Goal: Transaction & Acquisition: Purchase product/service

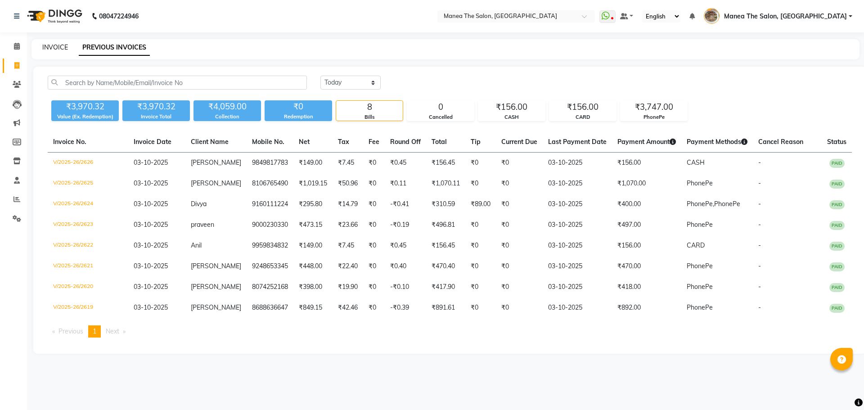
click at [50, 48] on link "INVOICE" at bounding box center [55, 47] width 26 height 8
select select "service"
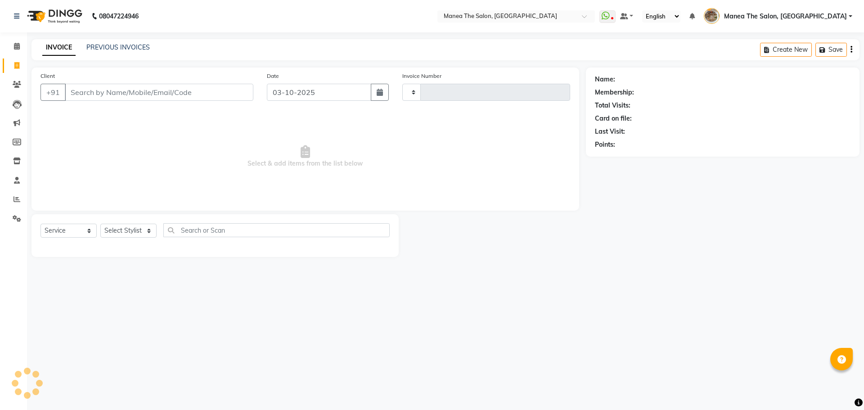
type input "2627"
select select "7287"
click at [119, 235] on select "Select Stylist" at bounding box center [128, 231] width 56 height 14
select select "62380"
click at [100, 224] on select "Select Stylist [PERSON_NAME] Front Office Kaif [PERSON_NAME] [PERSON_NAME] Pelu…" at bounding box center [131, 231] width 63 height 14
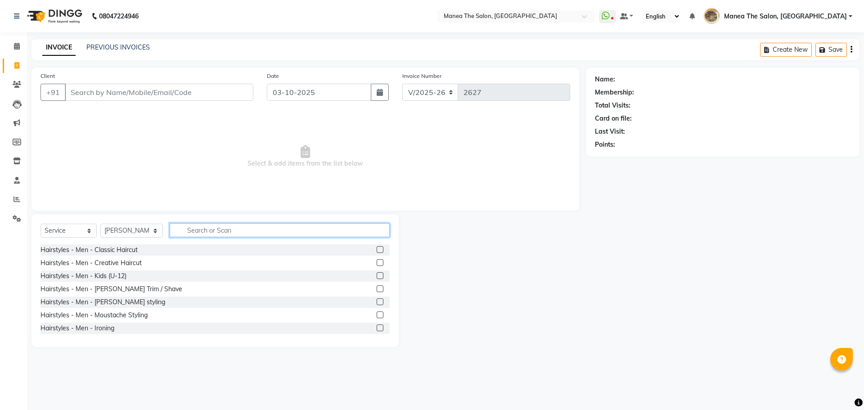
click at [198, 235] on input "text" at bounding box center [280, 230] width 220 height 14
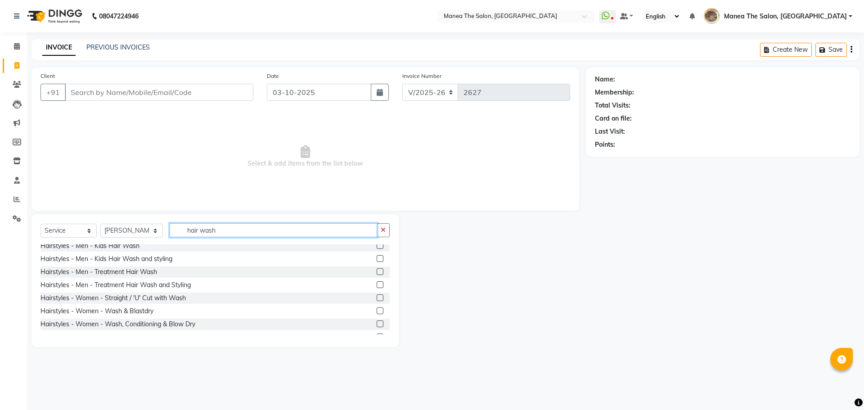
scroll to position [45, 0]
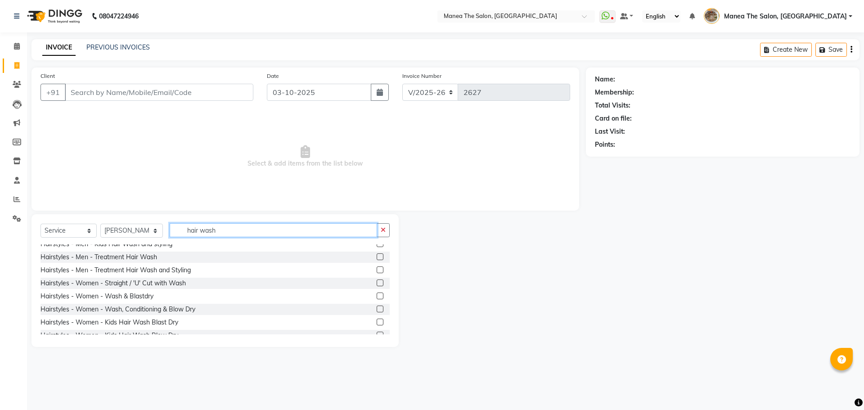
type input "hair wash"
click at [377, 297] on label at bounding box center [380, 296] width 7 height 7
click at [377, 297] on input "checkbox" at bounding box center [380, 297] width 6 height 6
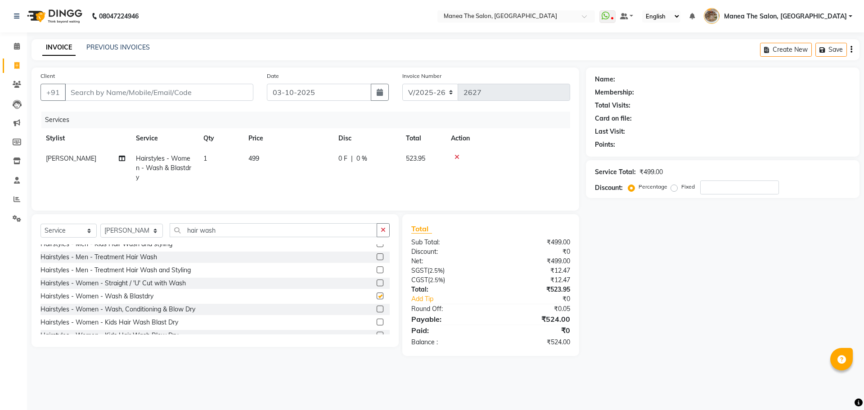
checkbox input "false"
drag, startPoint x: 218, startPoint y: 231, endPoint x: 181, endPoint y: 235, distance: 37.5
click at [181, 235] on input "hair wash" at bounding box center [274, 230] width 208 height 14
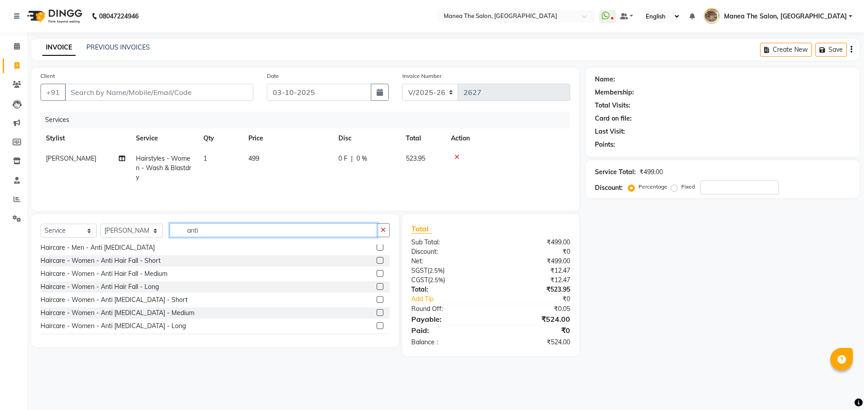
scroll to position [27, 0]
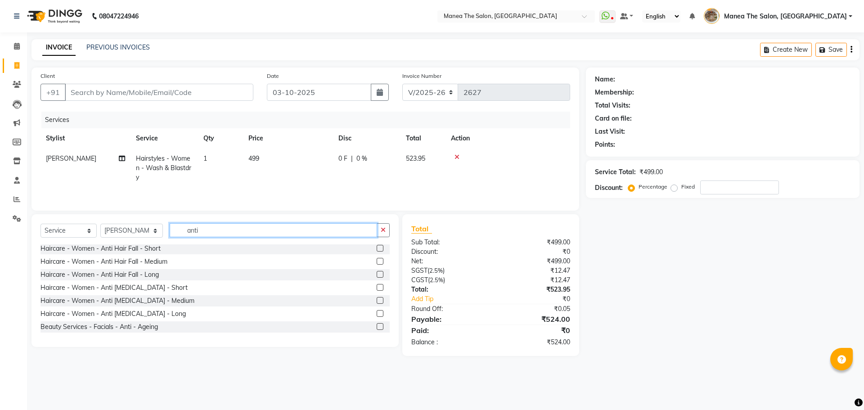
type input "anti"
click at [377, 273] on label at bounding box center [380, 274] width 7 height 7
click at [377, 273] on input "checkbox" at bounding box center [380, 275] width 6 height 6
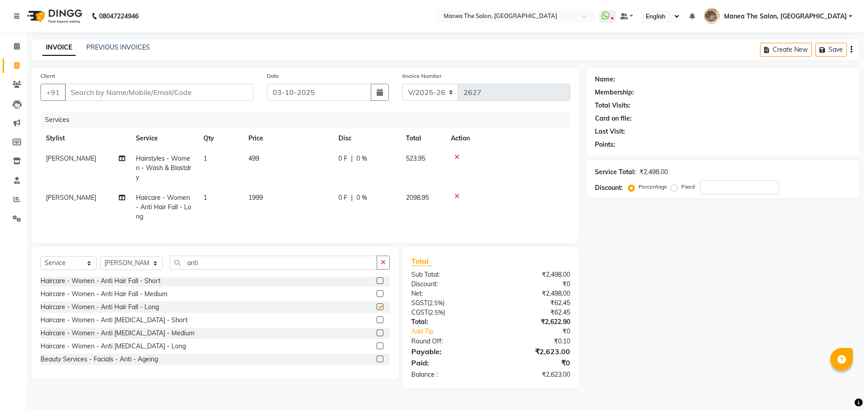
checkbox input "false"
drag, startPoint x: 212, startPoint y: 276, endPoint x: 158, endPoint y: 276, distance: 54.5
click at [158, 276] on div "Select Service Product Membership Package Voucher Prepaid Gift Card Select Styl…" at bounding box center [215, 266] width 349 height 21
click at [75, 149] on td "[PERSON_NAME]" at bounding box center [86, 168] width 90 height 39
select select "62380"
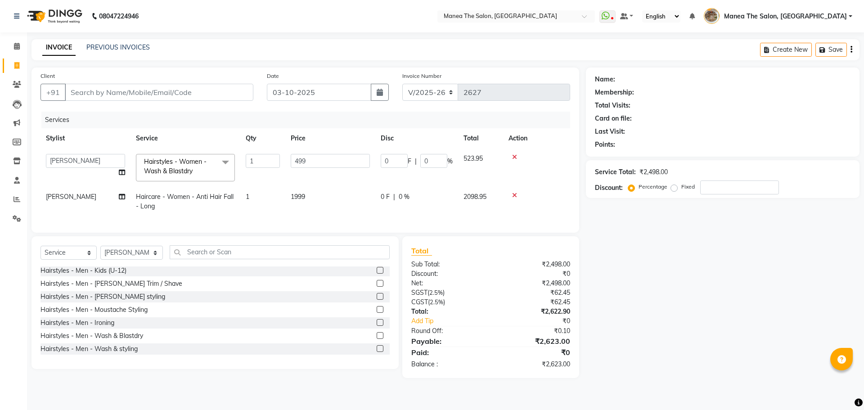
click at [76, 152] on td "Faizan shaik Front Office Kaif Madhavi Mocharla Ramalakshmi Peluri Bhavani Pink…" at bounding box center [86, 168] width 90 height 38
click at [75, 163] on select "Faizan shaik Front Office Kaif Madhavi Mocharla Ramalakshmi Peluri Bhavani Pink…" at bounding box center [85, 161] width 79 height 14
select select "88212"
click at [71, 203] on td "[PERSON_NAME]" at bounding box center [86, 202] width 90 height 30
select select "62380"
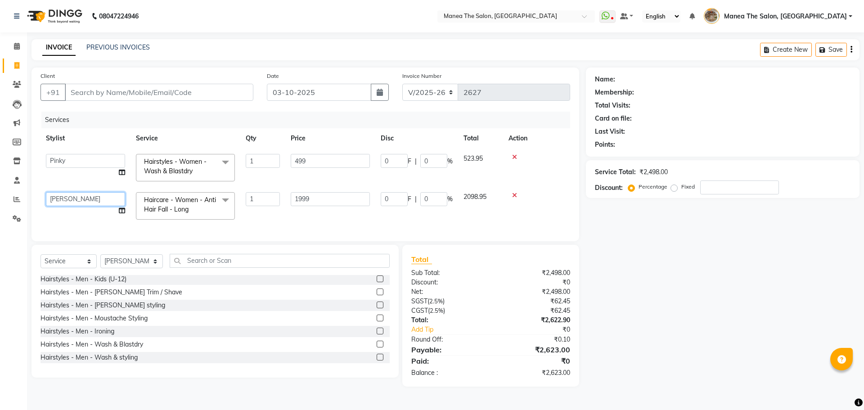
click at [71, 203] on select "Faizan shaik Front Office Kaif Madhavi Mocharla Ramalakshmi Peluri Bhavani Pink…" at bounding box center [85, 199] width 79 height 14
select select "88212"
click at [123, 266] on select "Select Stylist Faizan shaik Front Office Kaif Madhavi Mocharla Ramalakshmi Pelu…" at bounding box center [131, 261] width 63 height 14
select select "88212"
click at [100, 261] on select "Select Stylist Faizan shaik Front Office Kaif Madhavi Mocharla Ramalakshmi Pelu…" at bounding box center [131, 261] width 63 height 14
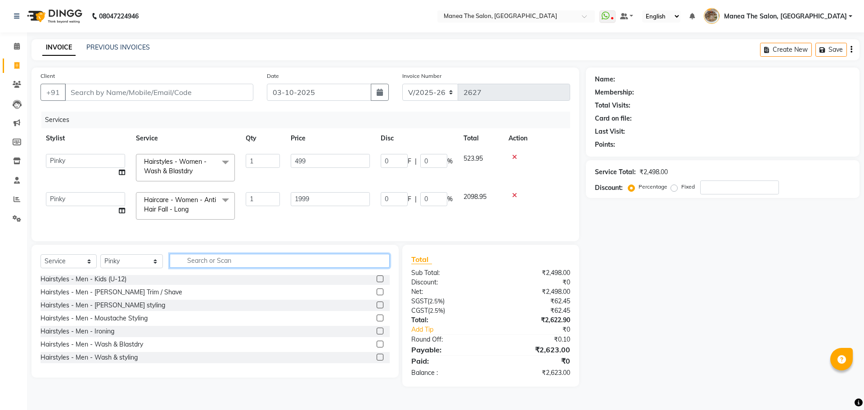
click at [187, 268] on input "text" at bounding box center [280, 261] width 220 height 14
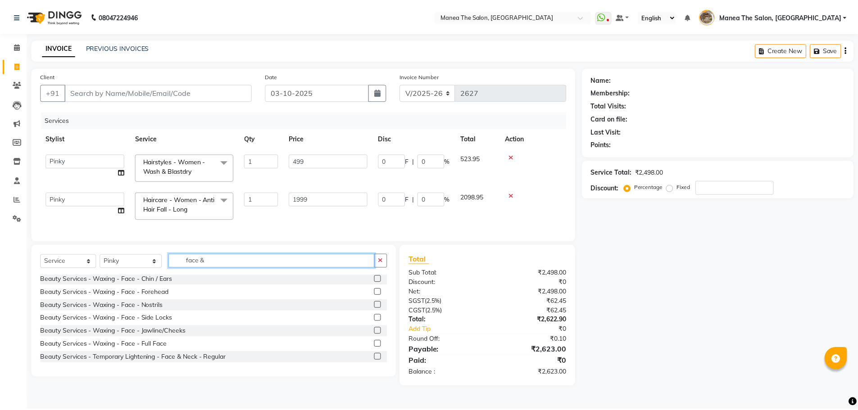
scroll to position [0, 0]
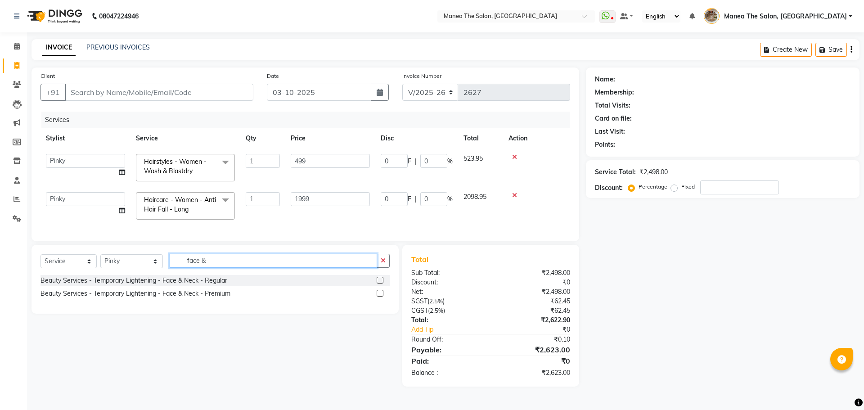
type input "face &"
click at [377, 284] on label at bounding box center [380, 280] width 7 height 7
click at [377, 284] on input "checkbox" at bounding box center [380, 281] width 6 height 6
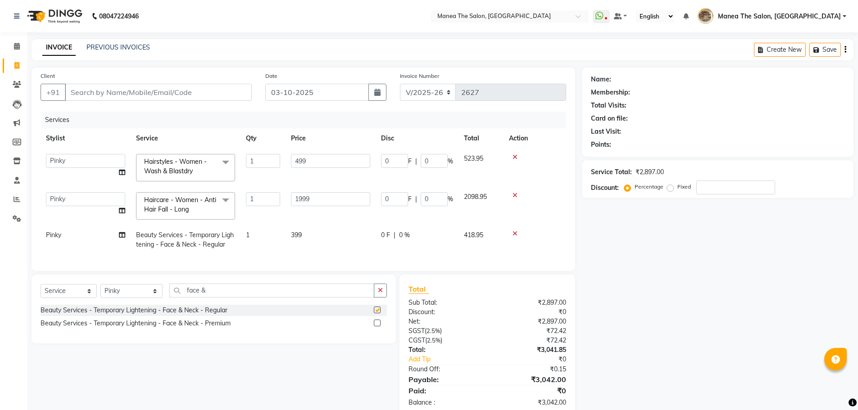
checkbox input "false"
drag, startPoint x: 199, startPoint y: 297, endPoint x: 175, endPoint y: 298, distance: 23.4
click at [175, 298] on input "face &" at bounding box center [271, 291] width 205 height 14
type input "blouse"
click at [379, 313] on label at bounding box center [377, 310] width 7 height 7
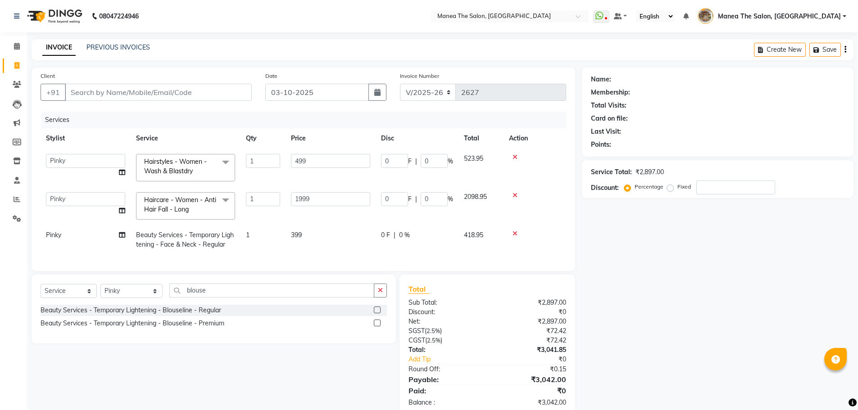
click at [379, 313] on input "checkbox" at bounding box center [377, 310] width 6 height 6
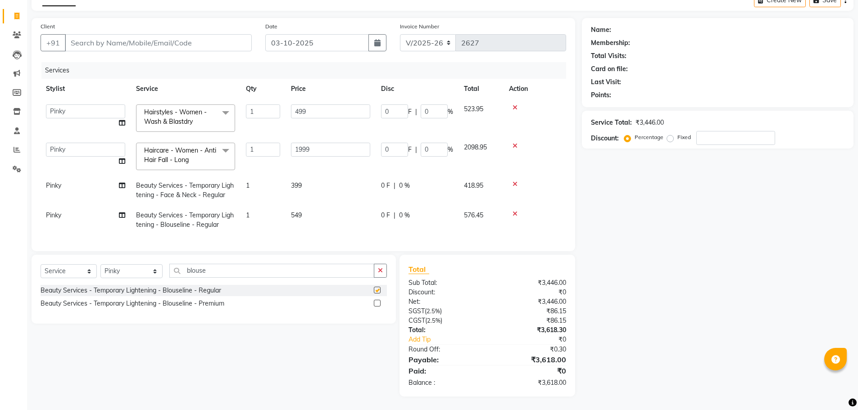
scroll to position [56, 0]
checkbox input "false"
drag, startPoint x: 206, startPoint y: 271, endPoint x: 163, endPoint y: 281, distance: 44.4
click at [163, 281] on div "Select Service Product Membership Package Voucher Prepaid Gift Card Select Styl…" at bounding box center [214, 274] width 346 height 21
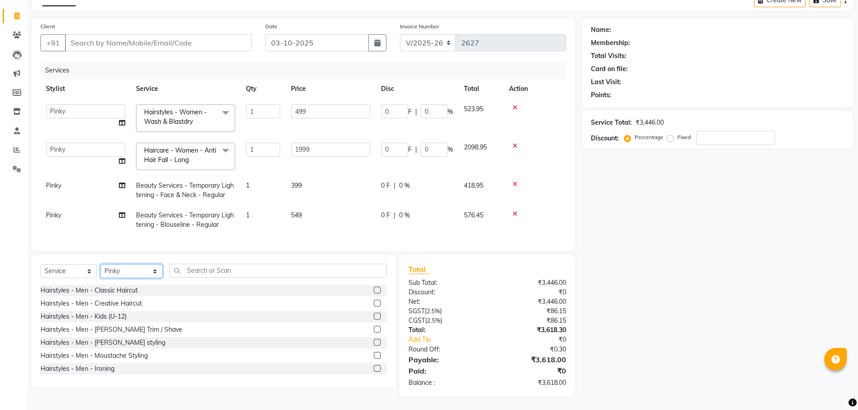
drag, startPoint x: 138, startPoint y: 273, endPoint x: 148, endPoint y: 281, distance: 13.1
click at [138, 273] on select "Select Stylist Faizan shaik Front Office Kaif Madhavi Mocharla Ramalakshmi Pelu…" at bounding box center [131, 271] width 62 height 14
select select "63195"
click at [100, 264] on select "Select Stylist Faizan shaik Front Office Kaif Madhavi Mocharla Ramalakshmi Pelu…" at bounding box center [131, 271] width 62 height 14
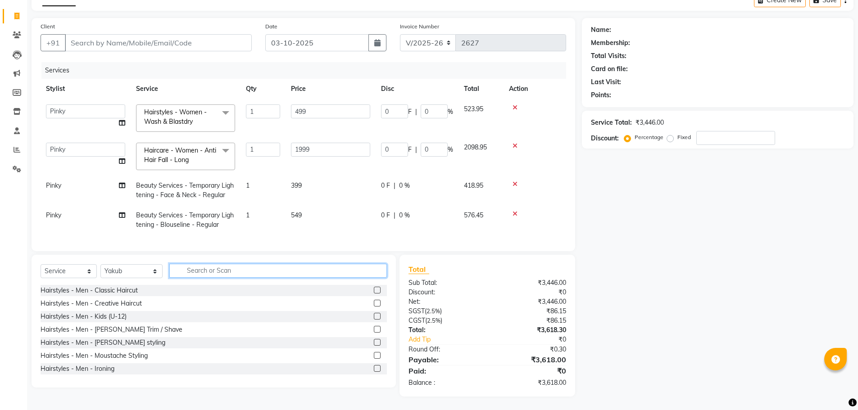
click at [207, 274] on input "text" at bounding box center [277, 271] width 217 height 14
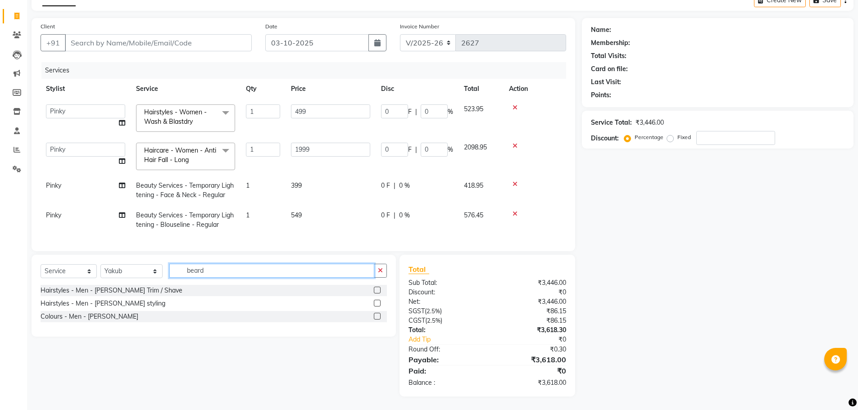
type input "beard"
drag, startPoint x: 376, startPoint y: 314, endPoint x: 284, endPoint y: 281, distance: 98.4
click at [377, 314] on label at bounding box center [377, 316] width 7 height 7
click at [377, 314] on input "checkbox" at bounding box center [377, 317] width 6 height 6
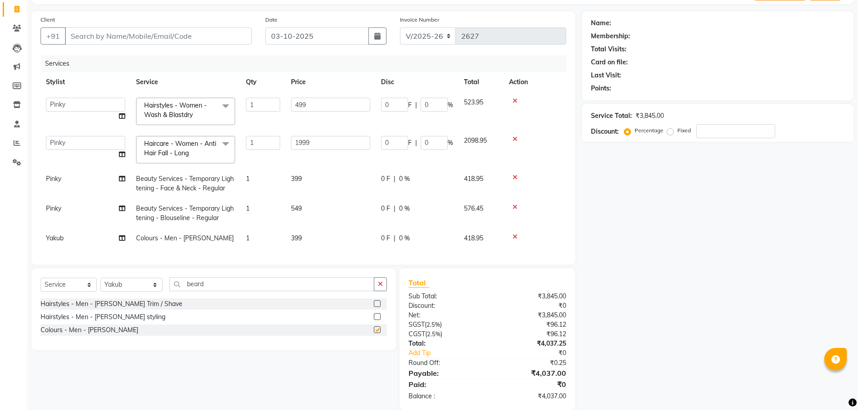
checkbox input "false"
drag, startPoint x: 212, startPoint y: 289, endPoint x: 174, endPoint y: 303, distance: 40.3
click at [174, 298] on div "Select Service Product Membership Package Voucher Prepaid Gift Card Select Styl…" at bounding box center [214, 287] width 346 height 21
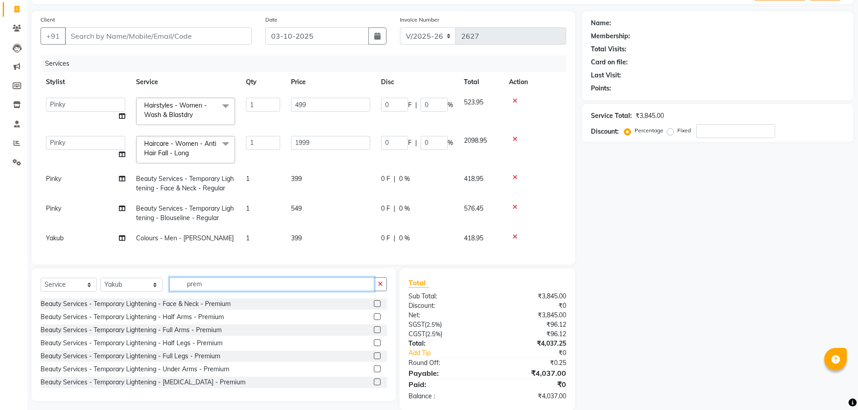
type input "prem"
click at [374, 307] on label at bounding box center [377, 303] width 7 height 7
click at [374, 307] on input "checkbox" at bounding box center [377, 304] width 6 height 6
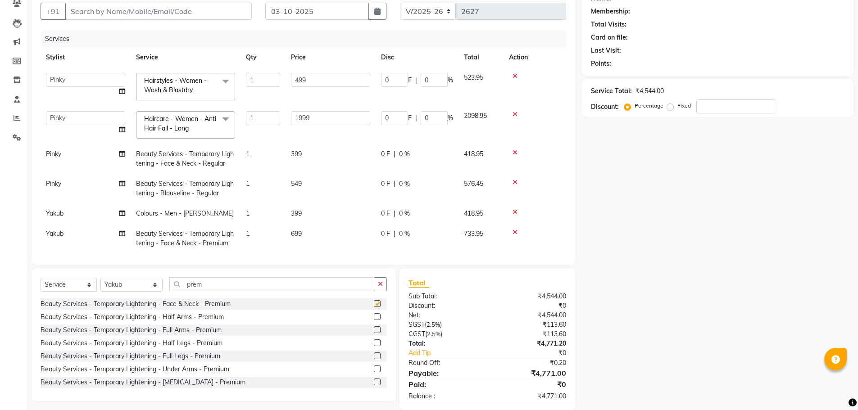
scroll to position [95, 0]
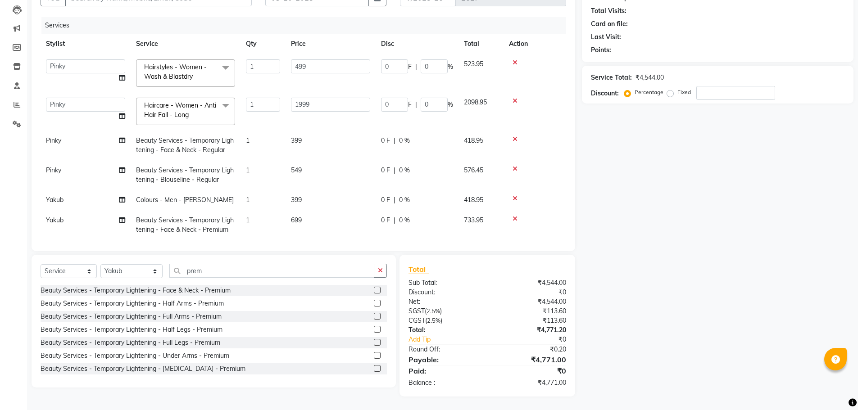
checkbox input "false"
drag, startPoint x: 208, startPoint y: 279, endPoint x: 200, endPoint y: 273, distance: 10.3
click at [200, 273] on div "Select Service Product Membership Package Voucher Prepaid Gift Card Select Styl…" at bounding box center [214, 274] width 346 height 21
drag, startPoint x: 200, startPoint y: 273, endPoint x: 183, endPoint y: 277, distance: 17.6
click at [183, 277] on input "prem" at bounding box center [271, 271] width 205 height 14
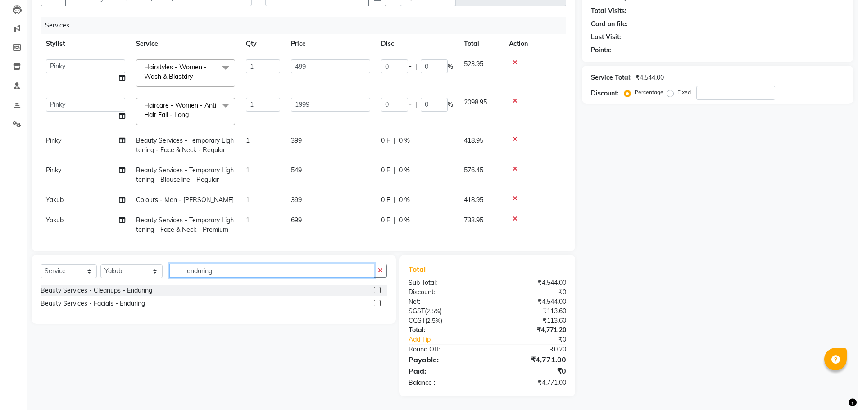
type input "enduring"
click at [377, 302] on label at bounding box center [377, 303] width 7 height 7
click at [377, 302] on input "checkbox" at bounding box center [377, 304] width 6 height 6
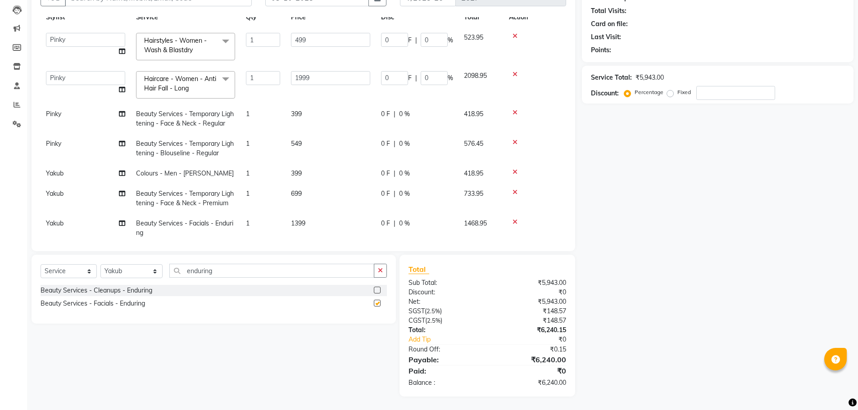
checkbox input "false"
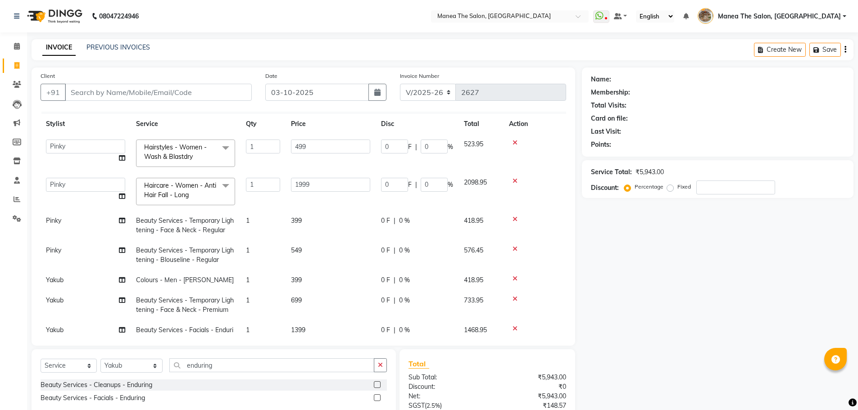
scroll to position [0, 0]
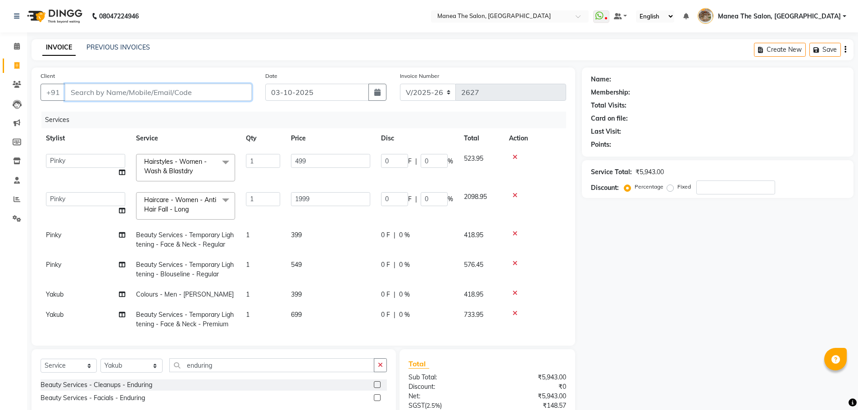
click at [152, 95] on input "Client" at bounding box center [158, 92] width 187 height 17
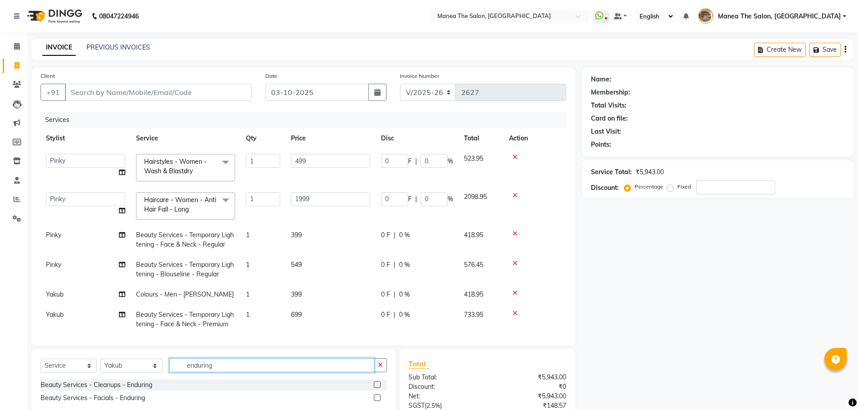
drag, startPoint x: 216, startPoint y: 365, endPoint x: 158, endPoint y: 370, distance: 57.8
click at [155, 375] on div "Select Service Product Membership Package Voucher Prepaid Gift Card Select Styl…" at bounding box center [214, 368] width 346 height 21
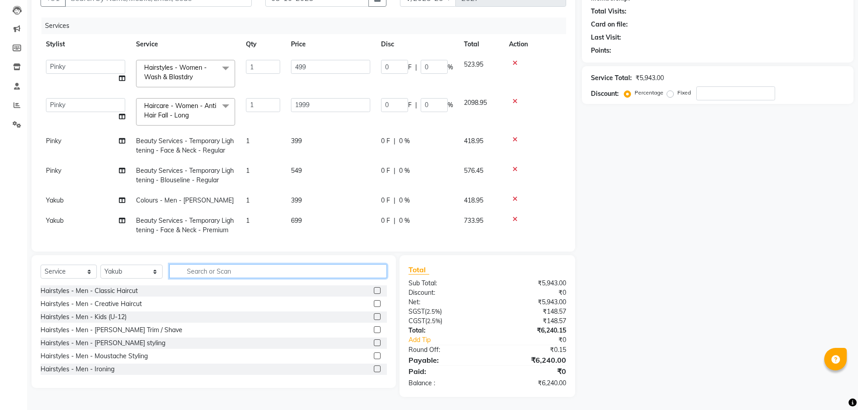
scroll to position [95, 0]
click at [374, 329] on label at bounding box center [377, 329] width 7 height 7
click at [374, 329] on input "checkbox" at bounding box center [377, 330] width 6 height 6
checkbox input "false"
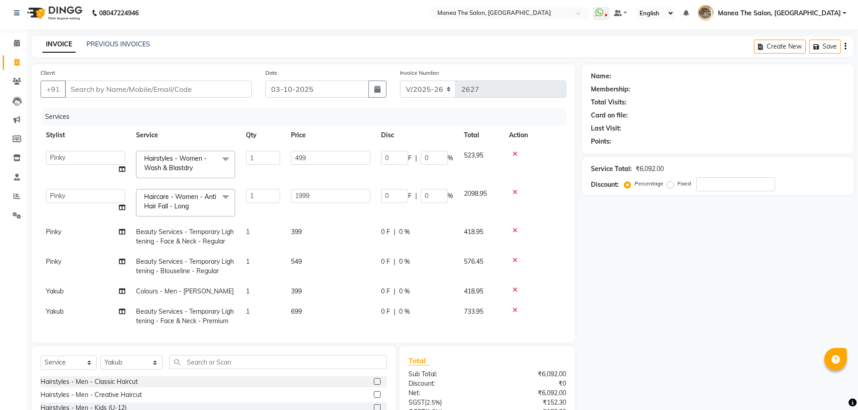
scroll to position [0, 0]
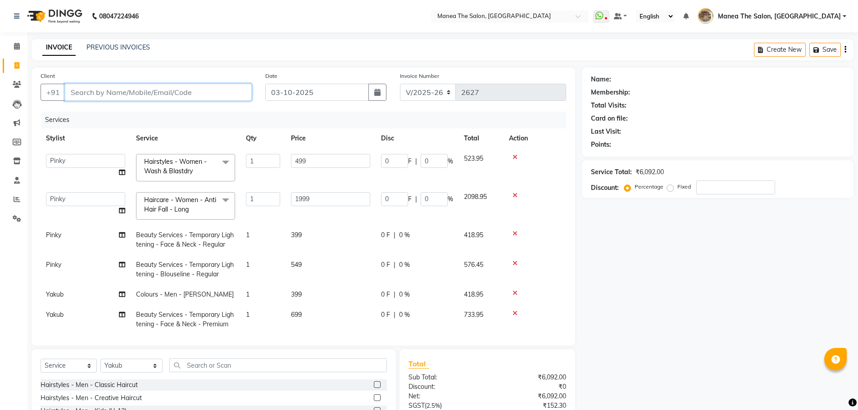
click at [201, 88] on input "Client" at bounding box center [158, 92] width 187 height 17
type input "9"
type input "0"
type input "9866122243"
click at [233, 89] on span "Add Client" at bounding box center [229, 92] width 36 height 9
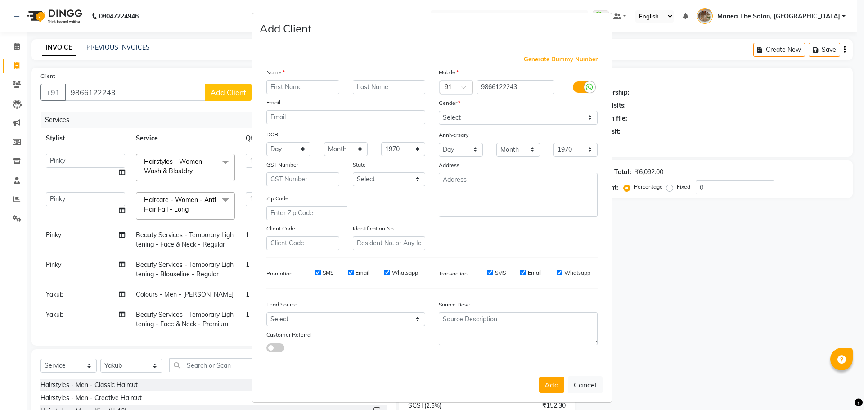
click at [273, 85] on input "text" at bounding box center [303, 87] width 73 height 14
type input "Chandra kumar"
click at [482, 122] on select "Select Male Female Other Prefer Not To Say" at bounding box center [518, 118] width 159 height 14
select select "male"
click at [439, 111] on select "Select Male Female Other Prefer Not To Say" at bounding box center [518, 118] width 159 height 14
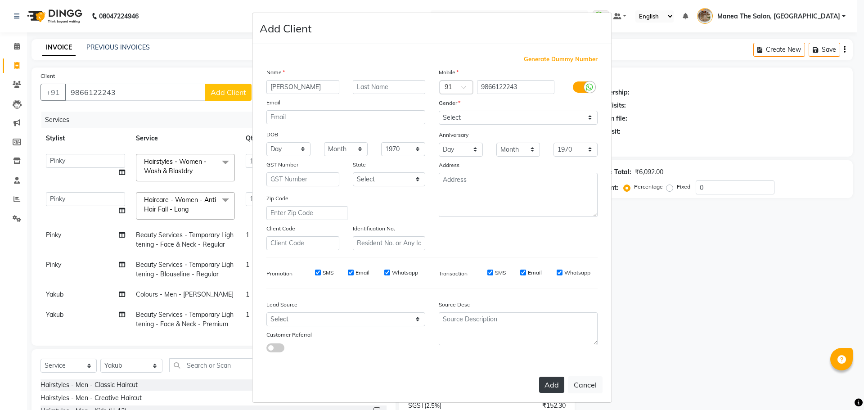
click at [549, 385] on button "Add" at bounding box center [551, 385] width 25 height 16
select select
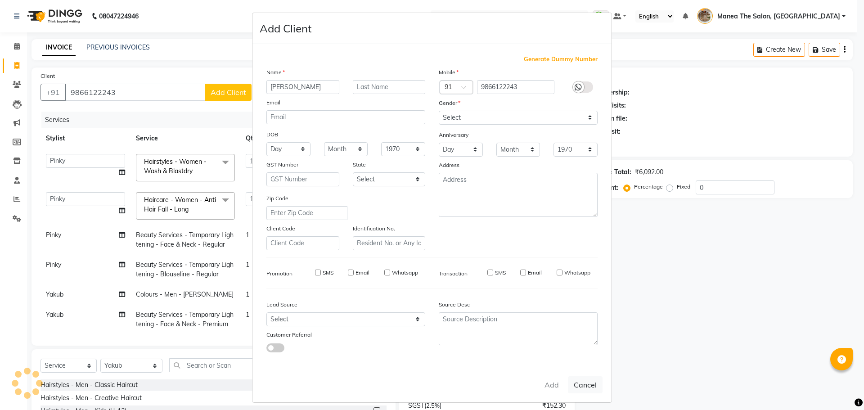
select select
checkbox input "false"
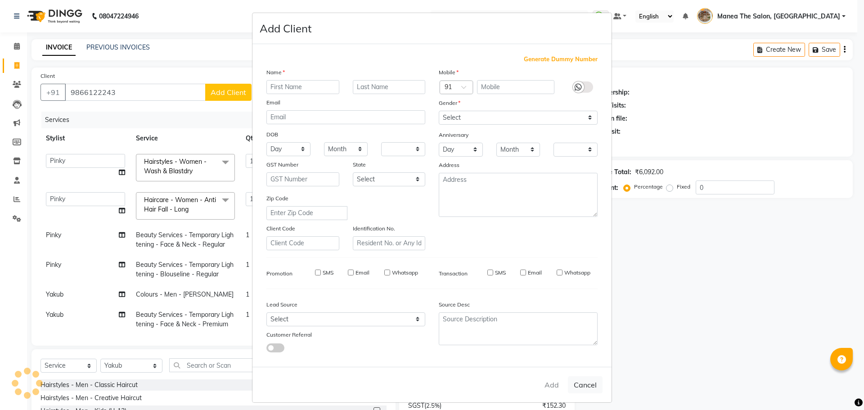
checkbox input "false"
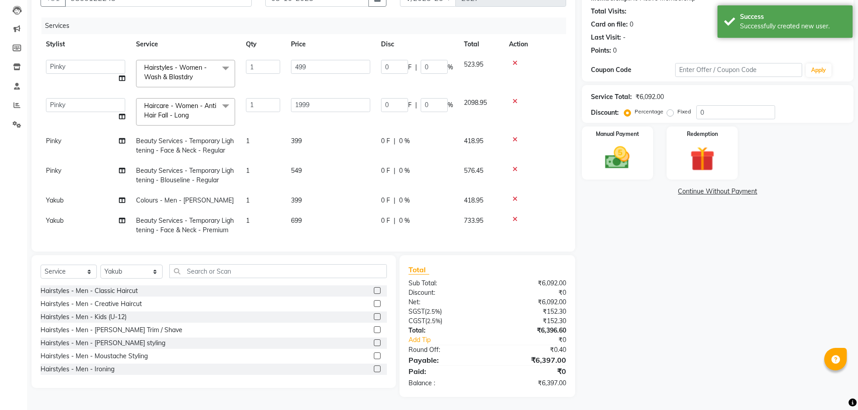
scroll to position [95, 0]
click at [717, 112] on input "0" at bounding box center [735, 112] width 79 height 14
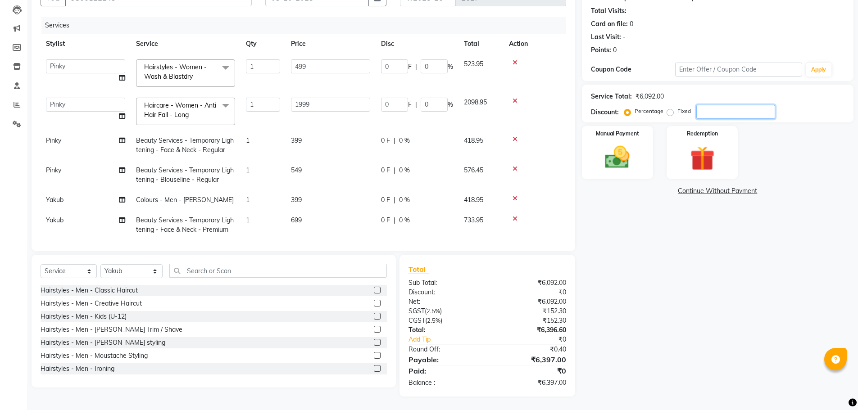
type input "5"
type input "24.95"
type input "5"
type input "99.95"
type input "5"
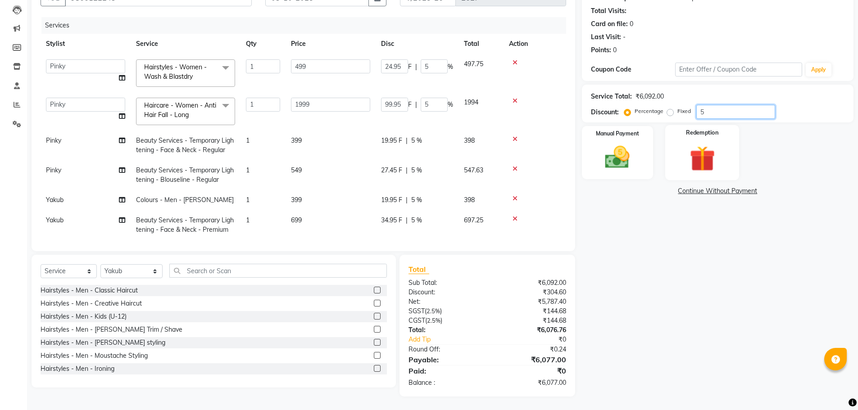
type input "0"
click at [612, 292] on div "Name: Chandra Kumar Membership: No Active Membership Total Visits: Card on file…" at bounding box center [721, 185] width 278 height 424
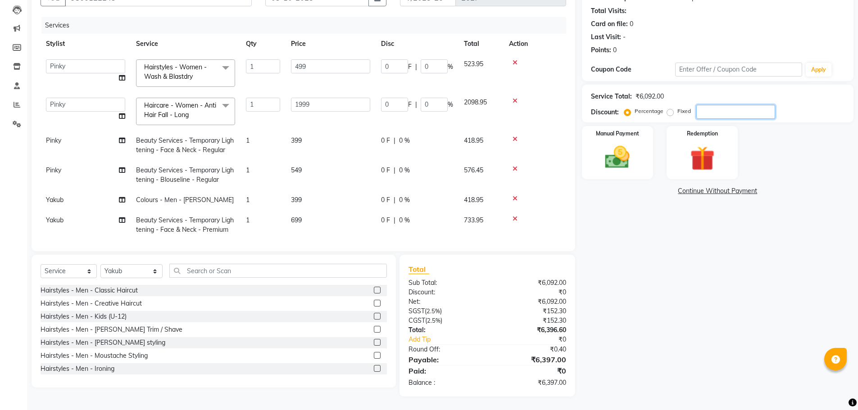
click at [712, 112] on input "number" at bounding box center [735, 112] width 79 height 14
type input "1"
type input "4.99"
type input "1"
type input "19.99"
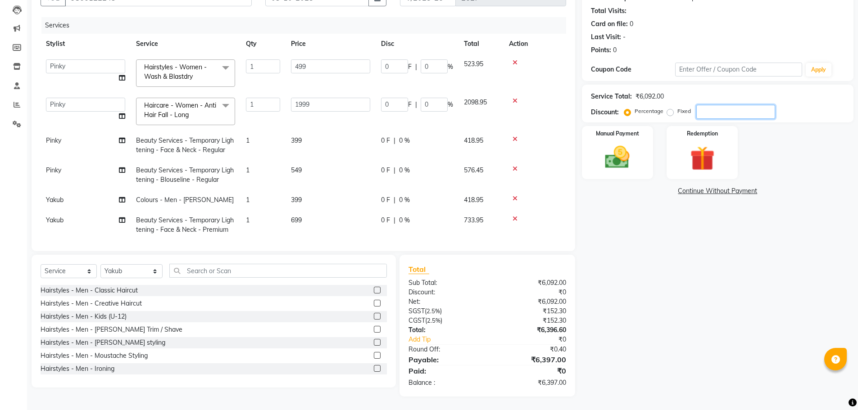
type input "1"
type input "15"
type input "74.85"
type input "15"
type input "299.85"
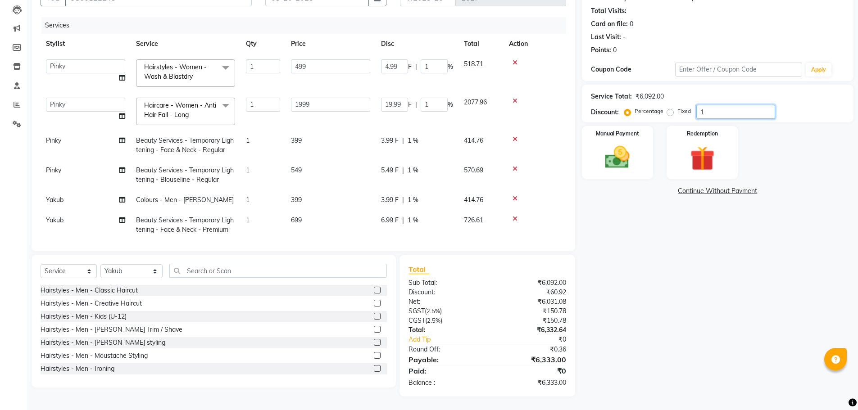
type input "15"
click at [699, 248] on div "Name: Chandra Kumar Membership: No Active Membership Total Visits: Card on file…" at bounding box center [721, 185] width 278 height 424
click at [79, 265] on select "Select Service Product Membership Package Voucher Prepaid Gift Card" at bounding box center [69, 271] width 56 height 14
click at [41, 264] on select "Select Service Product Membership Package Voucher Prepaid Gift Card" at bounding box center [69, 271] width 56 height 14
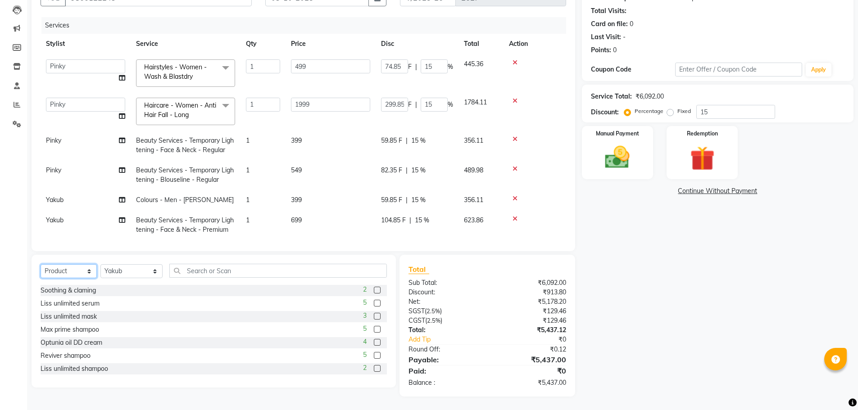
click at [78, 275] on select "Select Service Product Membership Package Voucher Prepaid Gift Card" at bounding box center [69, 271] width 56 height 14
click at [41, 264] on select "Select Service Product Membership Package Voucher Prepaid Gift Card" at bounding box center [69, 271] width 56 height 14
click at [374, 291] on label at bounding box center [377, 290] width 7 height 7
click at [374, 291] on input "checkbox" at bounding box center [377, 291] width 6 height 6
select select "select"
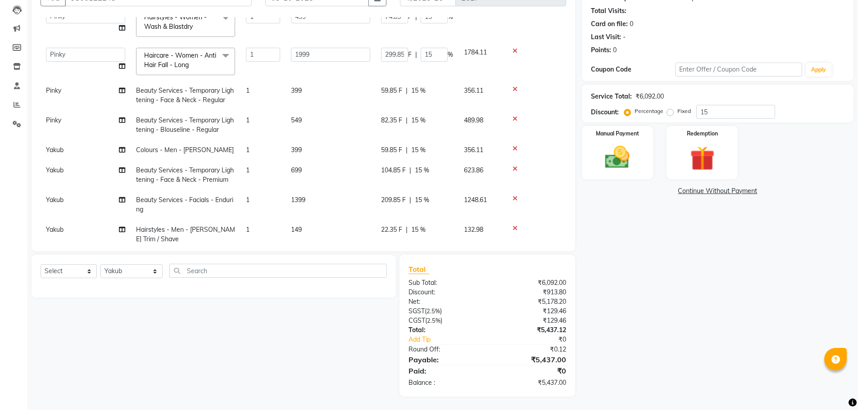
scroll to position [136, 0]
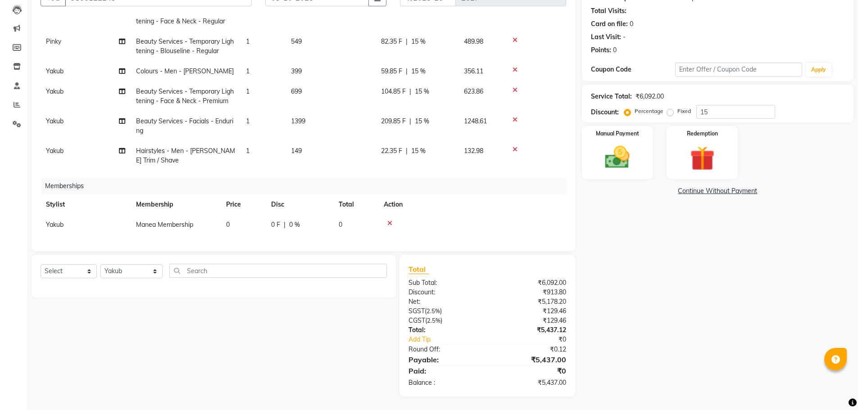
click at [232, 215] on td "0" at bounding box center [243, 225] width 45 height 20
select select "63195"
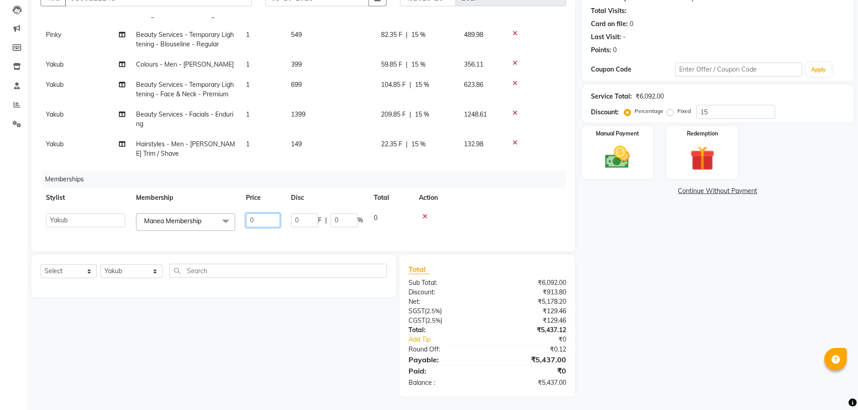
click at [262, 220] on input "0" at bounding box center [263, 220] width 34 height 14
type input "500"
click at [654, 326] on div "Name: Chandra Kumar Membership: No Active Membership Total Visits: Card on file…" at bounding box center [721, 185] width 278 height 424
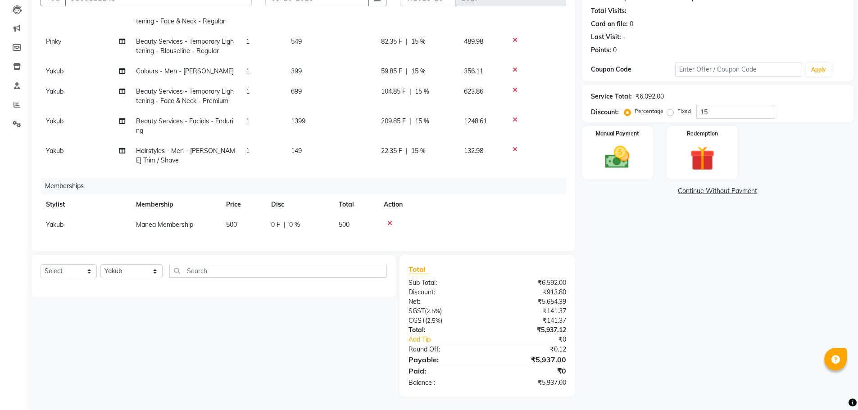
click at [49, 224] on td "Yakub" at bounding box center [86, 225] width 90 height 20
select select "63195"
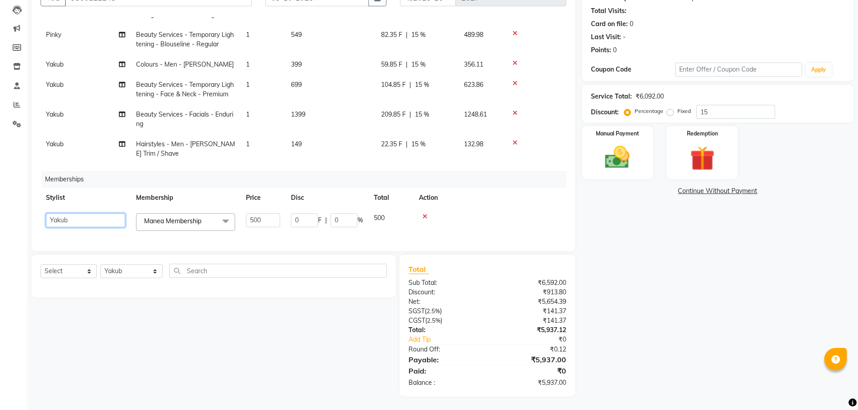
click at [52, 220] on select "Faizan shaik Front Office Kaif Madhavi Mocharla Ramalakshmi Peluri Bhavani Pink…" at bounding box center [85, 220] width 79 height 14
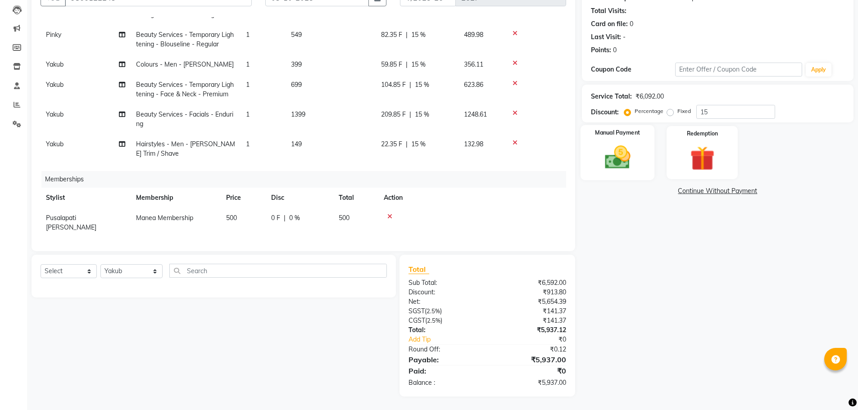
click at [602, 155] on img at bounding box center [617, 157] width 41 height 29
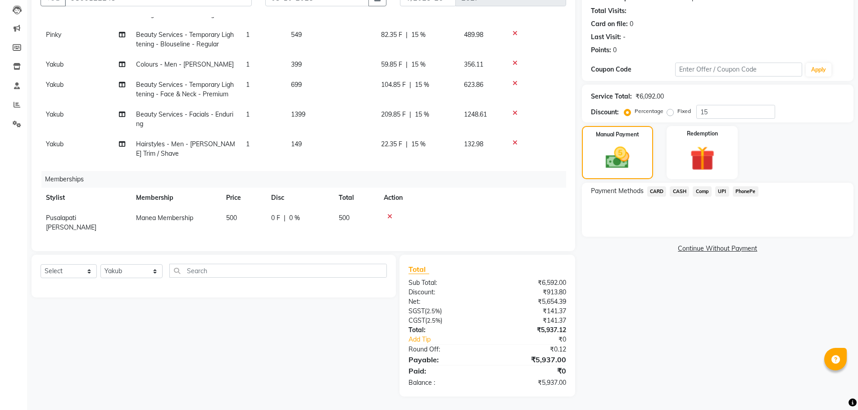
click at [677, 190] on span "CASH" at bounding box center [678, 191] width 19 height 10
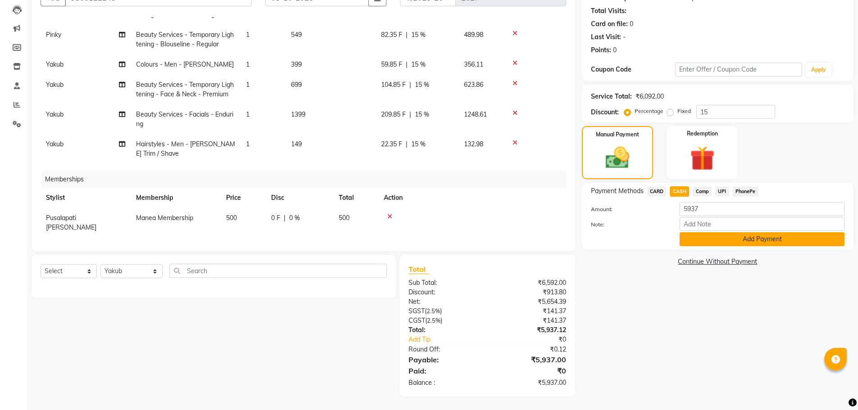
click at [728, 241] on button "Add Payment" at bounding box center [761, 239] width 165 height 14
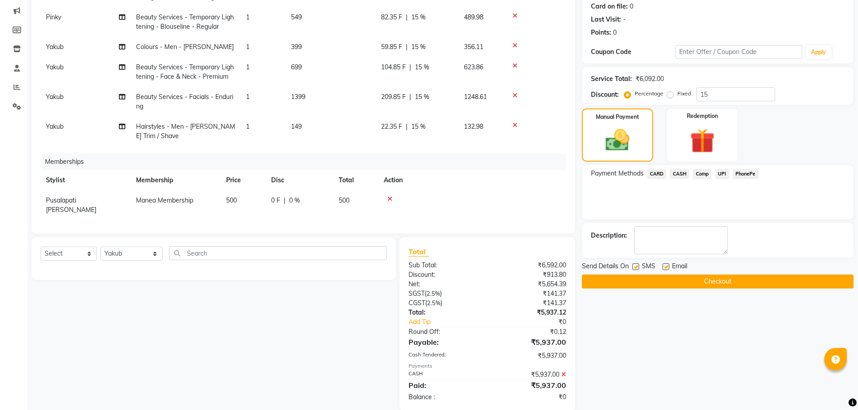
scroll to position [127, 0]
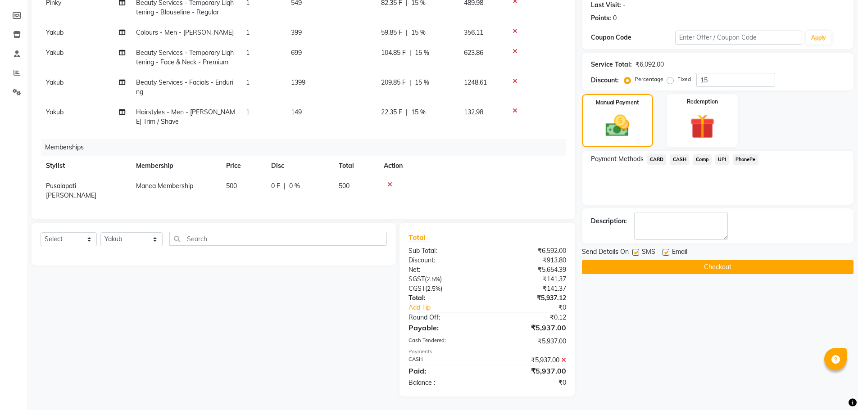
click at [718, 264] on button "Checkout" at bounding box center [717, 267] width 271 height 14
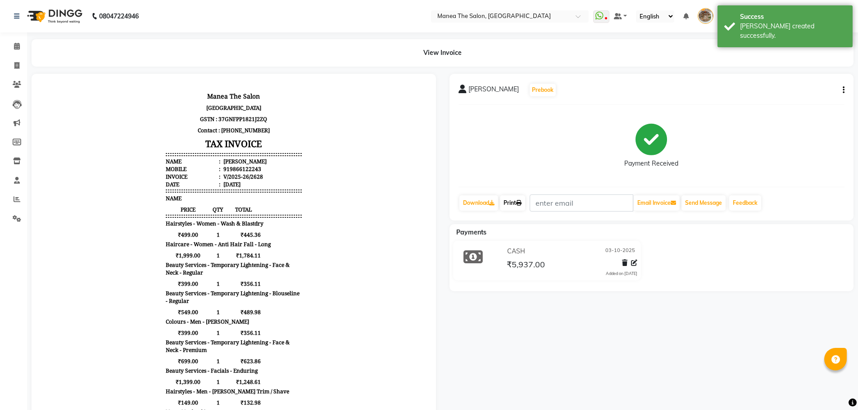
click at [513, 200] on link "Print" at bounding box center [512, 202] width 25 height 15
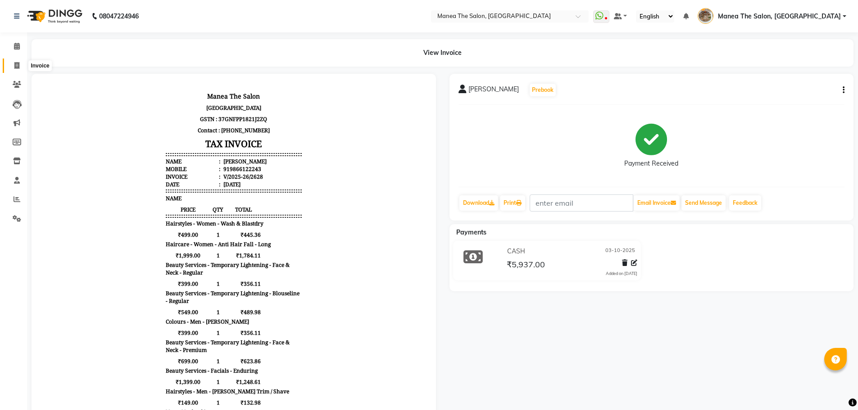
click at [15, 63] on icon at bounding box center [16, 65] width 5 height 7
select select "service"
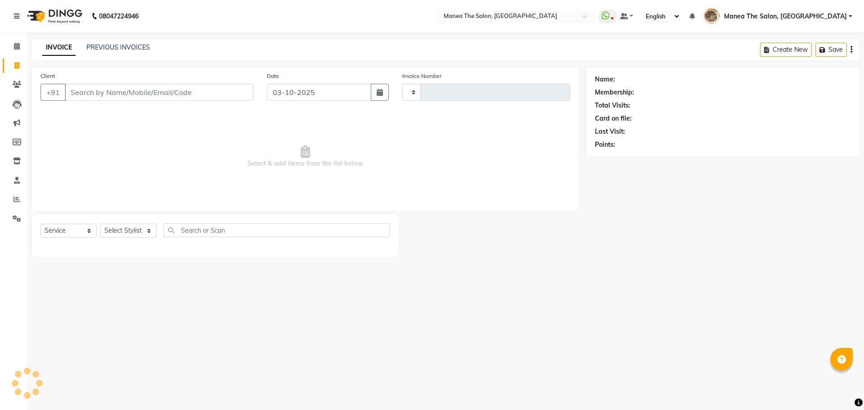
type input "2629"
select select "7287"
click at [115, 49] on link "PREVIOUS INVOICES" at bounding box center [117, 47] width 63 height 8
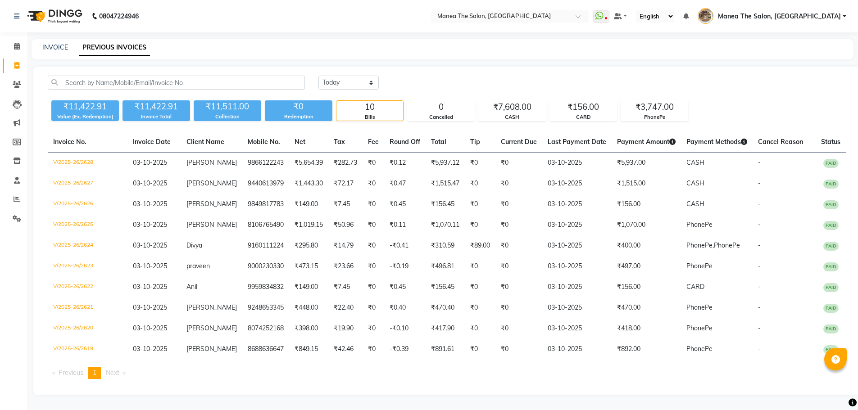
click at [618, 87] on div "Today Yesterday Custom Range" at bounding box center [581, 83] width 527 height 14
click at [678, 77] on div "Today Yesterday Custom Range" at bounding box center [581, 83] width 527 height 14
click at [54, 47] on link "INVOICE" at bounding box center [55, 47] width 26 height 8
select select "service"
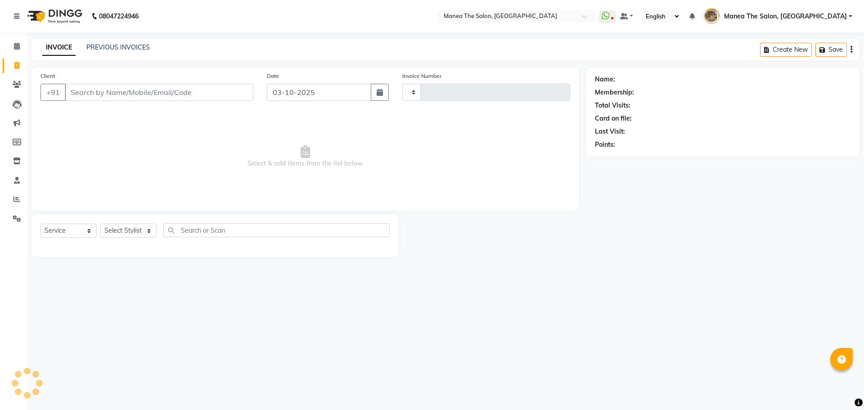
type input "2629"
select select "7287"
click at [185, 90] on input "Client" at bounding box center [159, 92] width 189 height 17
click at [135, 235] on select "Select Stylist Faizan shaik Front Office Kaif Madhavi Mocharla Ramalakshmi Pelu…" at bounding box center [131, 231] width 63 height 14
select select "88212"
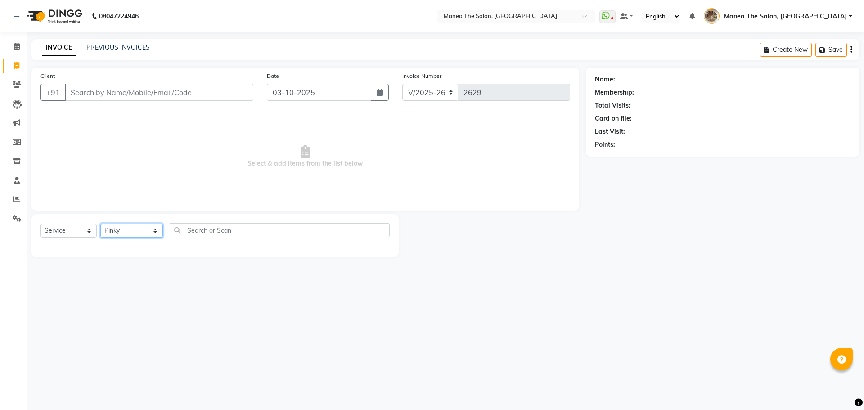
click at [100, 224] on select "Select Stylist Faizan shaik Front Office Kaif Madhavi Mocharla Ramalakshmi Pelu…" at bounding box center [131, 231] width 63 height 14
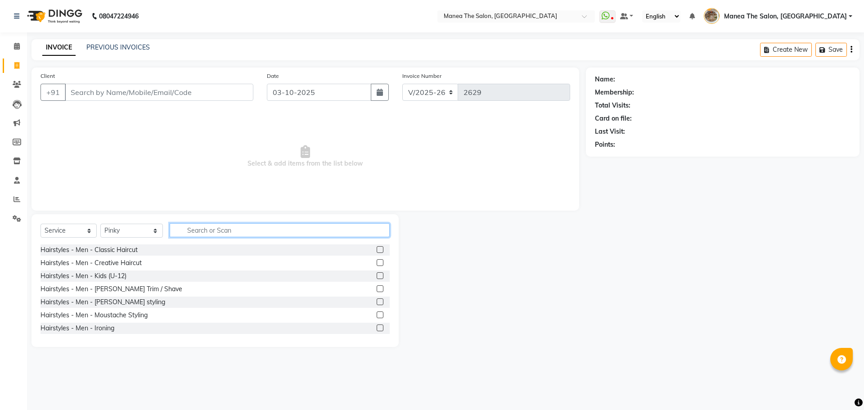
click at [215, 233] on input "text" at bounding box center [280, 230] width 220 height 14
type input "eye"
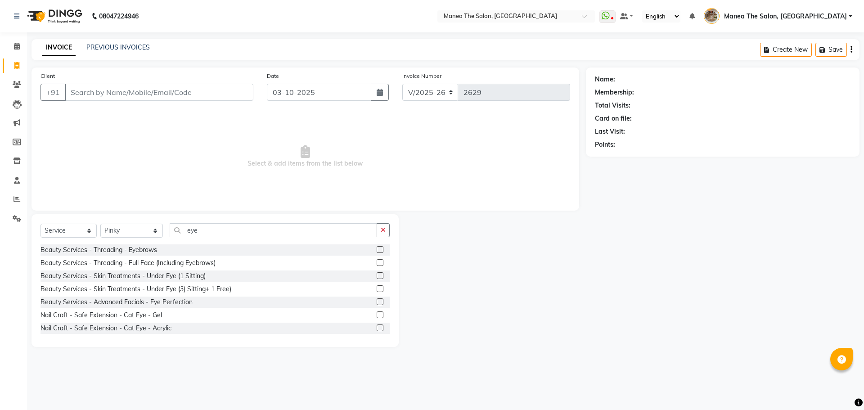
click at [377, 249] on label at bounding box center [380, 249] width 7 height 7
click at [377, 249] on input "checkbox" at bounding box center [380, 250] width 6 height 6
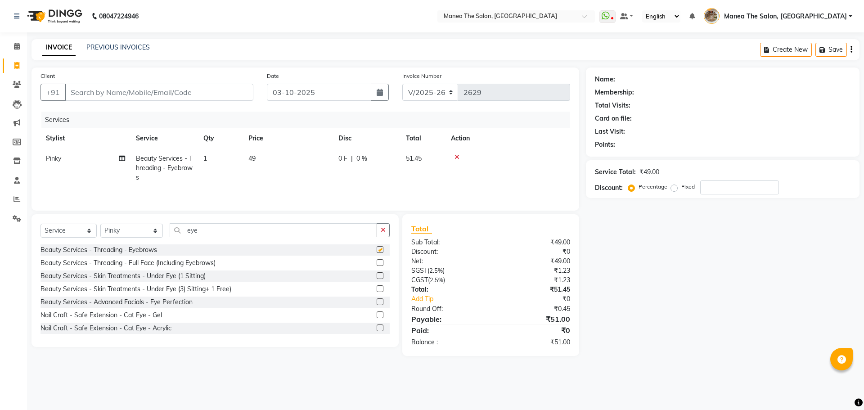
checkbox input "false"
click at [91, 93] on input "Client" at bounding box center [159, 92] width 189 height 17
click at [101, 87] on input "Client" at bounding box center [159, 92] width 189 height 17
type input "9"
type input "0"
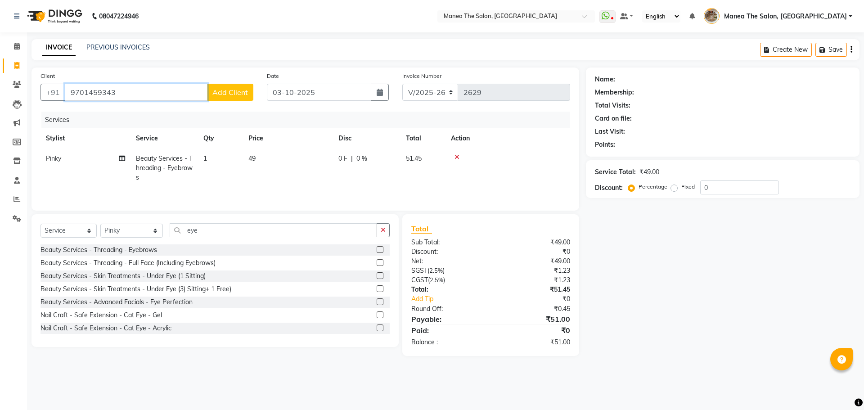
type input "9701459343"
click at [208, 93] on button "Add Client" at bounding box center [230, 92] width 46 height 17
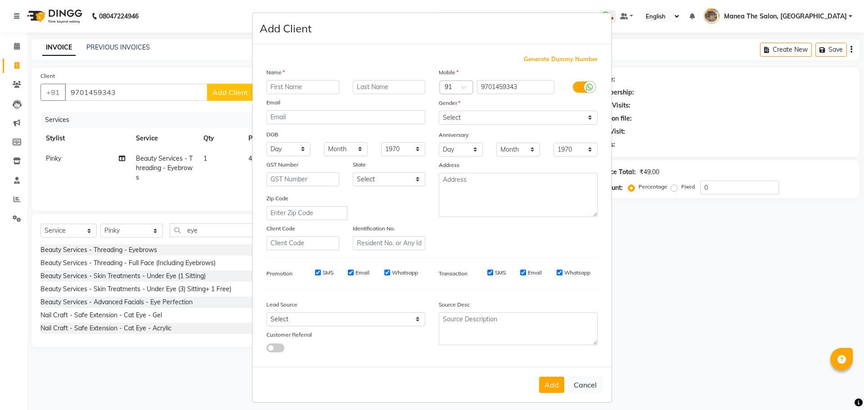
click at [268, 89] on input "text" at bounding box center [303, 87] width 73 height 14
click at [279, 87] on input "Sardha" at bounding box center [303, 87] width 73 height 14
click at [276, 87] on input "Sardha" at bounding box center [303, 87] width 73 height 14
click at [277, 85] on input "Sardha" at bounding box center [303, 87] width 73 height 14
type input "Saradha"
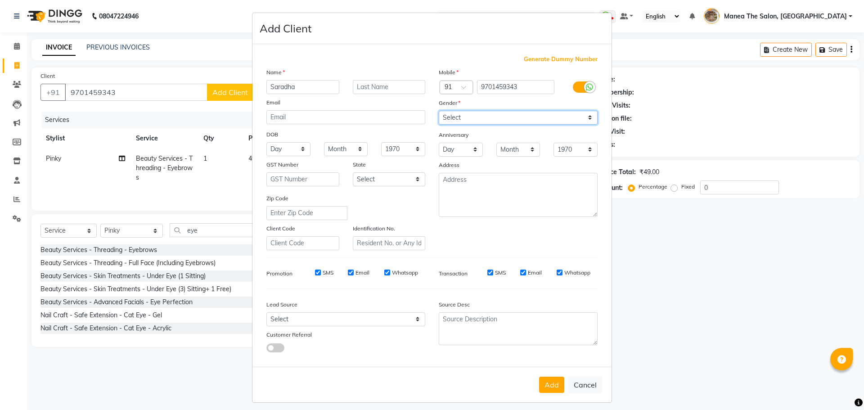
click at [466, 121] on select "Select Male Female Other Prefer Not To Say" at bounding box center [518, 118] width 159 height 14
select select "female"
click at [439, 111] on select "Select Male Female Other Prefer Not To Say" at bounding box center [518, 118] width 159 height 14
click at [544, 384] on button "Add" at bounding box center [551, 385] width 25 height 16
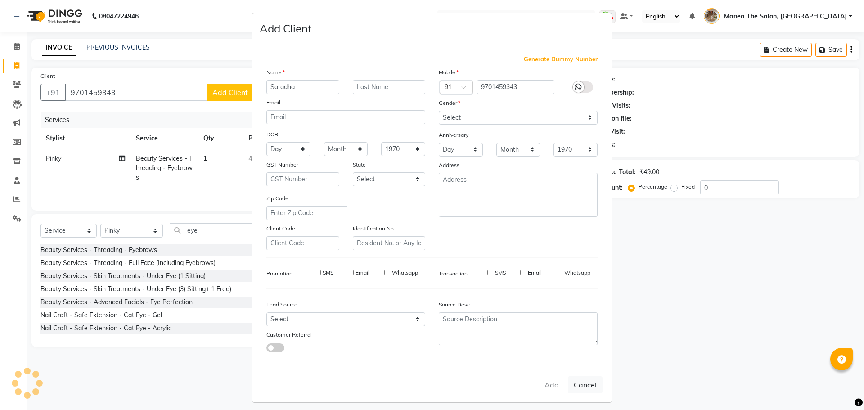
select select
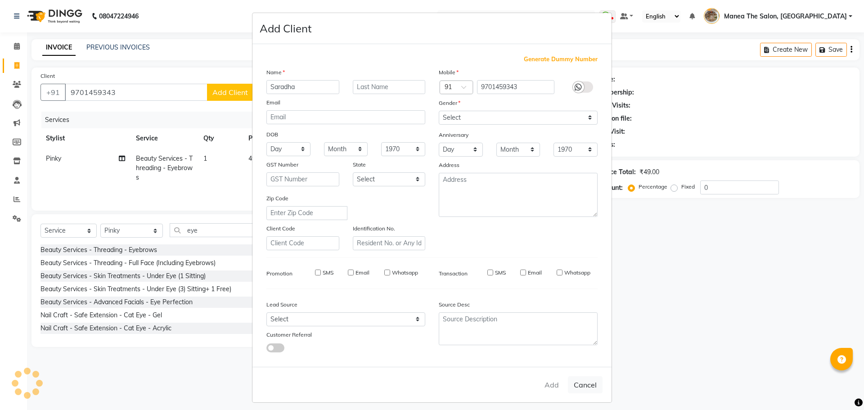
select select
checkbox input "false"
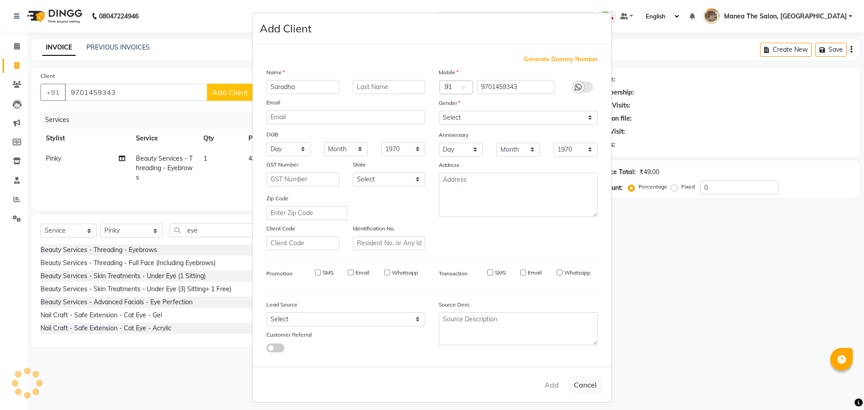
checkbox input "false"
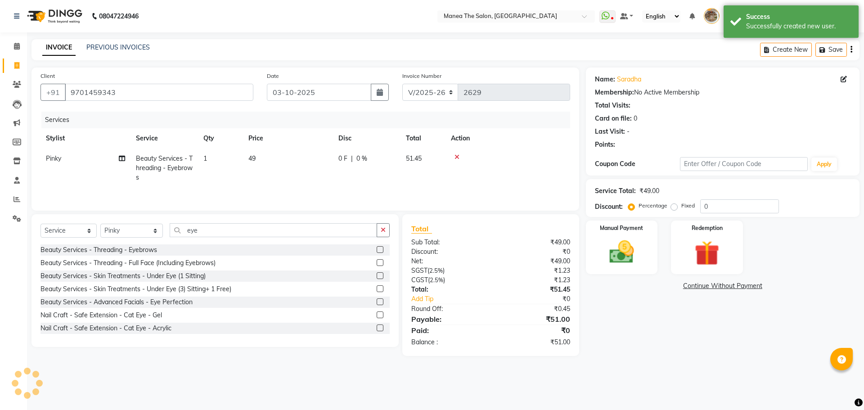
click at [651, 351] on div "Name: Saradha Membership: No Active Membership Total Visits: Card on file: 0 La…" at bounding box center [726, 212] width 280 height 289
click at [646, 247] on div "Manual Payment" at bounding box center [621, 247] width 75 height 55
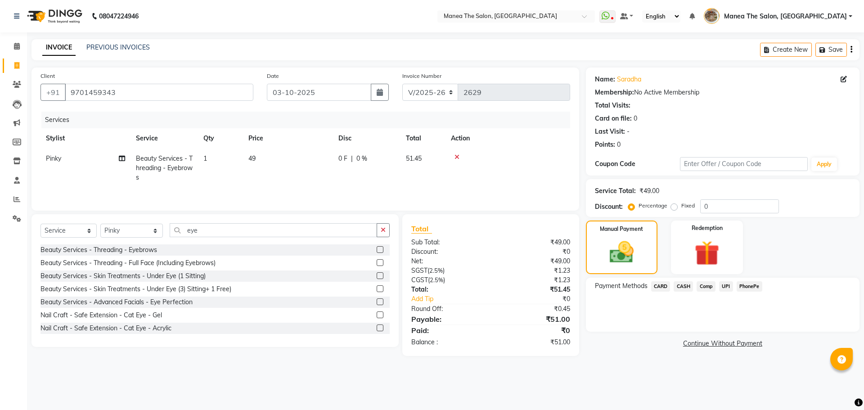
click at [742, 286] on span "PhonePe" at bounding box center [750, 286] width 26 height 10
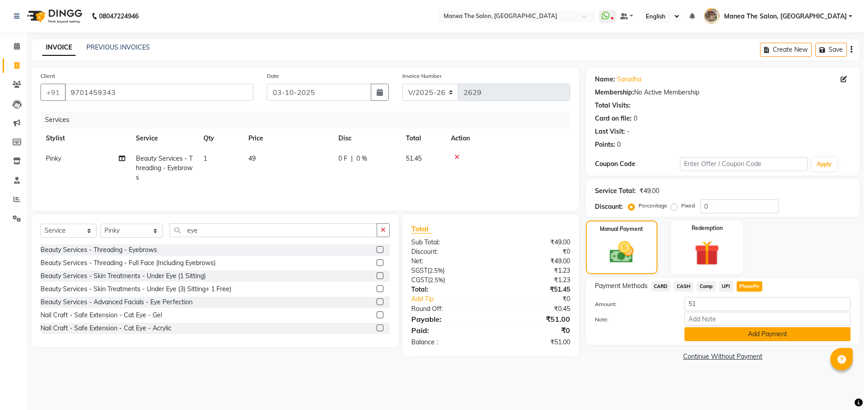
click at [742, 333] on button "Add Payment" at bounding box center [768, 334] width 166 height 14
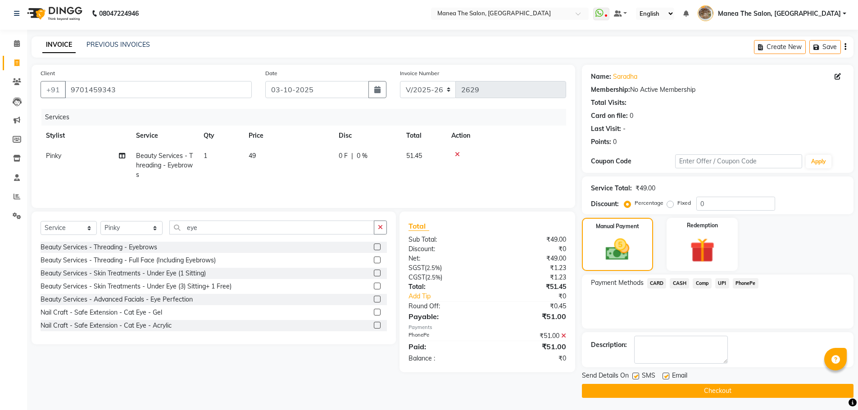
scroll to position [4, 0]
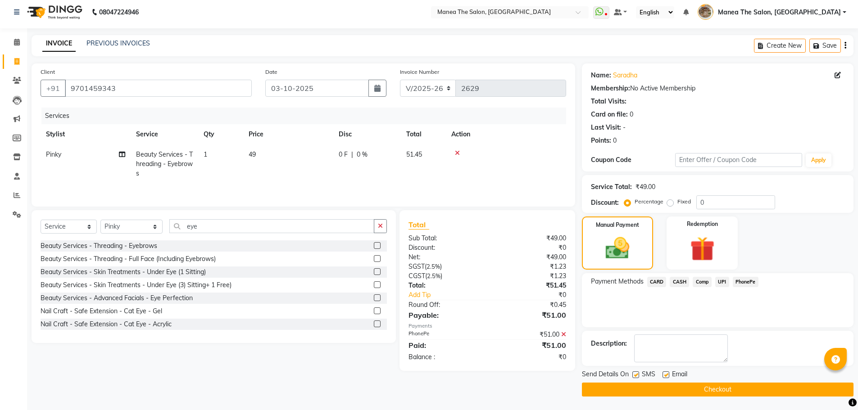
click at [736, 387] on button "Checkout" at bounding box center [717, 390] width 271 height 14
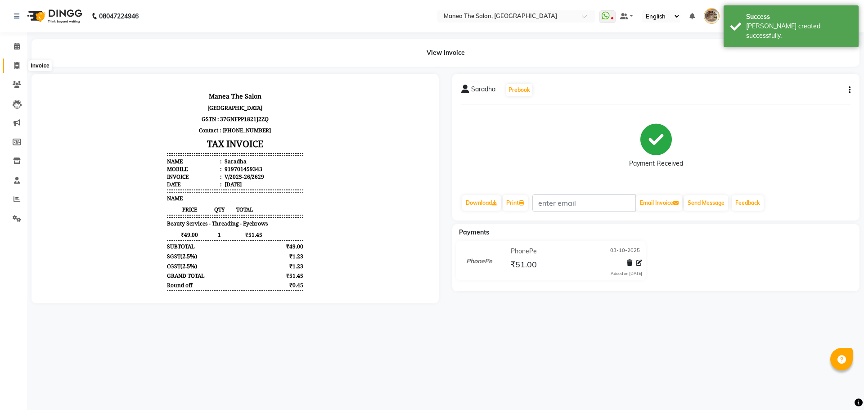
click at [19, 68] on icon at bounding box center [16, 65] width 5 height 7
select select "service"
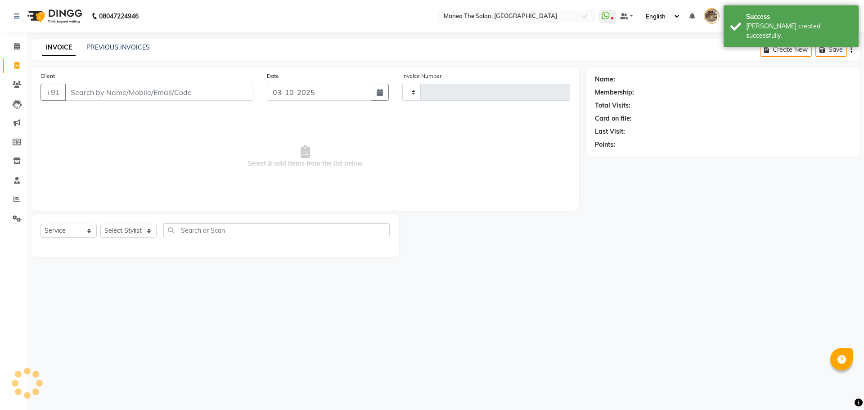
type input "2630"
select select "7287"
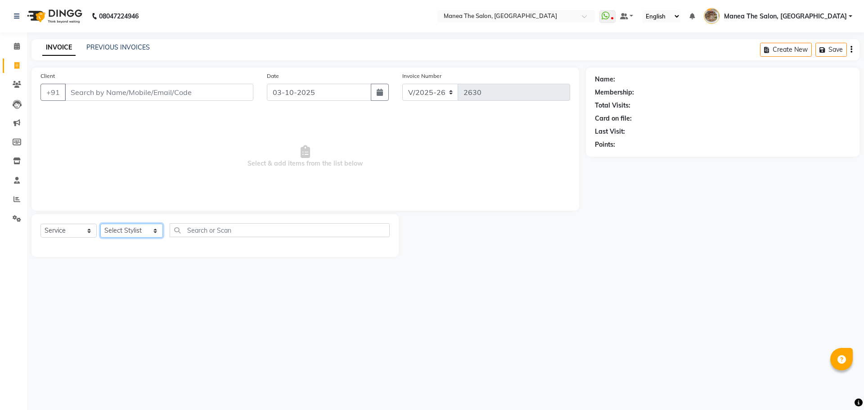
click at [116, 235] on select "Select Stylist Faizan shaik Front Office Kaif Madhavi Mocharla Ramalakshmi Pelu…" at bounding box center [131, 231] width 63 height 14
select select "62380"
click at [100, 224] on select "Select Stylist Faizan shaik Front Office Kaif Madhavi Mocharla Ramalakshmi Pelu…" at bounding box center [131, 231] width 63 height 14
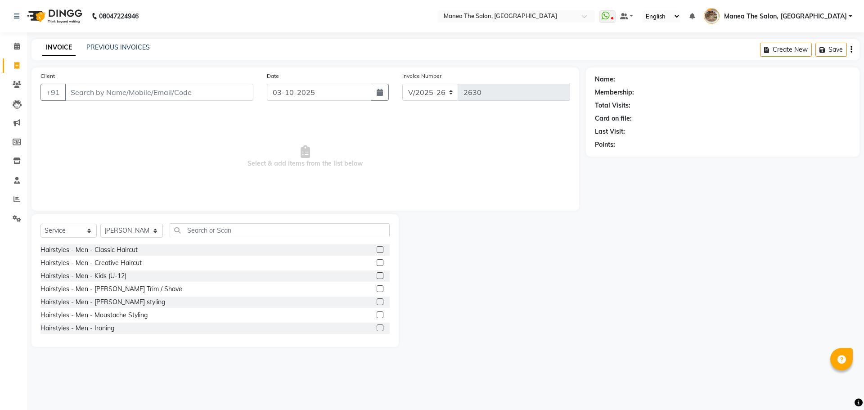
click at [187, 237] on div "Select Service Product Membership Package Voucher Prepaid Gift Card Select Styl…" at bounding box center [215, 233] width 349 height 21
click at [192, 235] on input "text" at bounding box center [280, 230] width 220 height 14
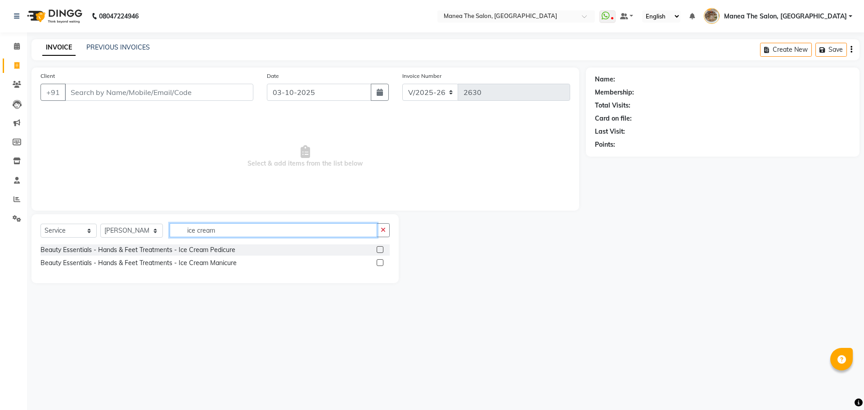
type input "ice cream"
click at [380, 248] on label at bounding box center [380, 249] width 7 height 7
click at [380, 248] on input "checkbox" at bounding box center [380, 250] width 6 height 6
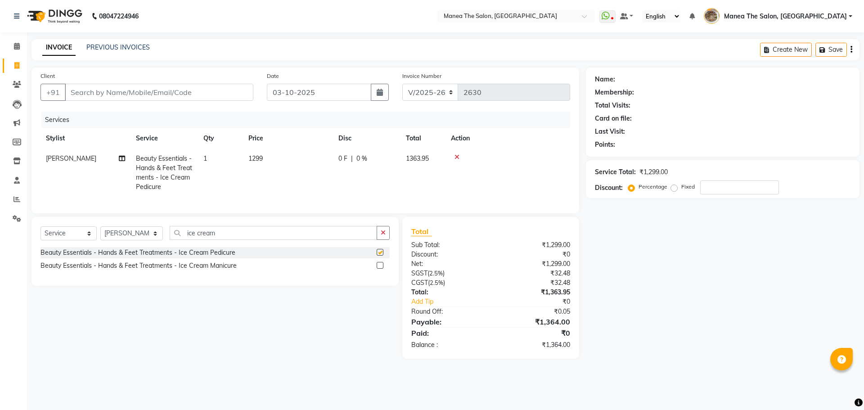
checkbox input "false"
drag, startPoint x: 212, startPoint y: 239, endPoint x: 176, endPoint y: 253, distance: 38.2
click at [176, 247] on div "Select Service Product Membership Package Voucher Prepaid Gift Card Select Styl…" at bounding box center [215, 236] width 349 height 21
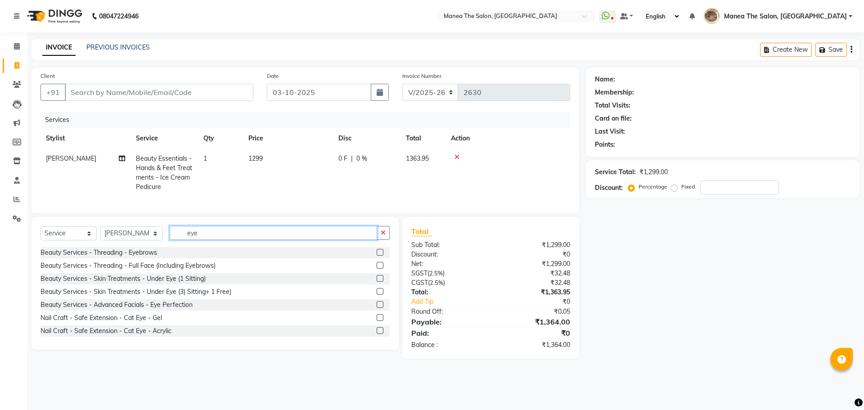
type input "eye"
click at [377, 256] on label at bounding box center [380, 252] width 7 height 7
click at [377, 256] on input "checkbox" at bounding box center [380, 253] width 6 height 6
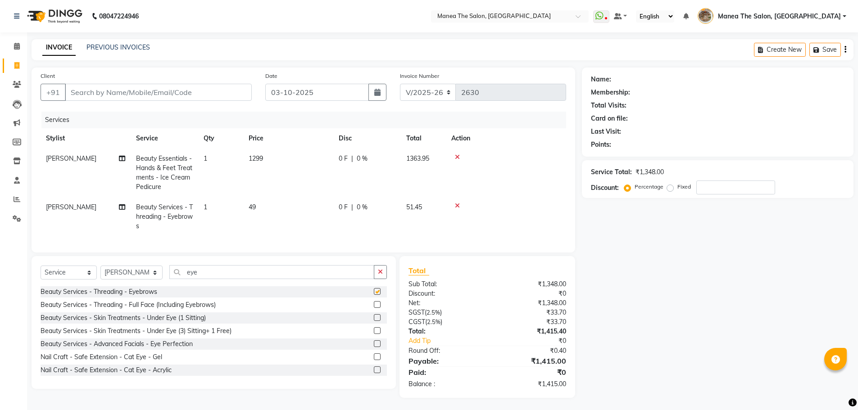
checkbox input "false"
click at [158, 86] on input "Client" at bounding box center [158, 90] width 187 height 17
type input "9"
type input "0"
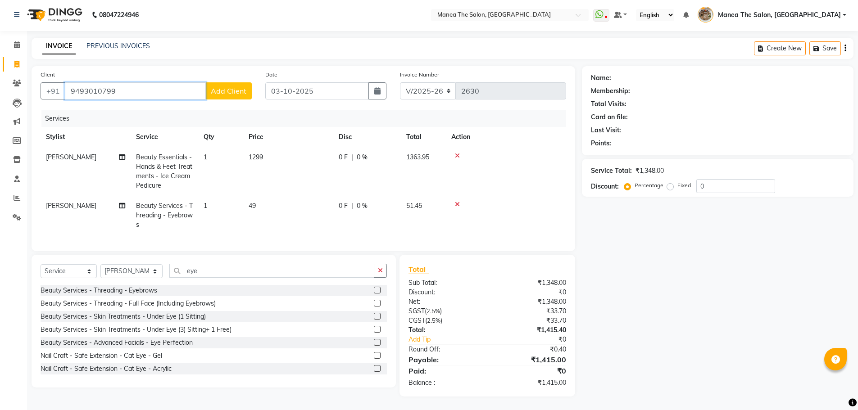
type input "9493010799"
click at [235, 86] on span "Add Client" at bounding box center [229, 90] width 36 height 9
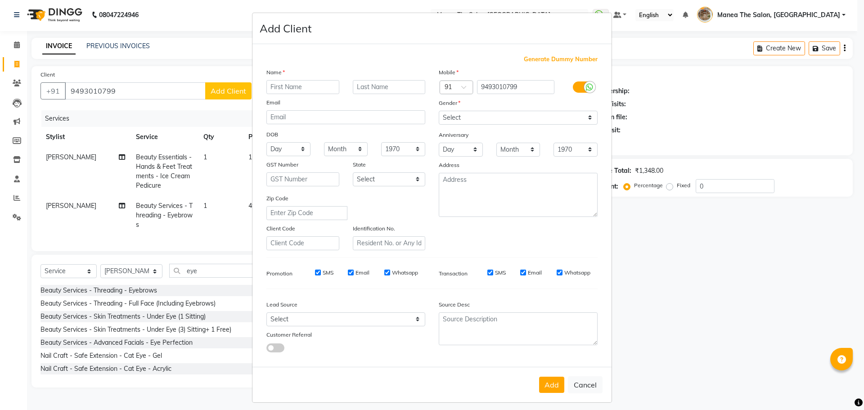
click at [269, 86] on input "text" at bounding box center [303, 87] width 73 height 14
type input "Bhavana"
click at [453, 125] on div "Mobile Country Code × 91 9493010799 Gender Select Male Female Other Prefer Not …" at bounding box center [518, 159] width 172 height 183
click at [453, 119] on select "Select Male Female Other Prefer Not To Say" at bounding box center [518, 118] width 159 height 14
select select "female"
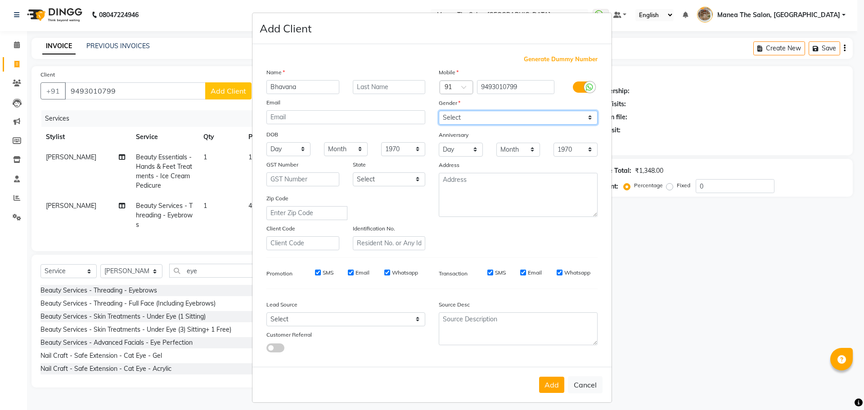
click at [439, 111] on select "Select Male Female Other Prefer Not To Say" at bounding box center [518, 118] width 159 height 14
click at [556, 386] on button "Add" at bounding box center [551, 385] width 25 height 16
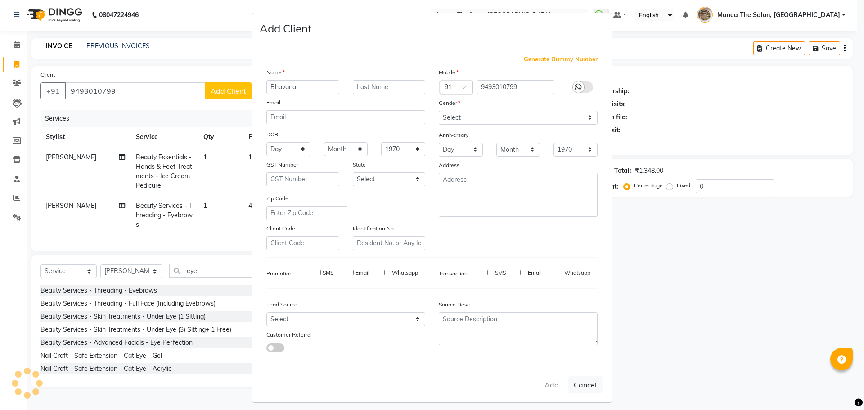
select select
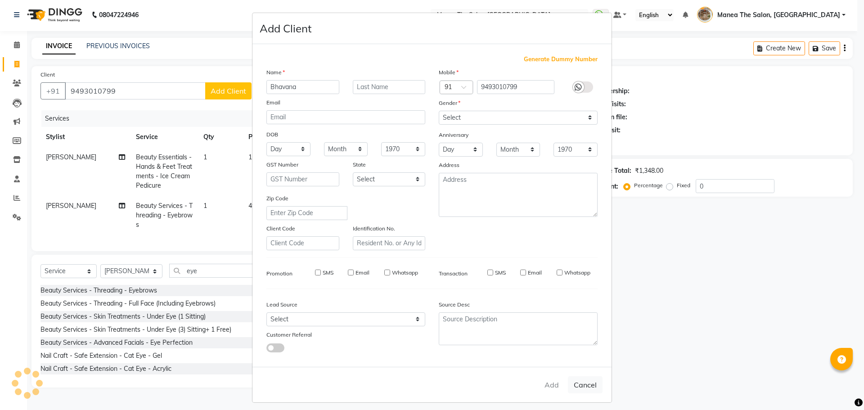
select select
checkbox input "false"
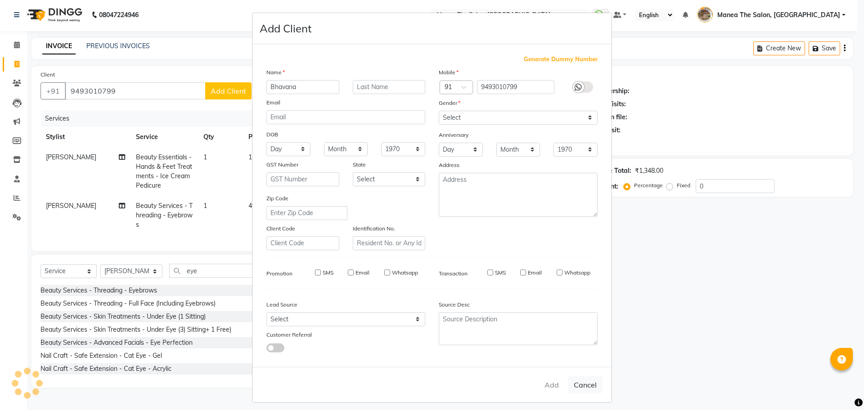
checkbox input "false"
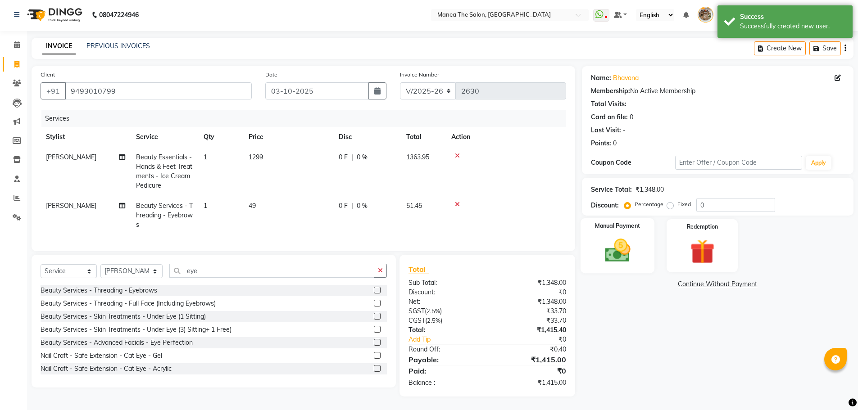
click at [624, 259] on div "Manual Payment" at bounding box center [617, 245] width 74 height 55
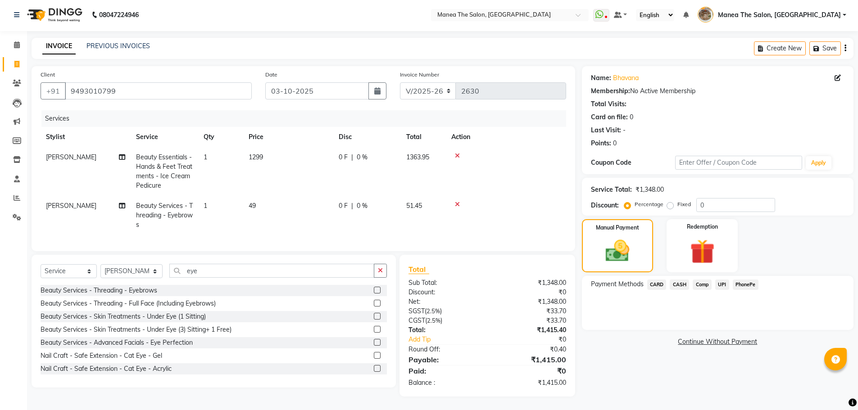
click at [746, 280] on span "PhonePe" at bounding box center [745, 285] width 26 height 10
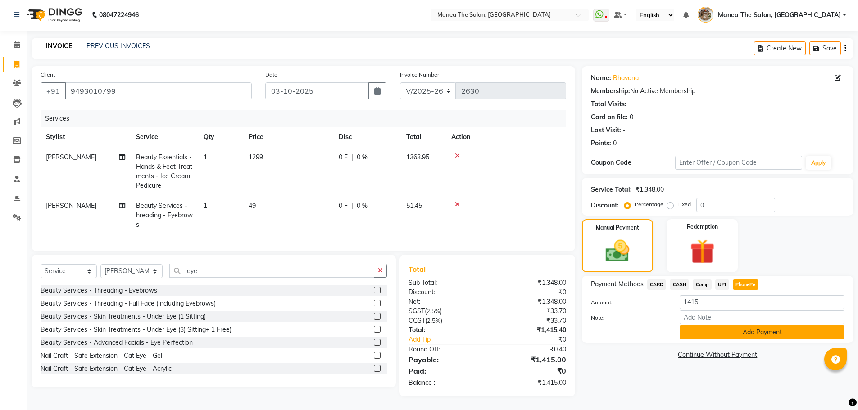
click at [747, 325] on button "Add Payment" at bounding box center [761, 332] width 165 height 14
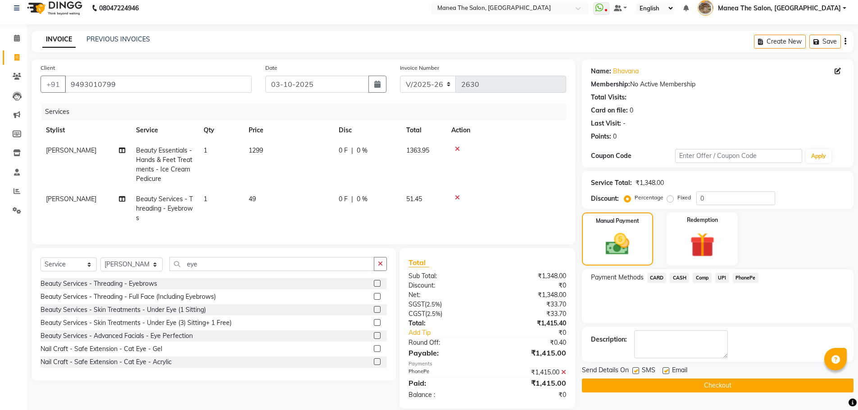
click at [695, 388] on button "Checkout" at bounding box center [717, 386] width 271 height 14
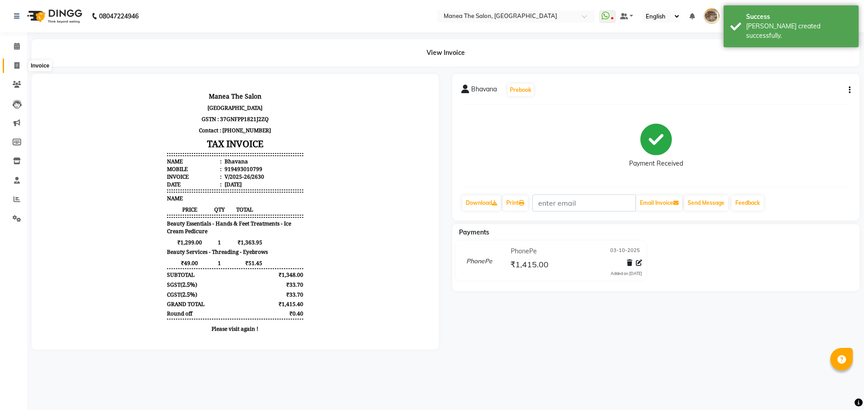
click at [19, 69] on span at bounding box center [17, 66] width 16 height 10
select select "service"
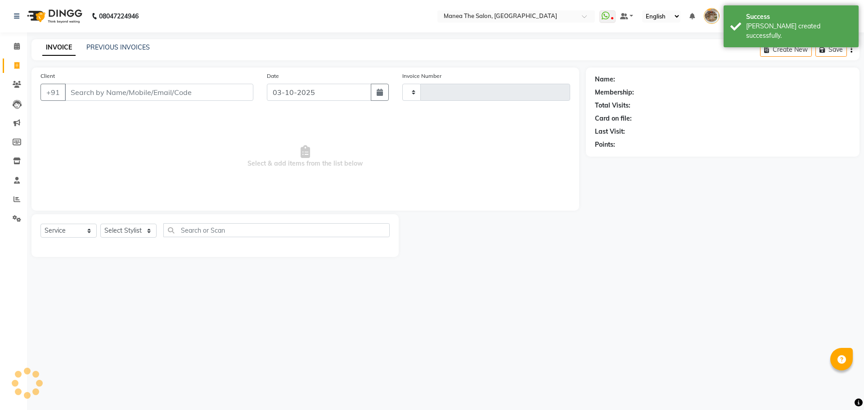
type input "2631"
select select "7287"
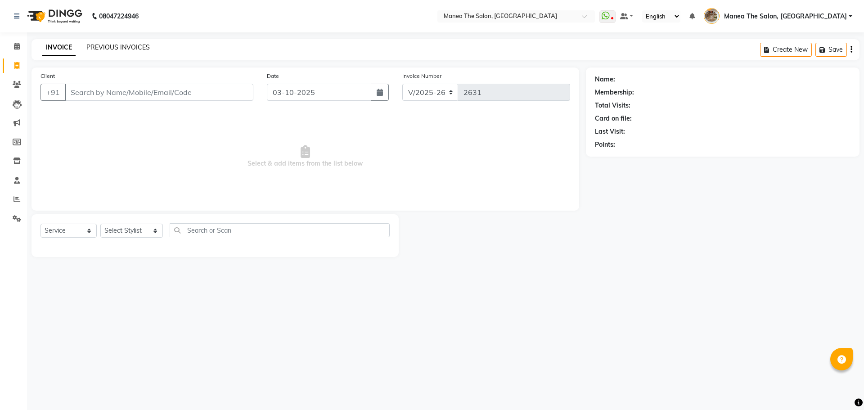
click at [142, 46] on link "PREVIOUS INVOICES" at bounding box center [117, 47] width 63 height 8
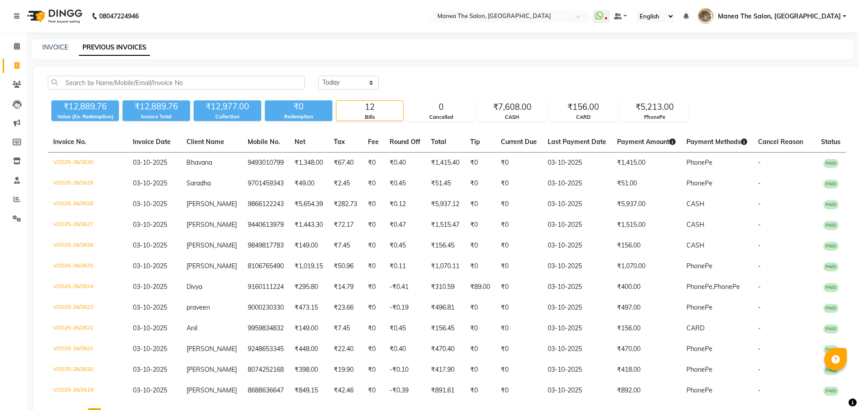
click at [729, 110] on div "₹12,889.76 Value (Ex. Redemption) ₹12,889.76 Invoice Total ₹12,977.00 Collectio…" at bounding box center [447, 109] width 798 height 24
click at [44, 47] on link "INVOICE" at bounding box center [55, 47] width 26 height 8
select select "service"
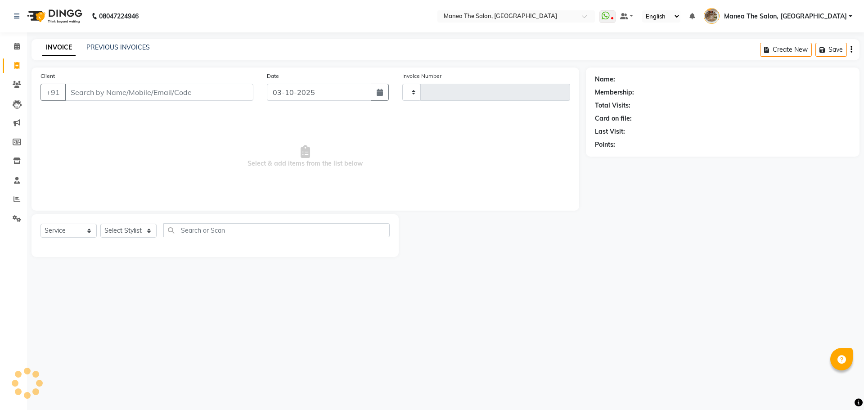
type input "2631"
select select "7287"
drag, startPoint x: 116, startPoint y: 241, endPoint x: 127, endPoint y: 226, distance: 19.4
click at [117, 241] on div "Select Service Product Membership Package Voucher Prepaid Gift Card Select Styl…" at bounding box center [215, 233] width 349 height 21
click at [127, 226] on select "Select Stylist Faizan shaik Front Office Kaif Madhavi Mocharla Ramalakshmi Pelu…" at bounding box center [131, 231] width 63 height 14
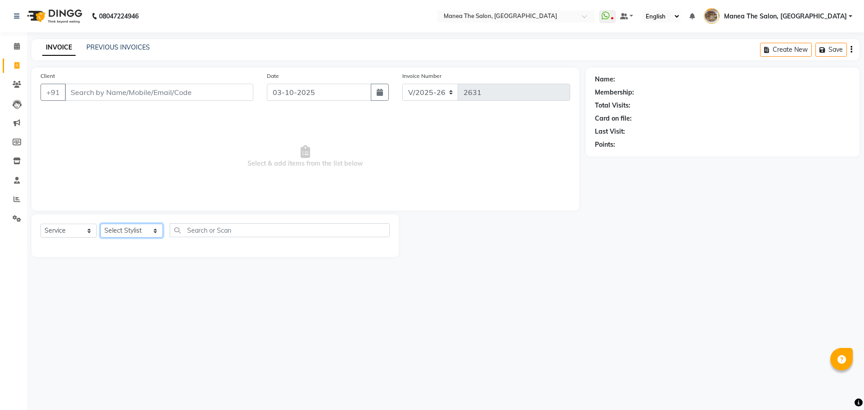
select select "62424"
click at [100, 224] on select "Select Stylist Faizan shaik Front Office Kaif Madhavi Mocharla Ramalakshmi Pelu…" at bounding box center [131, 231] width 63 height 14
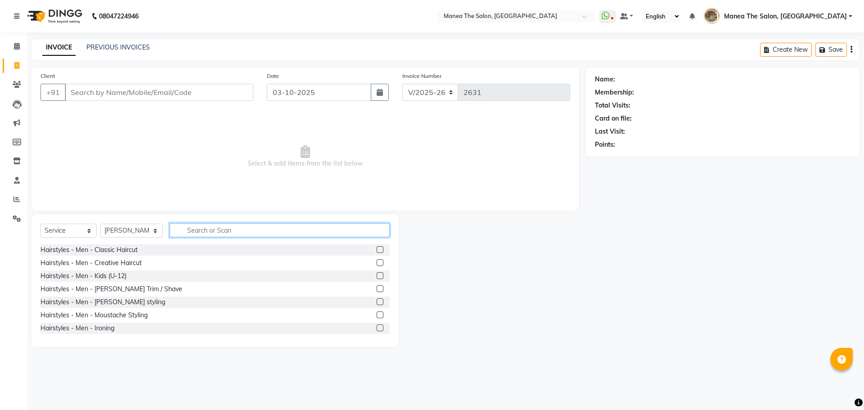
drag, startPoint x: 223, startPoint y: 231, endPoint x: 206, endPoint y: 237, distance: 18.1
click at [222, 231] on input "text" at bounding box center [280, 230] width 220 height 14
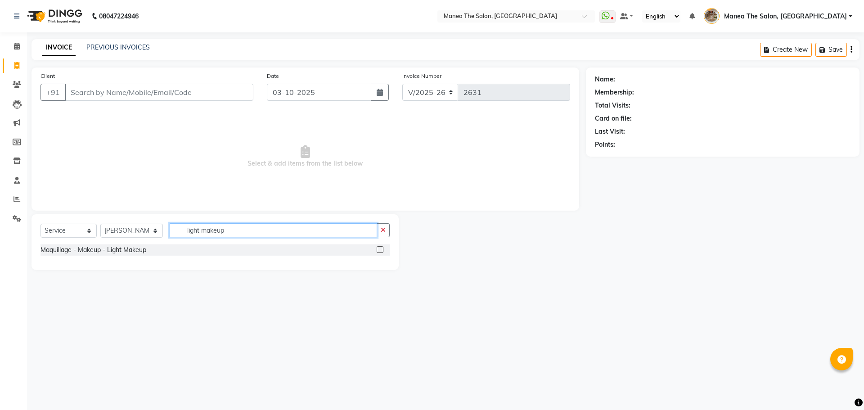
type input "light makeup"
click at [379, 250] on label at bounding box center [380, 249] width 7 height 7
click at [379, 250] on input "checkbox" at bounding box center [380, 250] width 6 height 6
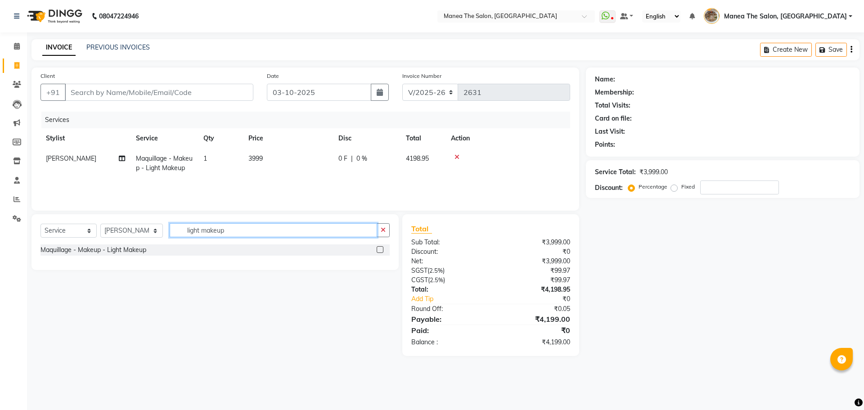
checkbox input "false"
drag, startPoint x: 252, startPoint y: 230, endPoint x: 125, endPoint y: 234, distance: 127.0
click at [125, 234] on div "Select Service Product Membership Package Voucher Prepaid Gift Card Select Styl…" at bounding box center [215, 233] width 349 height 21
type input "party"
click at [380, 262] on label at bounding box center [380, 262] width 7 height 7
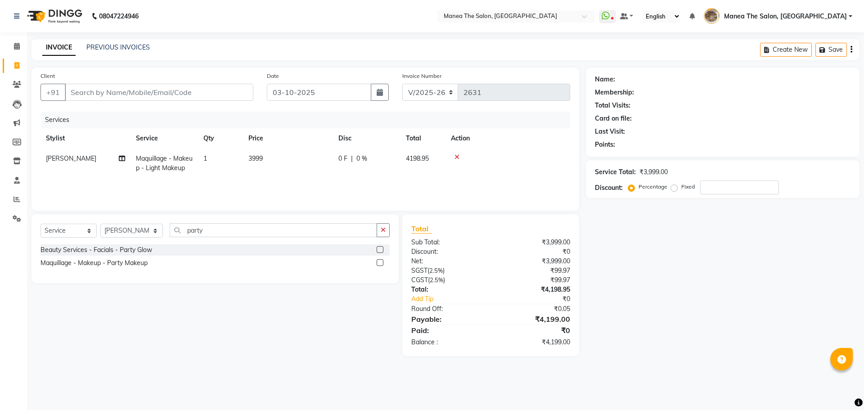
click at [380, 262] on input "checkbox" at bounding box center [380, 263] width 6 height 6
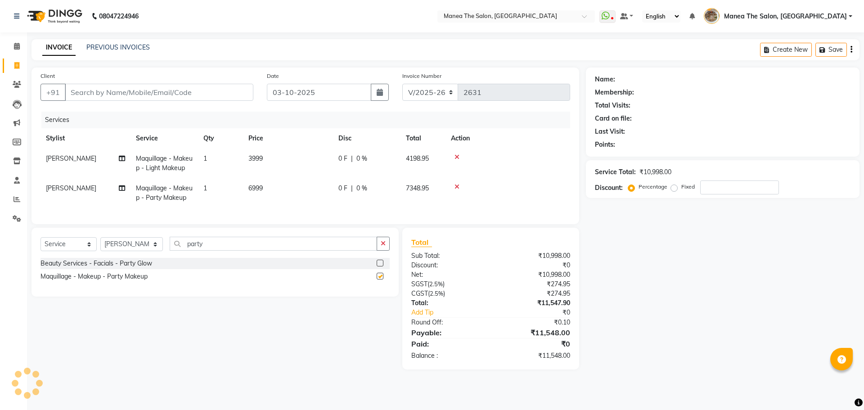
checkbox input "false"
click at [194, 251] on input "party" at bounding box center [274, 244] width 208 height 14
drag, startPoint x: 201, startPoint y: 253, endPoint x: 167, endPoint y: 252, distance: 34.7
click at [170, 251] on input "party" at bounding box center [274, 244] width 208 height 14
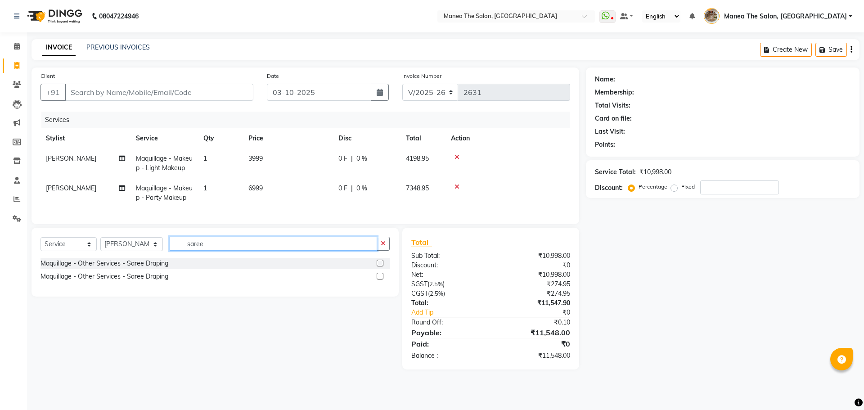
type input "saree"
click at [382, 267] on label at bounding box center [380, 263] width 7 height 7
click at [382, 267] on input "checkbox" at bounding box center [380, 264] width 6 height 6
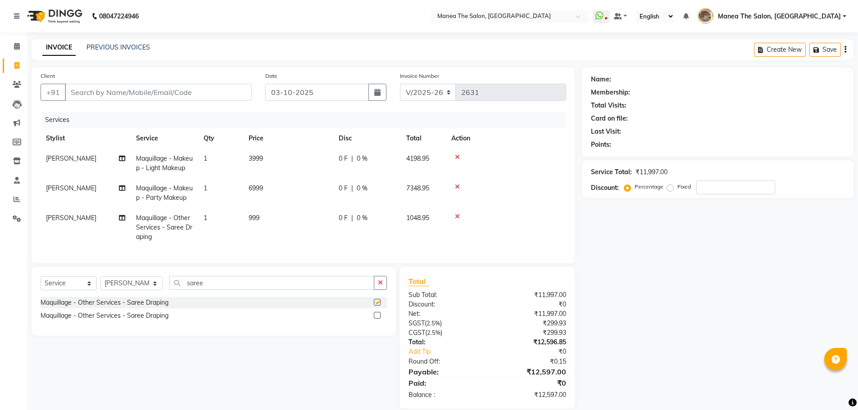
checkbox input "false"
drag, startPoint x: 216, startPoint y: 285, endPoint x: 177, endPoint y: 296, distance: 40.4
click at [177, 290] on input "saree" at bounding box center [271, 283] width 205 height 14
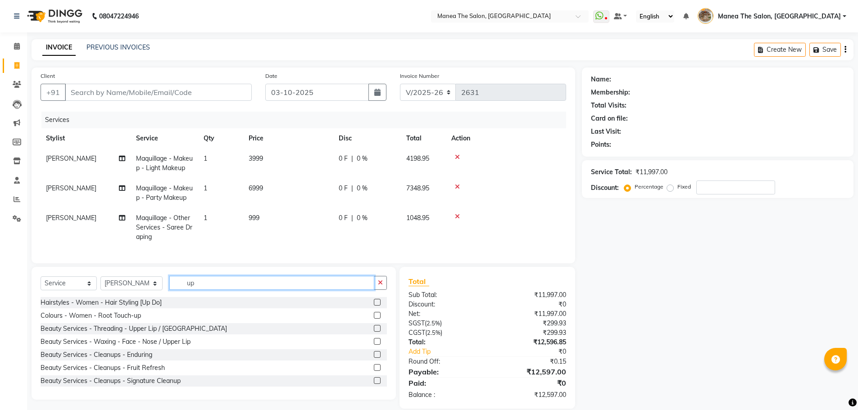
type input "up"
click at [374, 306] on label at bounding box center [377, 302] width 7 height 7
click at [374, 306] on input "checkbox" at bounding box center [377, 303] width 6 height 6
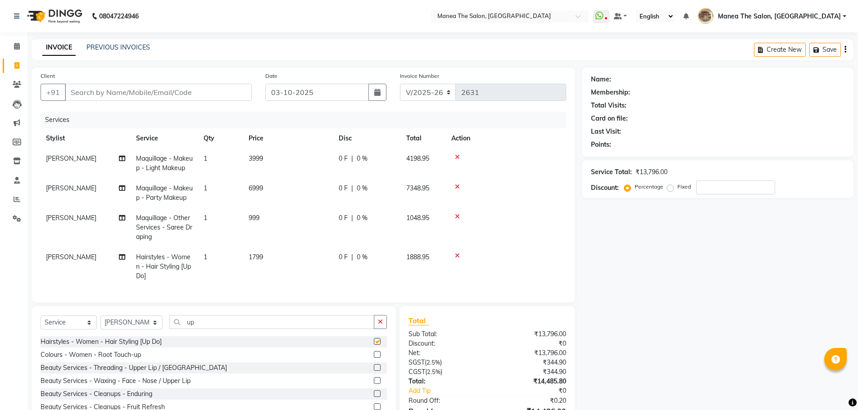
checkbox input "false"
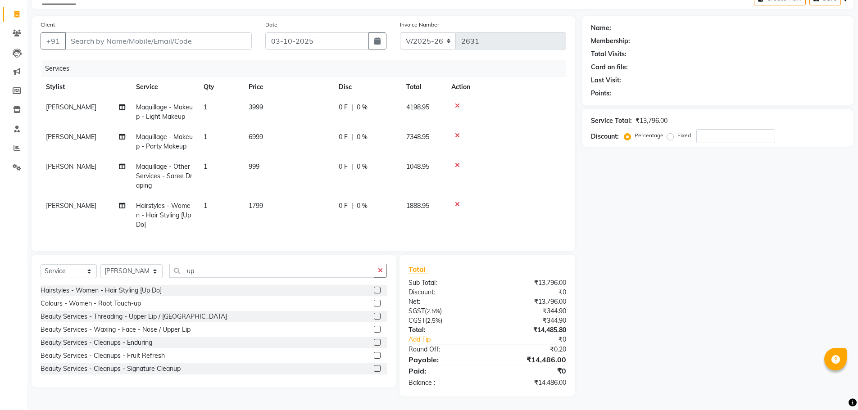
scroll to position [58, 0]
click at [712, 130] on input "number" at bounding box center [735, 136] width 79 height 14
type input "2"
type input "1"
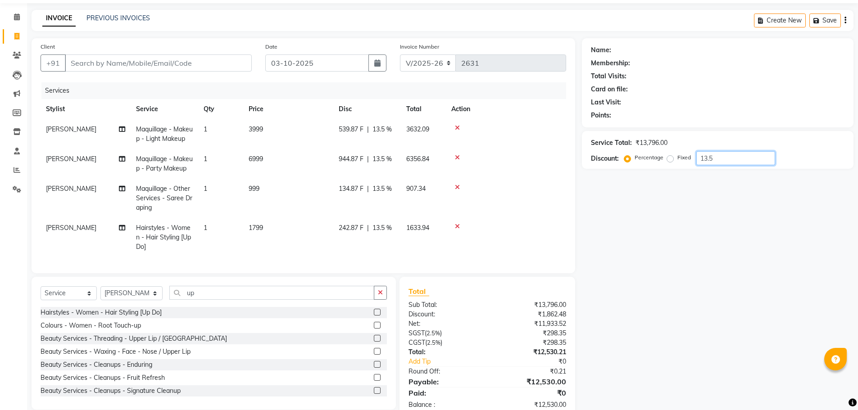
scroll to position [0, 0]
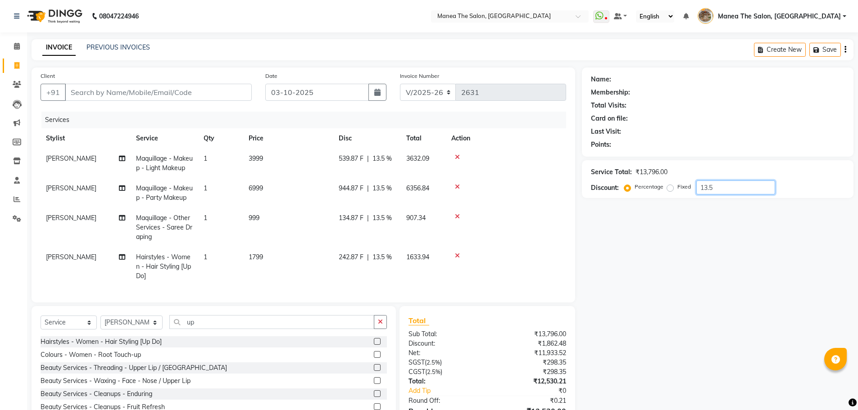
type input "13.5"
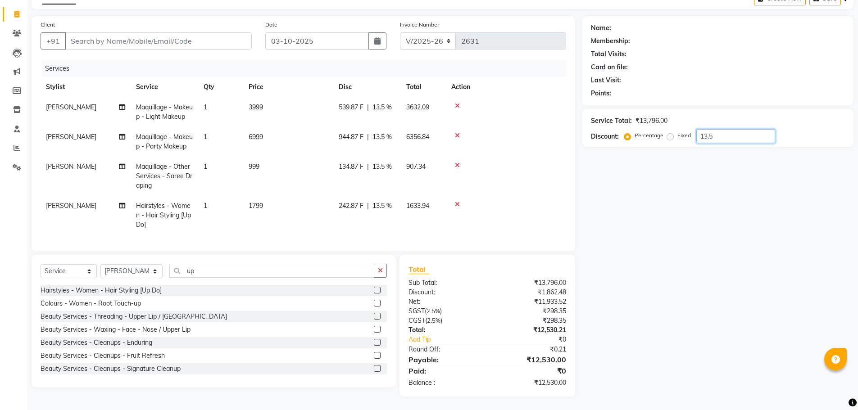
scroll to position [58, 0]
click at [456, 201] on icon at bounding box center [457, 204] width 5 height 6
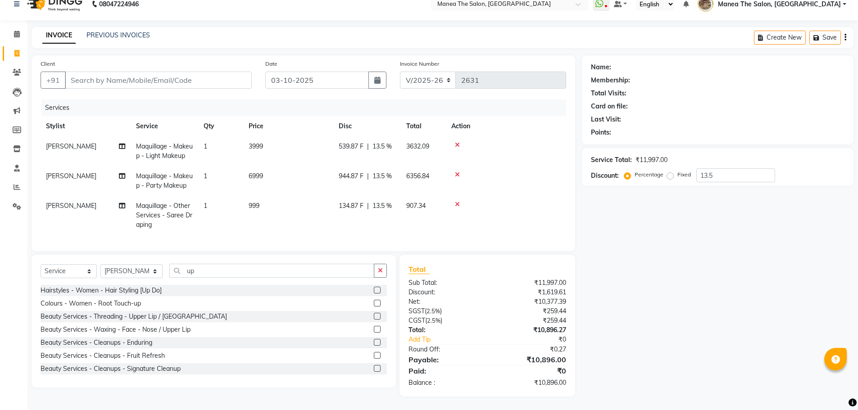
click at [456, 201] on icon at bounding box center [457, 204] width 5 height 6
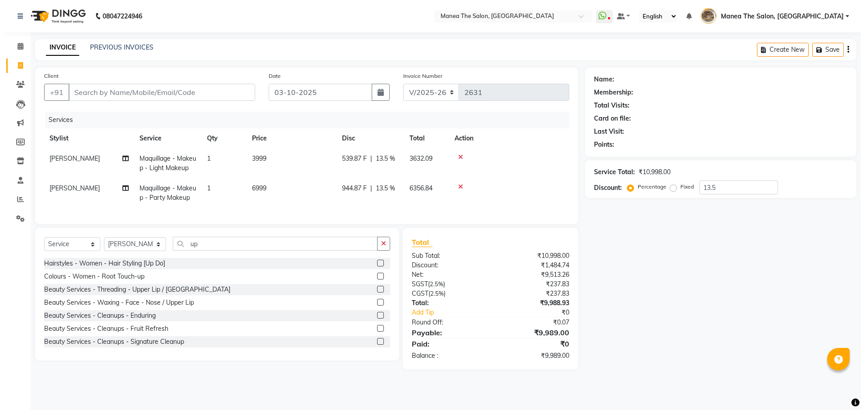
scroll to position [0, 0]
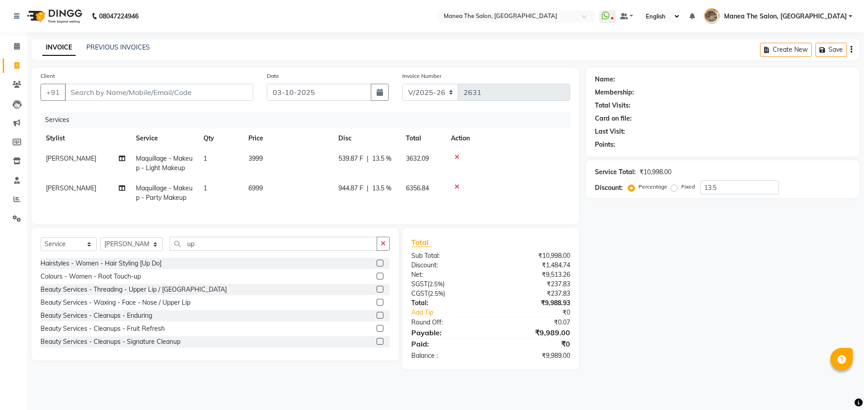
click at [458, 187] on icon at bounding box center [457, 187] width 5 height 6
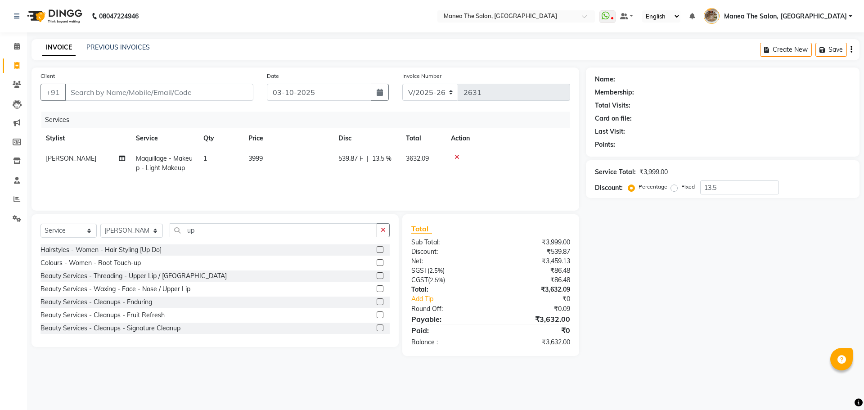
click at [459, 158] on icon at bounding box center [457, 157] width 5 height 6
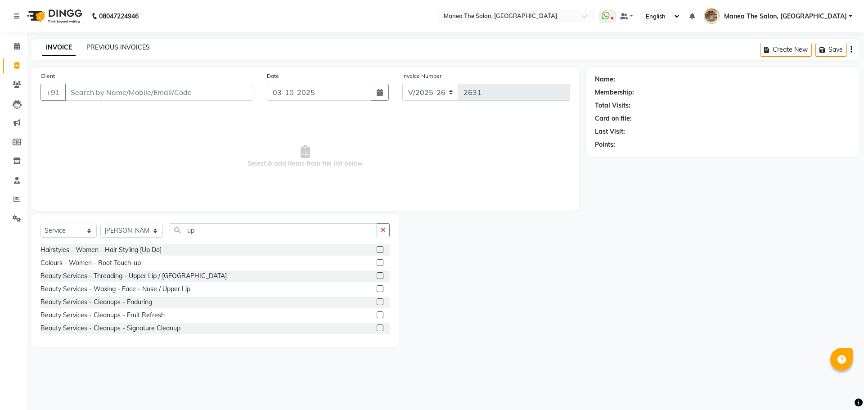
click at [112, 47] on link "PREVIOUS INVOICES" at bounding box center [117, 47] width 63 height 8
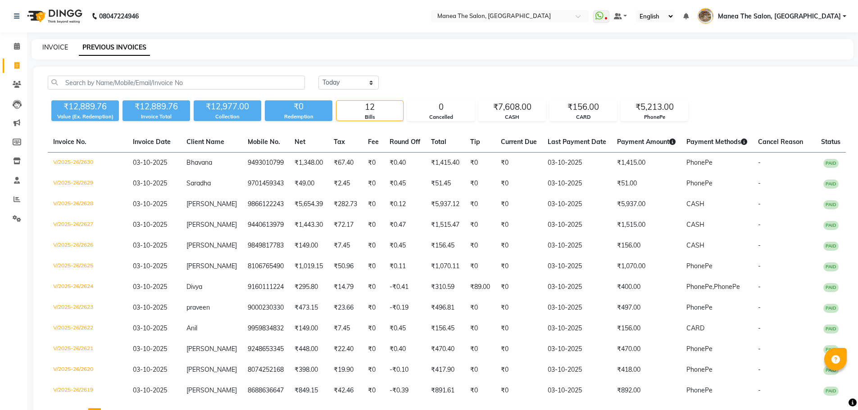
click at [59, 50] on link "INVOICE" at bounding box center [55, 47] width 26 height 8
select select "service"
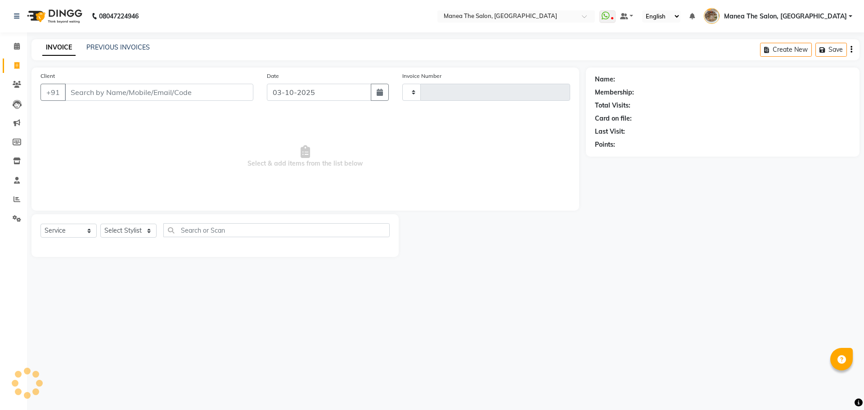
type input "2631"
select select "7287"
click at [125, 228] on select "Select Stylist Faizan shaik Front Office Kaif Madhavi Mocharla Ramalakshmi Pelu…" at bounding box center [131, 231] width 63 height 14
select select "70149"
click at [100, 224] on select "Select Stylist Faizan shaik Front Office Kaif Madhavi Mocharla Ramalakshmi Pelu…" at bounding box center [131, 231] width 63 height 14
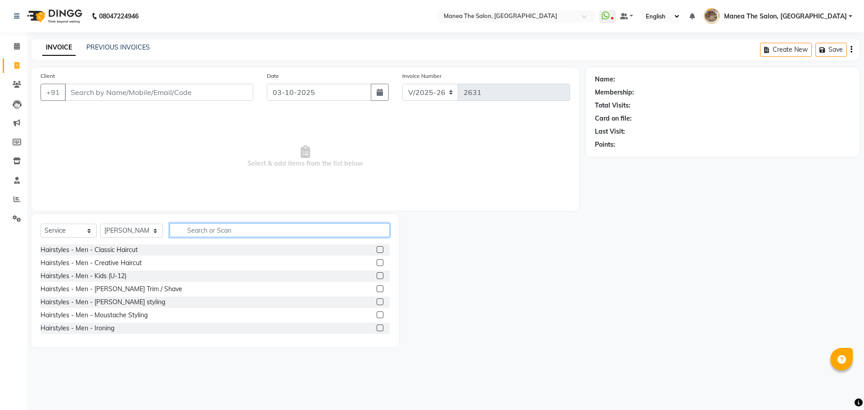
click at [186, 232] on input "text" at bounding box center [280, 230] width 220 height 14
type input "h"
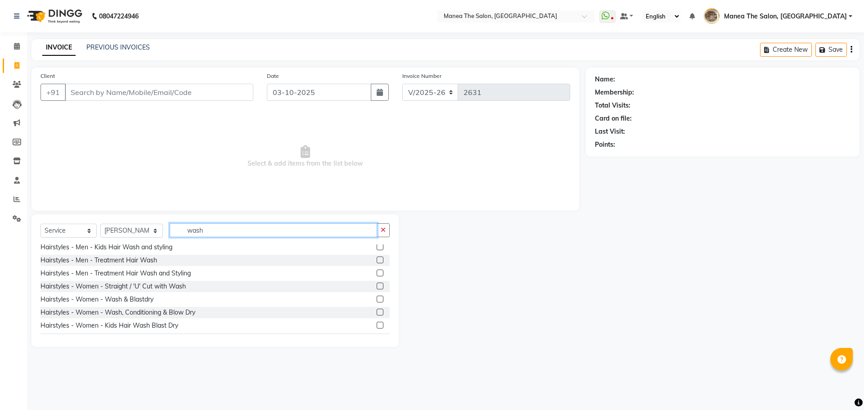
scroll to position [90, 0]
type input "wash"
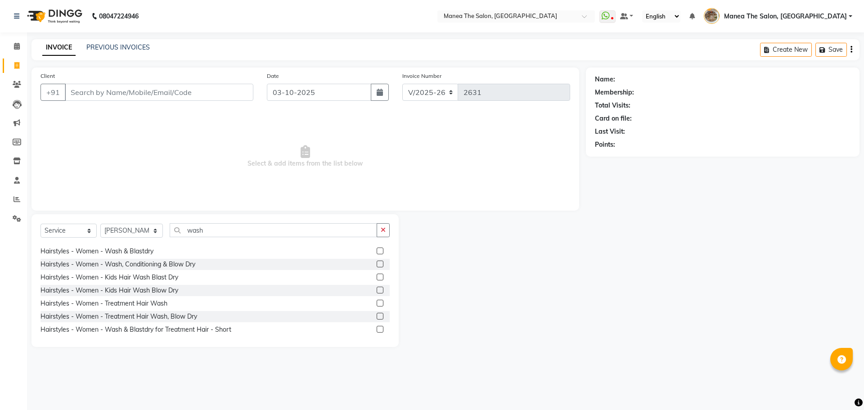
click at [377, 266] on label at bounding box center [380, 264] width 7 height 7
click at [377, 266] on input "checkbox" at bounding box center [380, 265] width 6 height 6
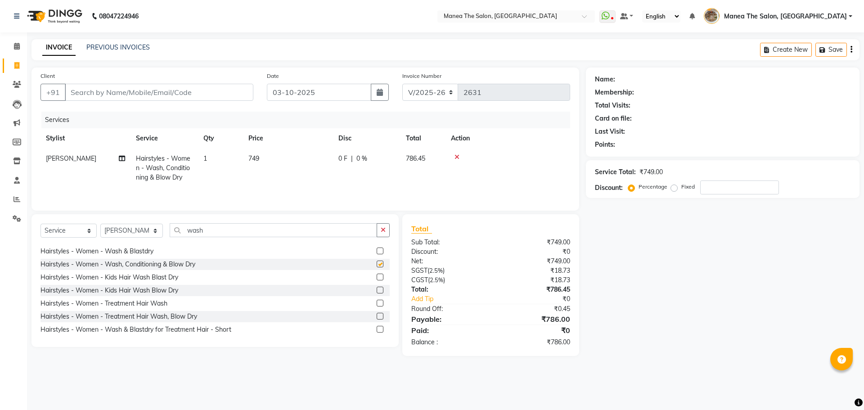
checkbox input "false"
drag, startPoint x: 203, startPoint y: 234, endPoint x: 172, endPoint y: 237, distance: 30.7
click at [172, 237] on input "wash" at bounding box center [274, 230] width 208 height 14
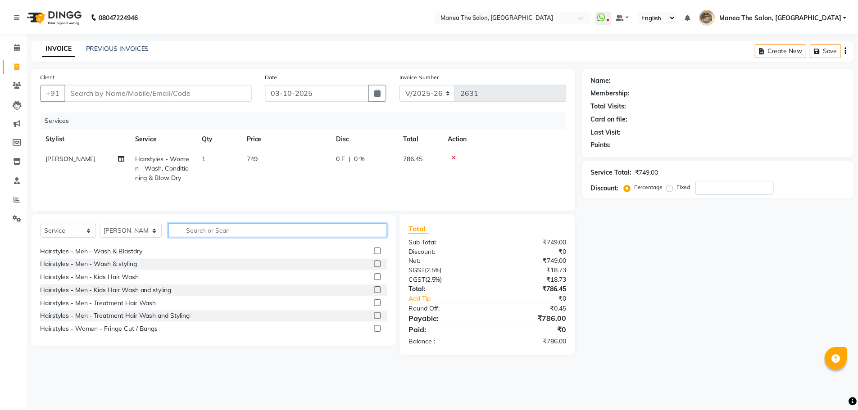
scroll to position [286, 0]
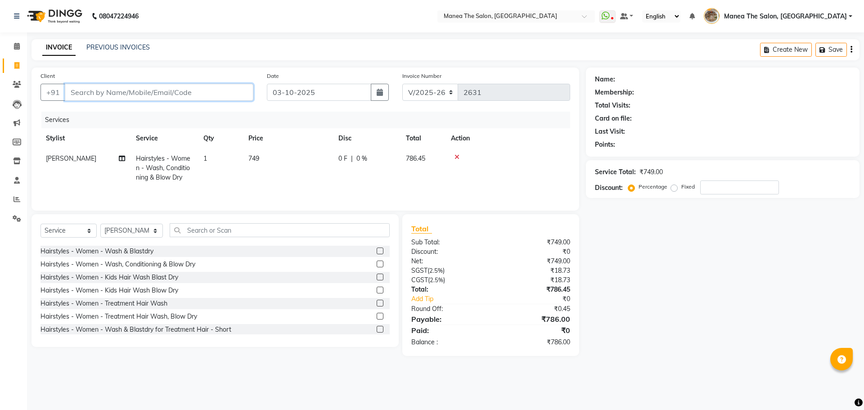
click at [179, 86] on input "Client" at bounding box center [159, 92] width 189 height 17
type input "v"
type input "0"
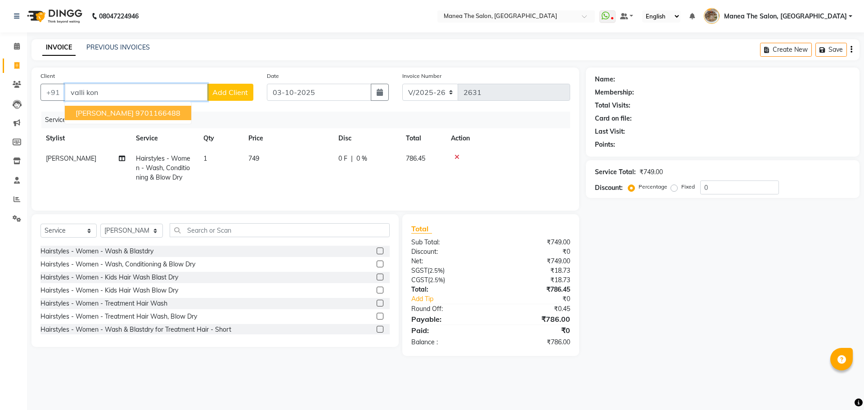
click at [145, 115] on ngb-highlight "9701166488" at bounding box center [158, 112] width 45 height 9
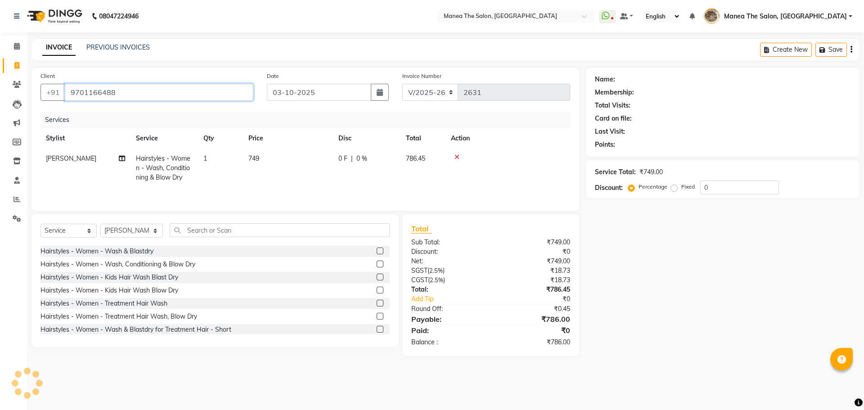
type input "9701166488"
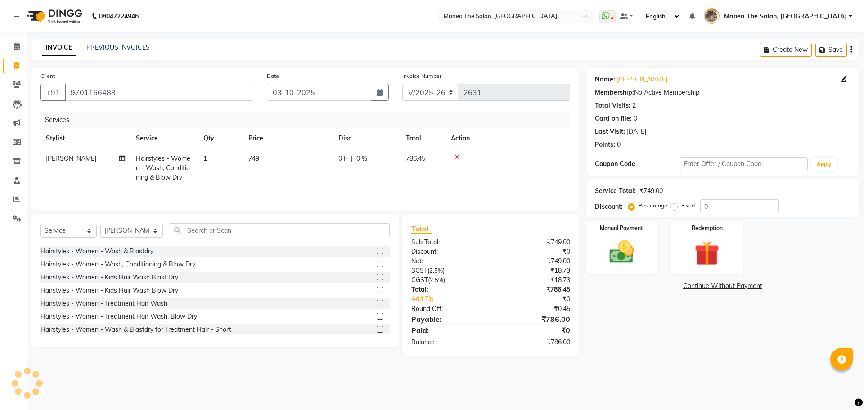
click at [666, 343] on div "Name: Valli Koneru Membership: No Active Membership Total Visits: 2 Card on fil…" at bounding box center [726, 212] width 280 height 289
click at [725, 210] on input "0" at bounding box center [739, 206] width 79 height 14
type input "15"
click at [669, 328] on div "Name: Valli Koneru Membership: No Active Membership Total Visits: 2 Card on fil…" at bounding box center [726, 212] width 280 height 289
click at [634, 245] on img at bounding box center [622, 252] width 42 height 30
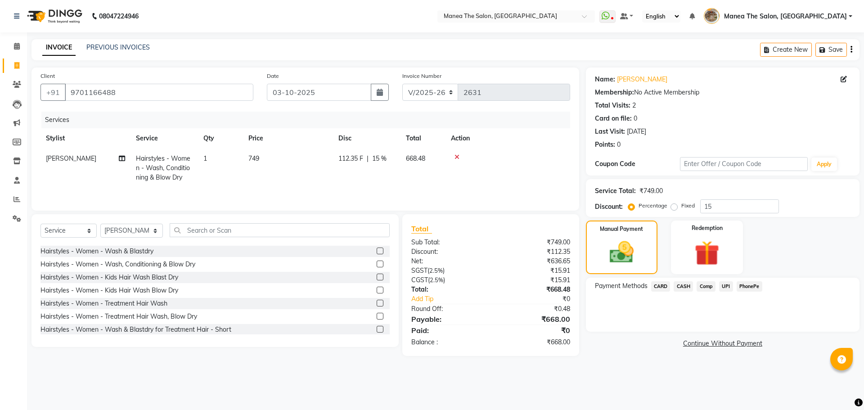
click at [750, 287] on span "PhonePe" at bounding box center [750, 286] width 26 height 10
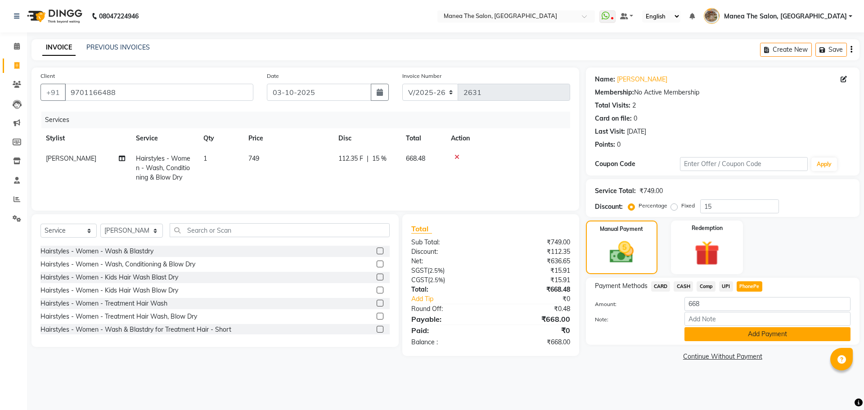
click at [773, 332] on button "Add Payment" at bounding box center [768, 334] width 166 height 14
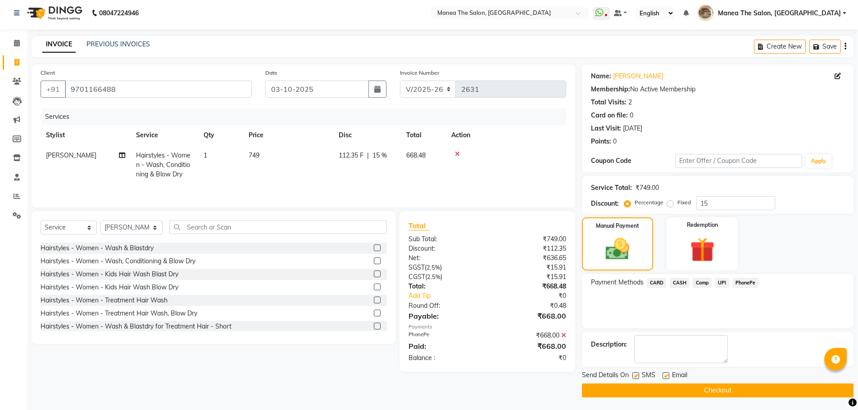
scroll to position [4, 0]
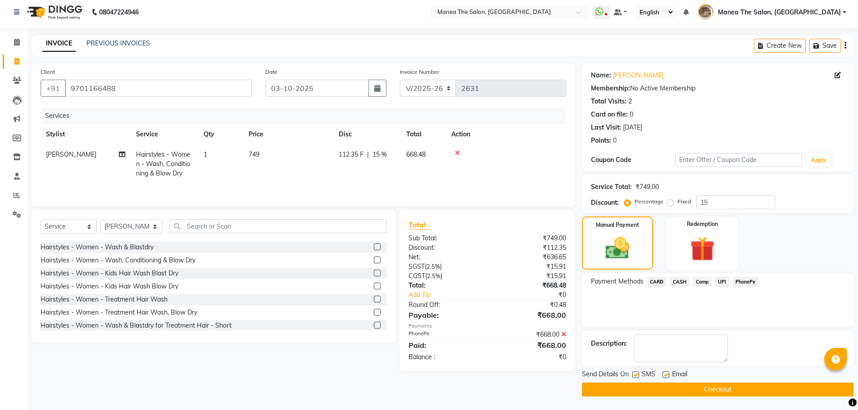
click at [737, 394] on button "Checkout" at bounding box center [717, 390] width 271 height 14
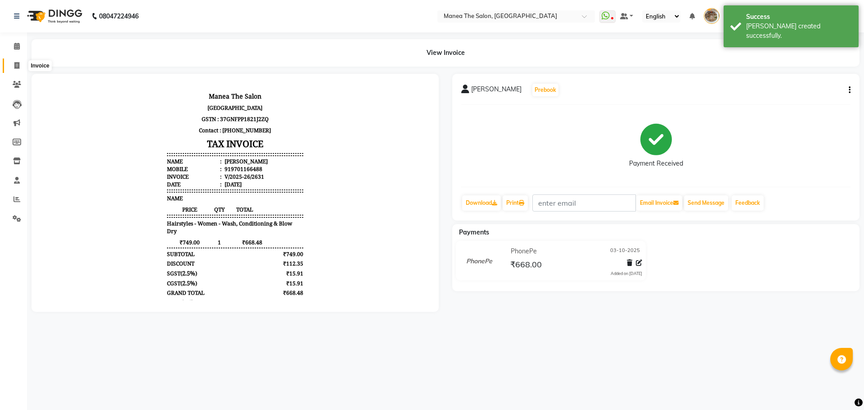
click at [16, 67] on icon at bounding box center [16, 65] width 5 height 7
select select "7287"
select select "service"
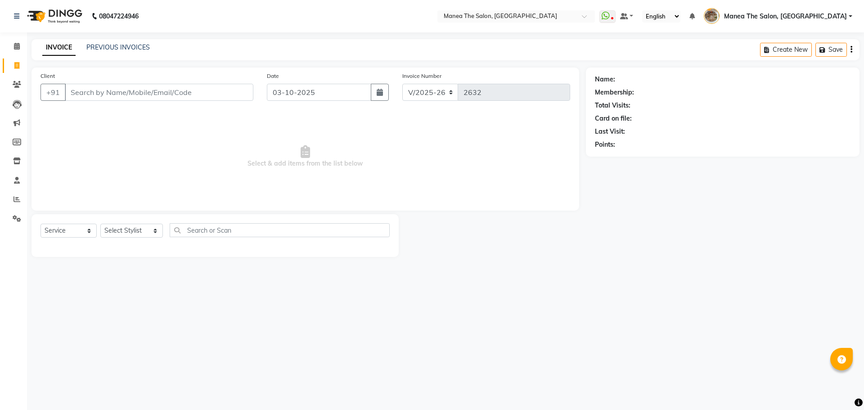
click at [55, 41] on link "INVOICE" at bounding box center [58, 48] width 33 height 16
select select "7287"
select select "service"
click at [119, 231] on select "Select Stylist [PERSON_NAME] Front Office Kaif [PERSON_NAME] [PERSON_NAME] Pelu…" at bounding box center [131, 231] width 63 height 14
select select "70149"
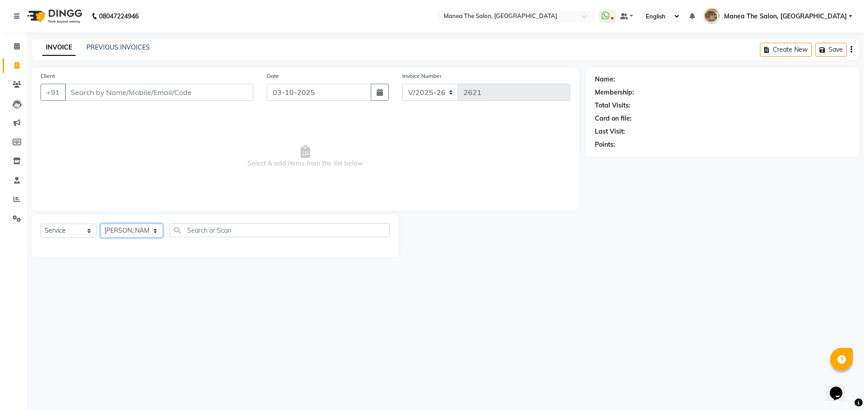
click at [100, 224] on select "Select Stylist [PERSON_NAME] Front Office Kaif [PERSON_NAME] [PERSON_NAME] Pelu…" at bounding box center [131, 231] width 63 height 14
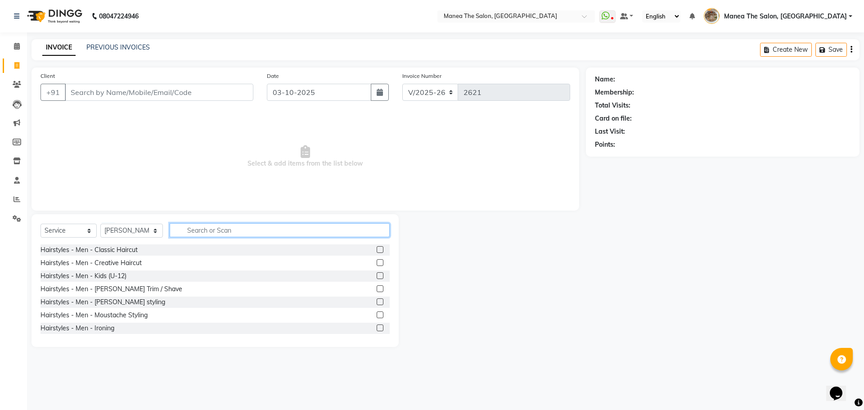
click at [205, 227] on input "text" at bounding box center [280, 230] width 220 height 14
type input "ammo"
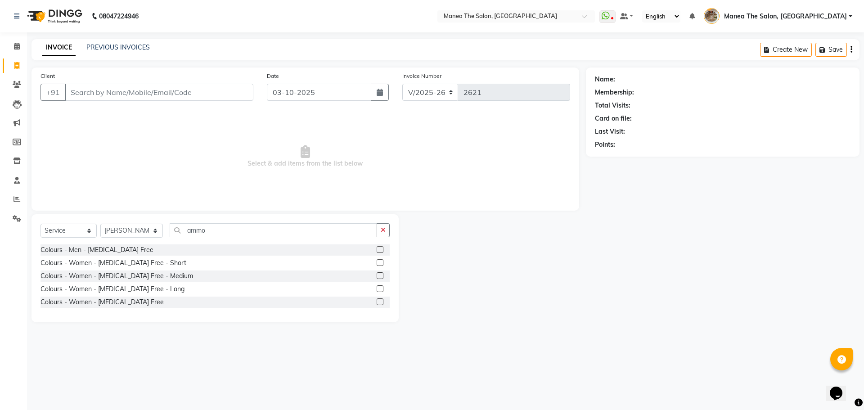
drag, startPoint x: 381, startPoint y: 302, endPoint x: 250, endPoint y: 270, distance: 135.4
click at [380, 300] on label at bounding box center [380, 301] width 7 height 7
click at [380, 300] on input "checkbox" at bounding box center [380, 302] width 6 height 6
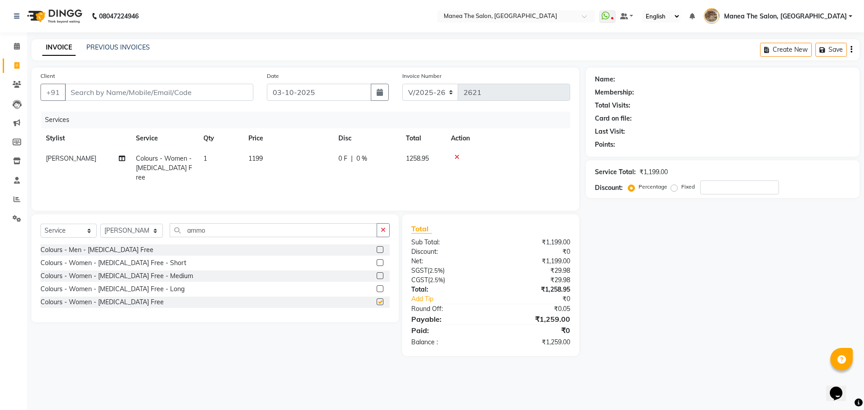
checkbox input "false"
drag, startPoint x: 206, startPoint y: 232, endPoint x: 161, endPoint y: 231, distance: 45.5
click at [161, 231] on div "Select Service Product Membership Package Voucher Prepaid Gift Card Select Styl…" at bounding box center [215, 233] width 349 height 21
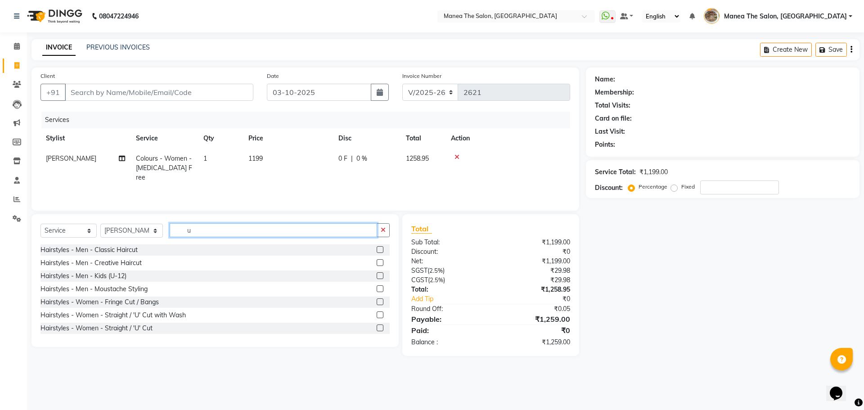
type input "u"
click at [377, 328] on label at bounding box center [380, 328] width 7 height 7
click at [377, 328] on input "checkbox" at bounding box center [380, 328] width 6 height 6
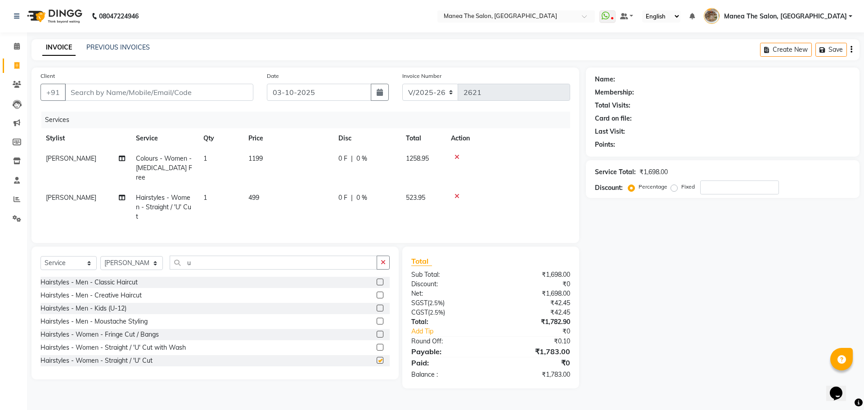
checkbox input "false"
click at [161, 93] on input "Client" at bounding box center [159, 92] width 189 height 17
type input "k"
type input "0"
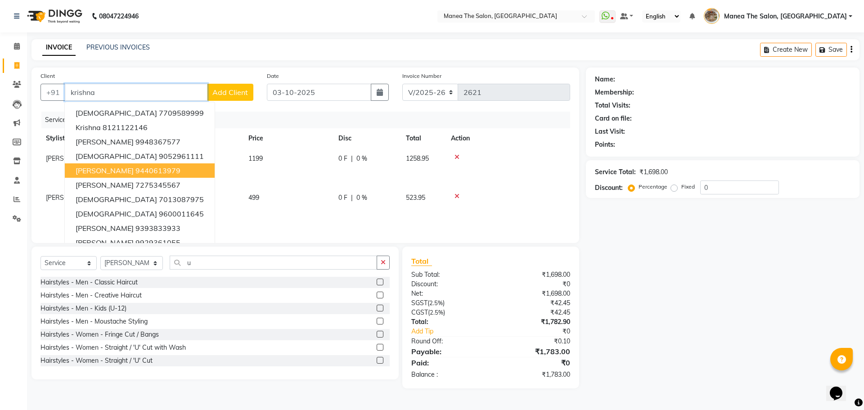
click at [136, 173] on ngb-highlight "9440613979" at bounding box center [158, 170] width 45 height 9
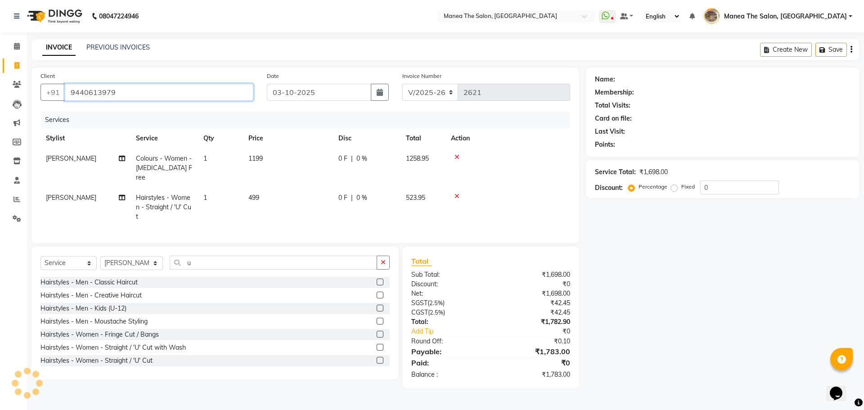
type input "9440613979"
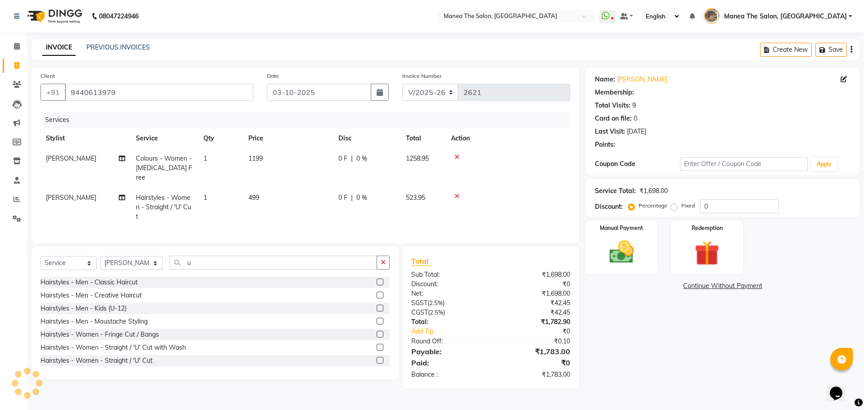
select select "1: Object"
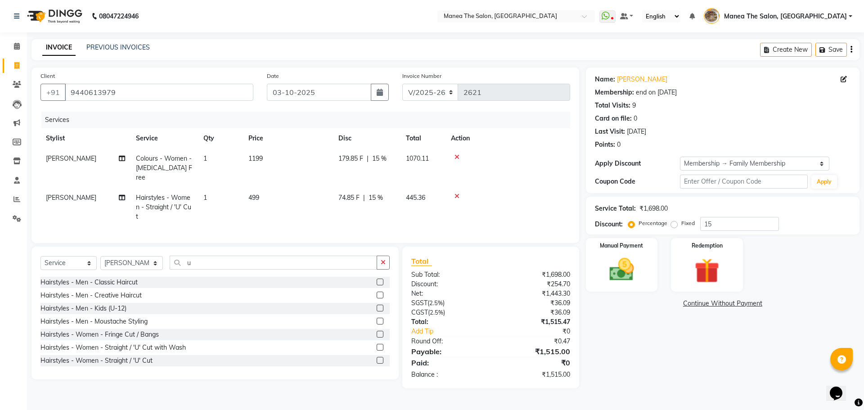
click at [603, 388] on main "INVOICE PREVIOUS INVOICES Create New Save Client +91 9440613979 Date 03-10-2025…" at bounding box center [445, 220] width 837 height 363
click at [623, 258] on img at bounding box center [622, 270] width 42 height 30
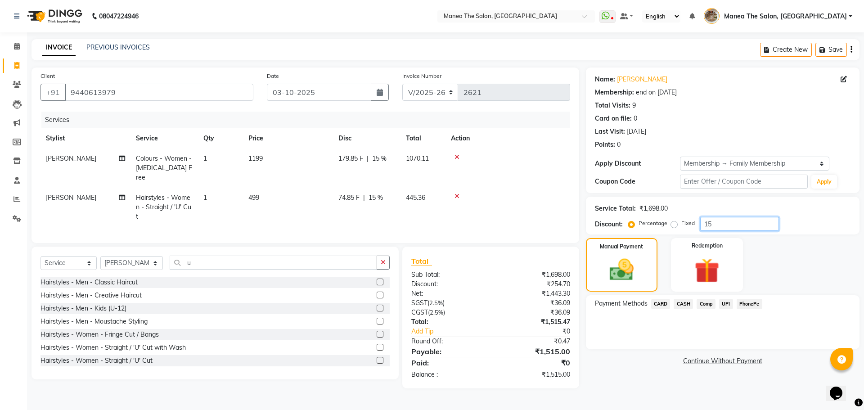
click at [716, 224] on input "15" at bounding box center [739, 224] width 79 height 14
type input "15"
click at [685, 305] on span "CASH" at bounding box center [683, 304] width 19 height 10
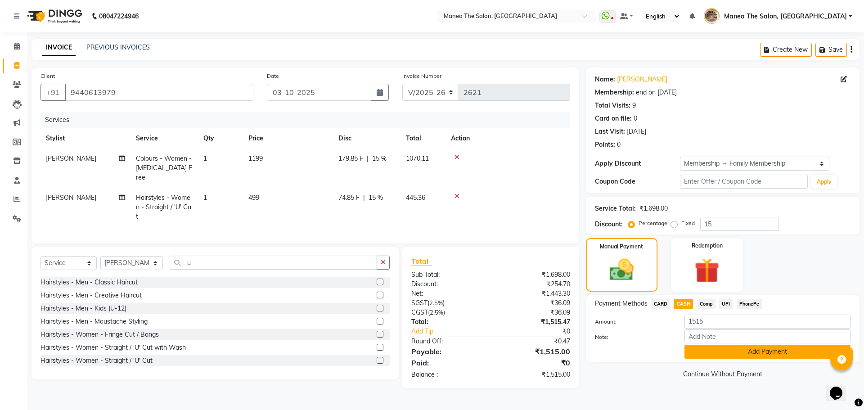
click at [719, 348] on button "Add Payment" at bounding box center [768, 352] width 166 height 14
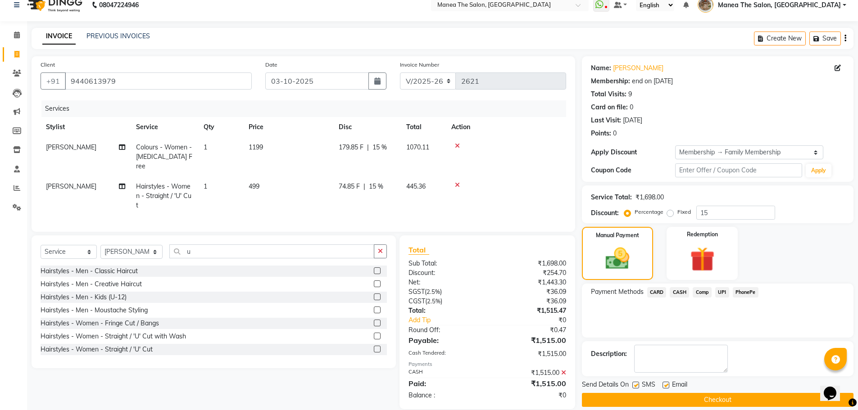
scroll to position [22, 0]
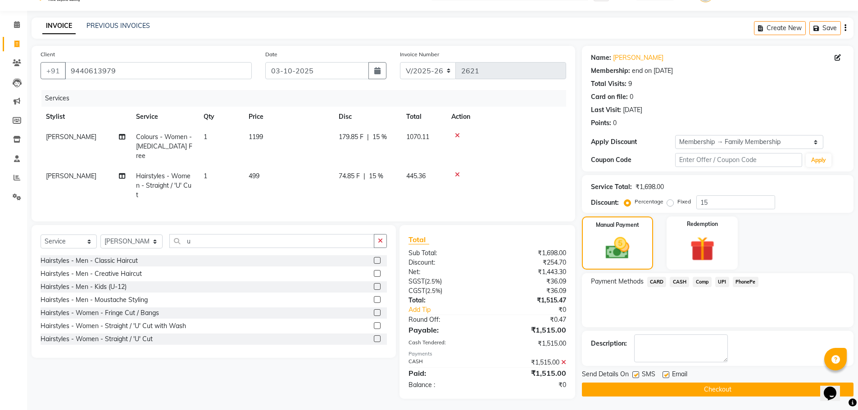
click at [719, 390] on button "Checkout" at bounding box center [717, 390] width 271 height 14
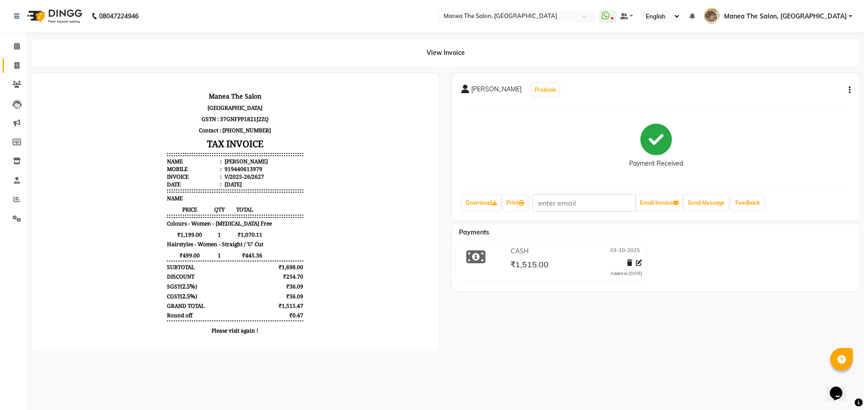
click at [10, 71] on link "Invoice" at bounding box center [14, 66] width 22 height 15
select select "7287"
select select "service"
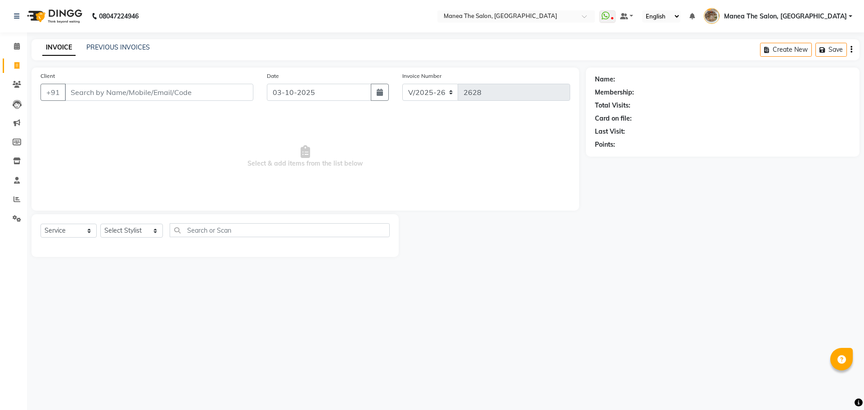
select select "7287"
select select "service"
click at [133, 50] on link "PREVIOUS INVOICES" at bounding box center [117, 47] width 63 height 8
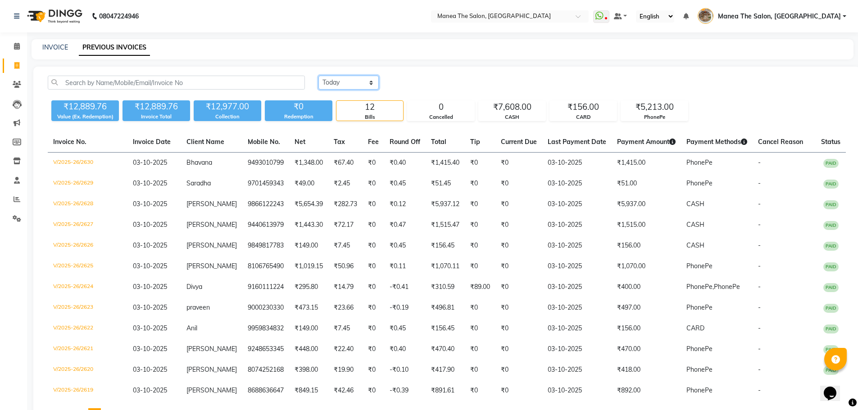
click at [339, 80] on select "Today Yesterday Custom Range" at bounding box center [348, 83] width 60 height 14
click at [318, 76] on select "Today Yesterday Custom Range" at bounding box center [348, 83] width 60 height 14
click at [355, 81] on select "Today Yesterday Custom Range" at bounding box center [348, 83] width 60 height 14
select select "range"
click at [318, 76] on select "Today Yesterday Custom Range" at bounding box center [348, 83] width 60 height 14
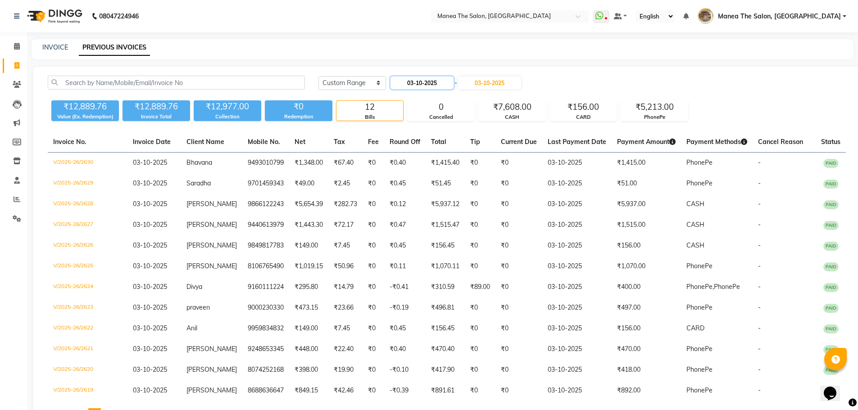
click at [407, 81] on input "03-10-2025" at bounding box center [421, 83] width 63 height 13
select select "10"
select select "2025"
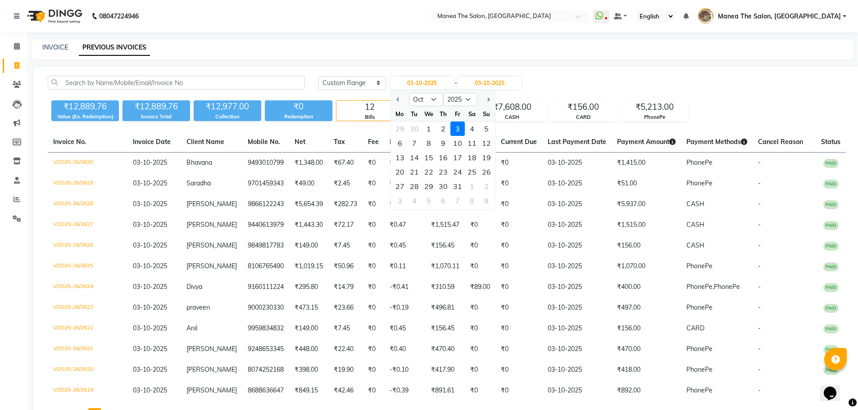
drag, startPoint x: 431, startPoint y: 131, endPoint x: 474, endPoint y: 94, distance: 56.8
click at [436, 129] on div "29 30 1 2 3 4 5" at bounding box center [443, 129] width 104 height 14
click at [497, 86] on input "03-10-2025" at bounding box center [489, 83] width 63 height 13
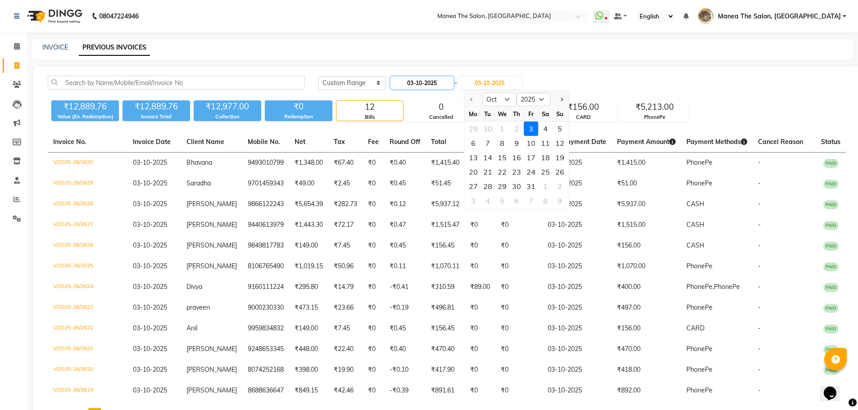
click at [441, 83] on input "03-10-2025" at bounding box center [421, 83] width 63 height 13
select select "10"
select select "2025"
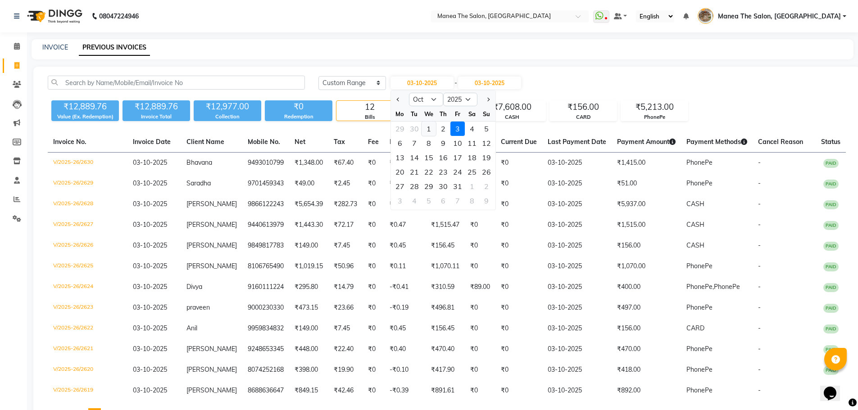
click at [426, 128] on div "1" at bounding box center [428, 129] width 14 height 14
type input "01-10-2025"
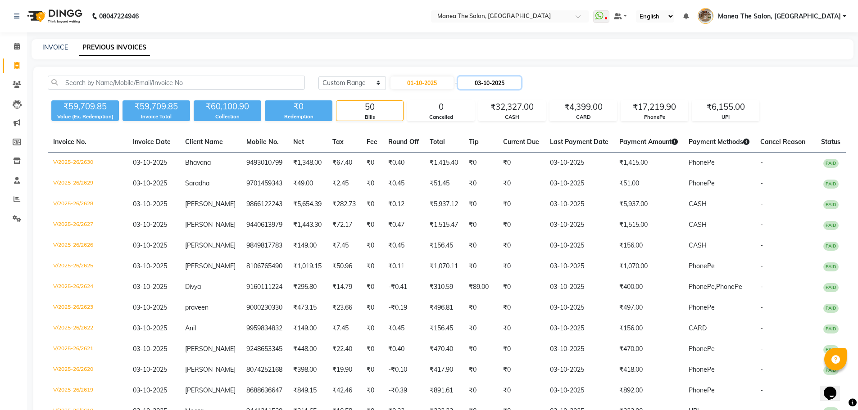
click at [499, 84] on input "03-10-2025" at bounding box center [489, 83] width 63 height 13
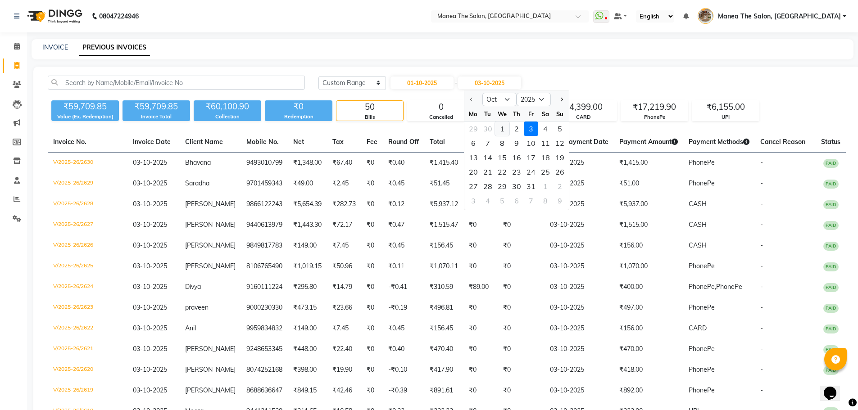
click at [502, 131] on div "1" at bounding box center [502, 129] width 14 height 14
type input "01-10-2025"
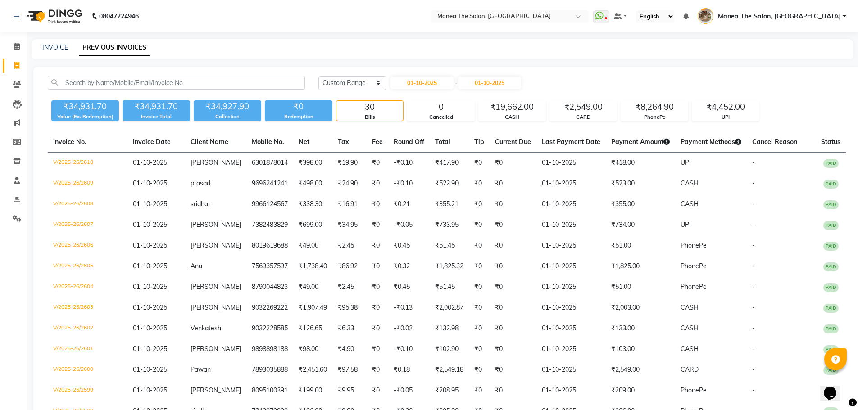
click at [595, 82] on div "Today Yesterday Custom Range 01-10-2025 - 01-10-2025" at bounding box center [581, 83] width 527 height 14
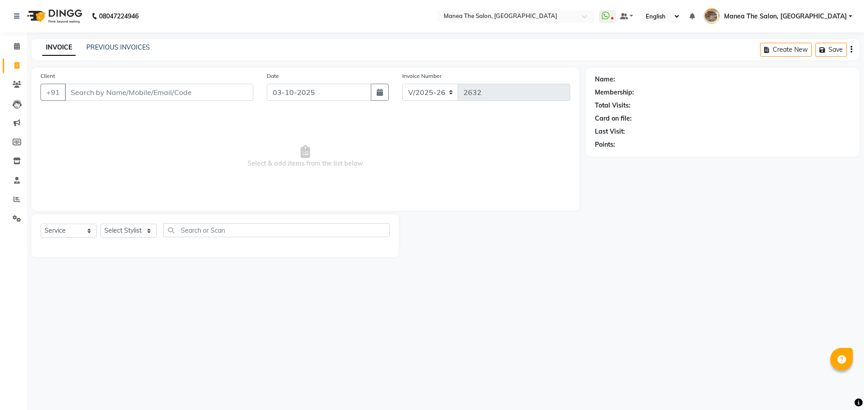
select select "7287"
select select "service"
click at [114, 48] on link "PREVIOUS INVOICES" at bounding box center [117, 47] width 63 height 8
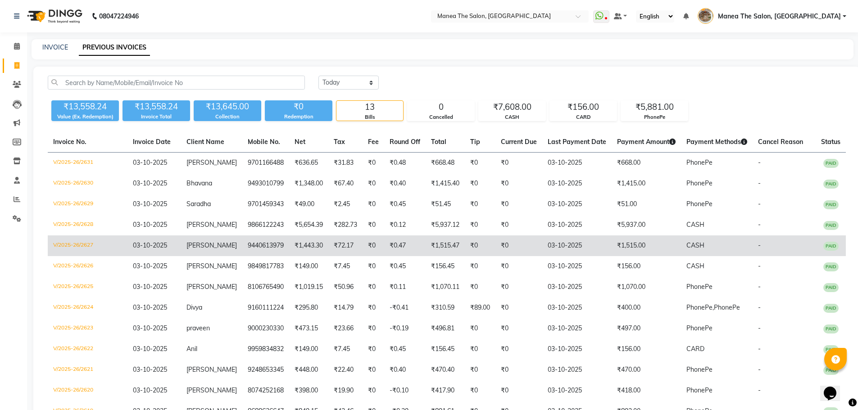
scroll to position [45, 0]
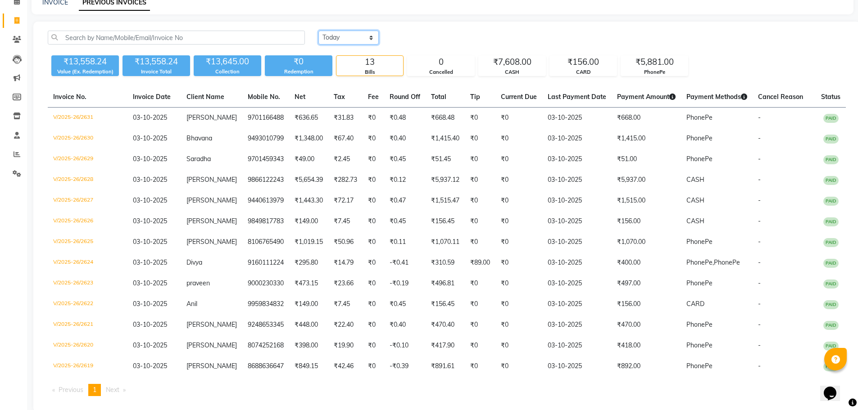
click at [343, 38] on select "Today Yesterday Custom Range" at bounding box center [348, 38] width 60 height 14
select select "yesterday"
click at [318, 31] on select "Today Yesterday Custom Range" at bounding box center [348, 38] width 60 height 14
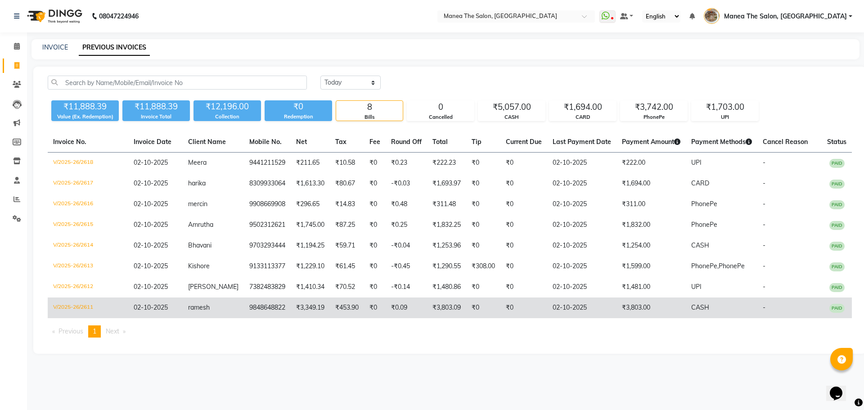
click at [330, 317] on td "₹453.90" at bounding box center [347, 308] width 34 height 21
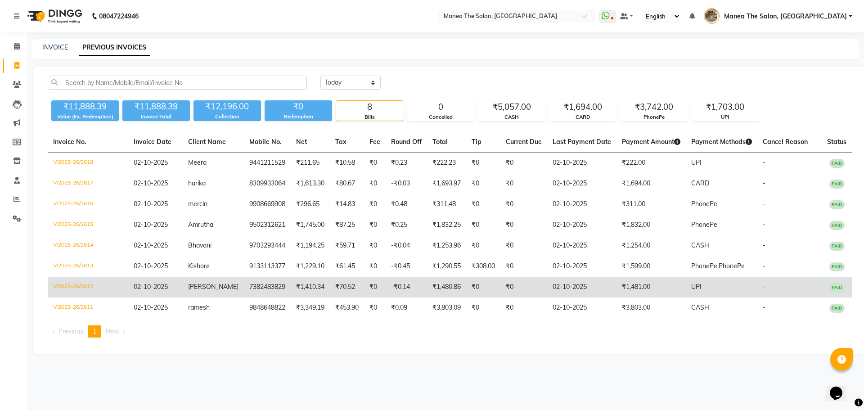
click at [169, 293] on td "02-10-2025" at bounding box center [155, 287] width 54 height 21
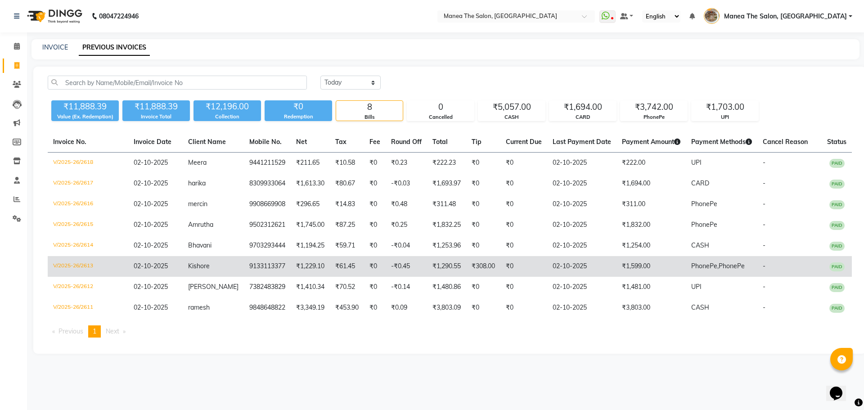
click at [209, 265] on span "Kishore" at bounding box center [199, 266] width 22 height 8
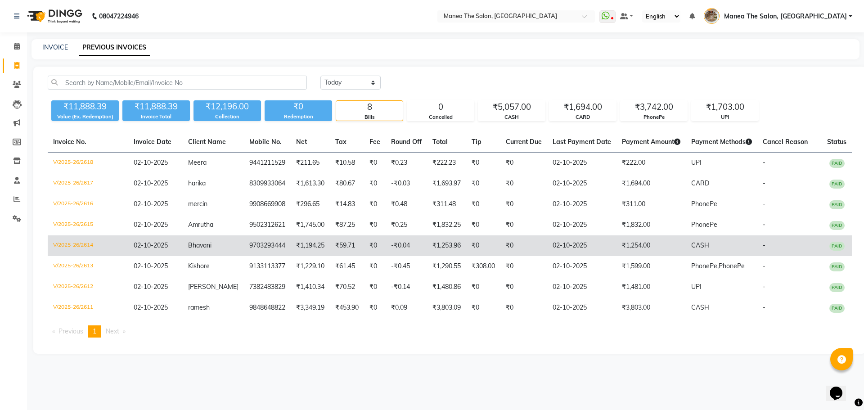
click at [249, 244] on td "9703293444" at bounding box center [267, 245] width 47 height 21
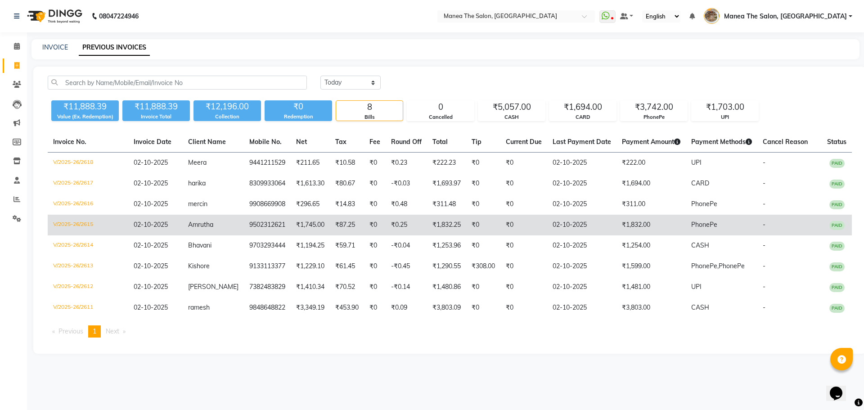
click at [291, 225] on td "₹1,745.00" at bounding box center [310, 225] width 39 height 21
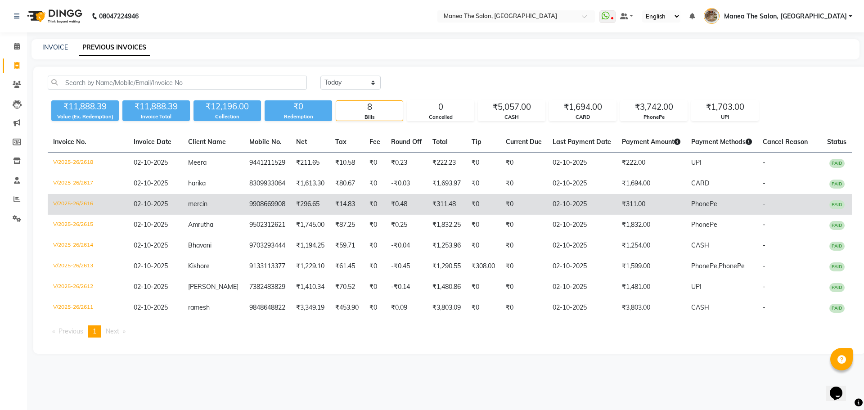
click at [291, 214] on td "₹296.65" at bounding box center [310, 204] width 39 height 21
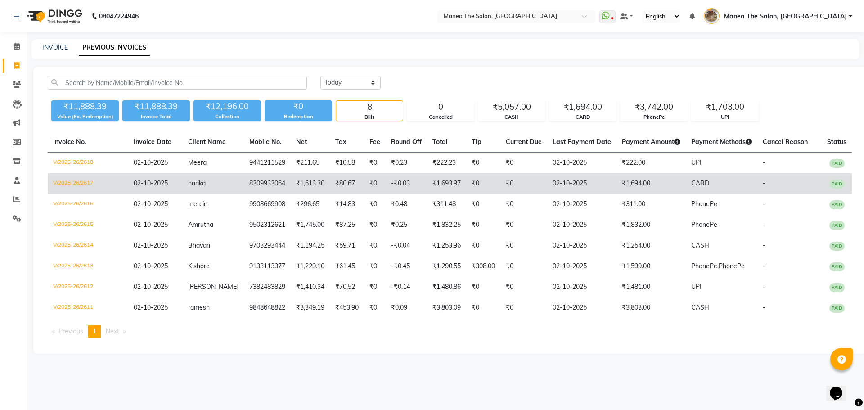
click at [258, 186] on td "8309933064" at bounding box center [267, 183] width 47 height 21
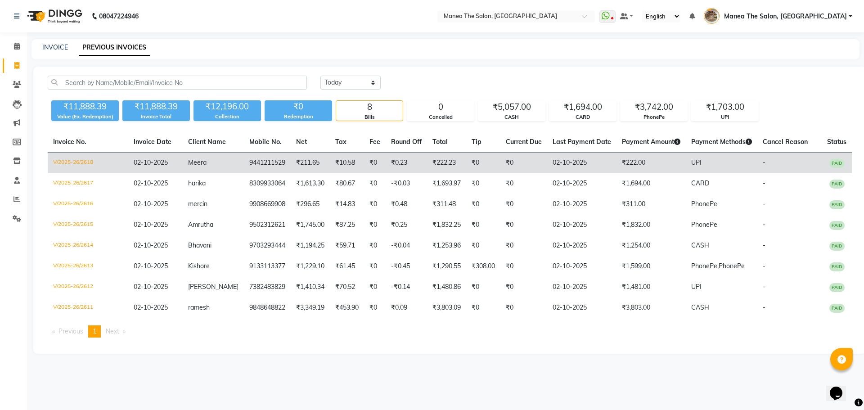
click at [256, 162] on td "9441211529" at bounding box center [267, 163] width 47 height 21
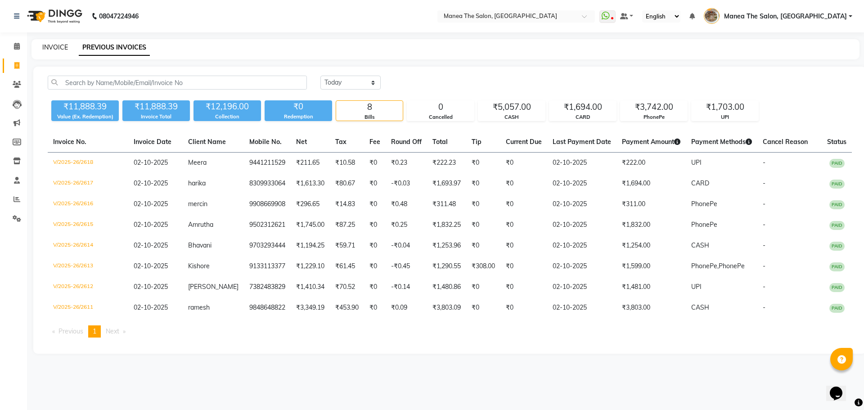
click at [56, 47] on link "INVOICE" at bounding box center [55, 47] width 26 height 8
select select "service"
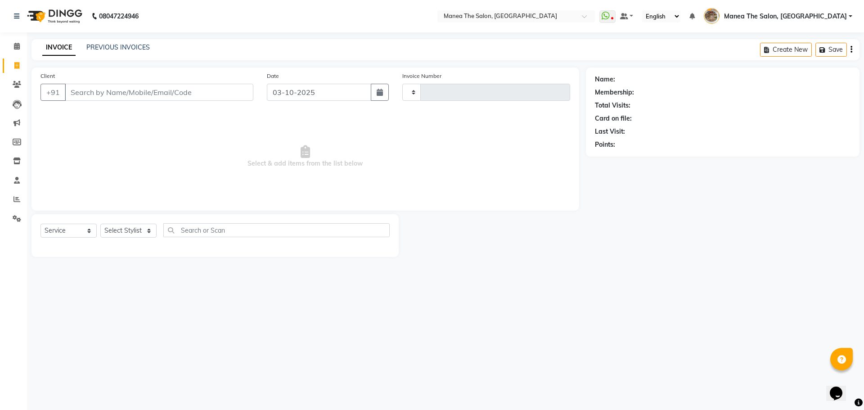
type input "2632"
select select "7287"
click at [131, 50] on link "PREVIOUS INVOICES" at bounding box center [117, 47] width 63 height 8
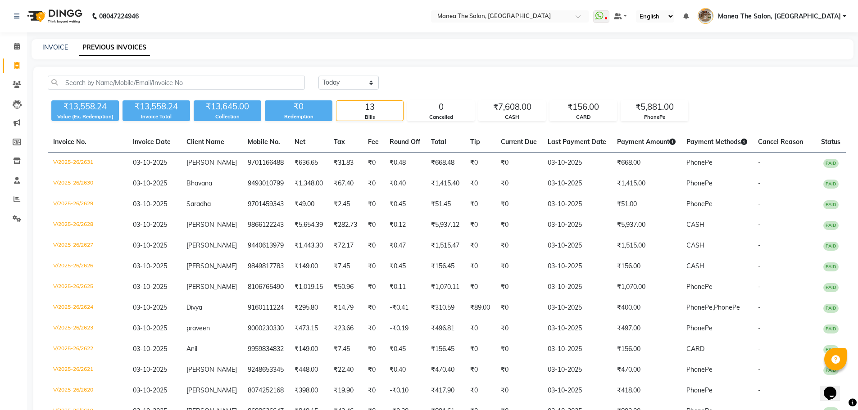
click at [56, 43] on div "INVOICE" at bounding box center [55, 47] width 26 height 9
click at [56, 50] on link "INVOICE" at bounding box center [55, 47] width 26 height 8
select select "service"
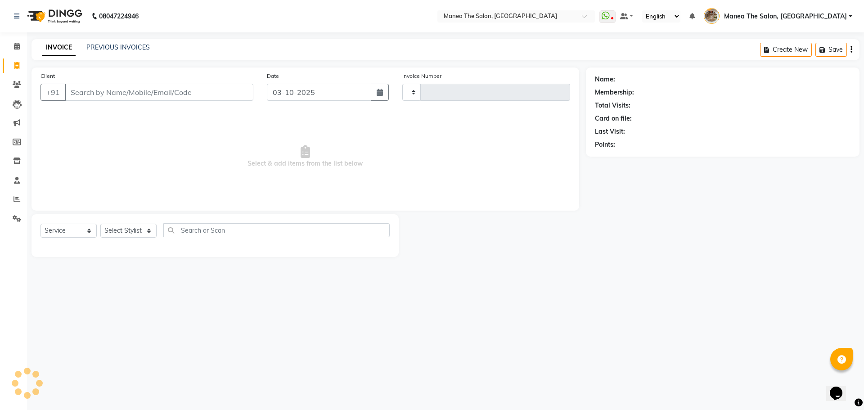
type input "2632"
select select "7287"
click at [112, 93] on input "Client" at bounding box center [159, 92] width 189 height 17
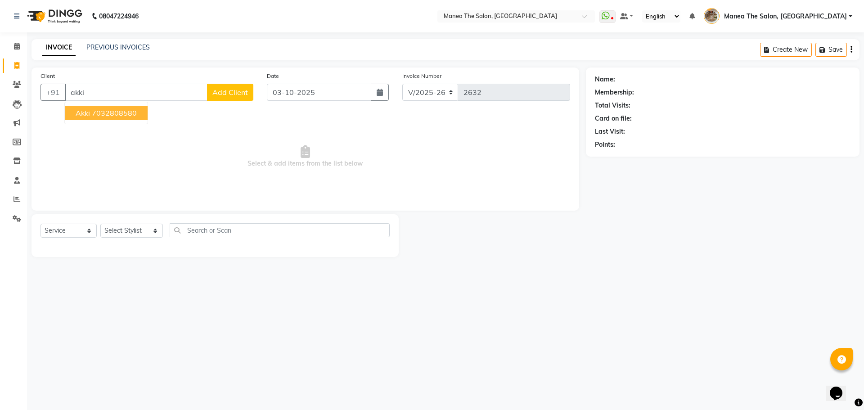
click at [126, 114] on ngb-highlight "7032808580" at bounding box center [114, 112] width 45 height 9
type input "7032808580"
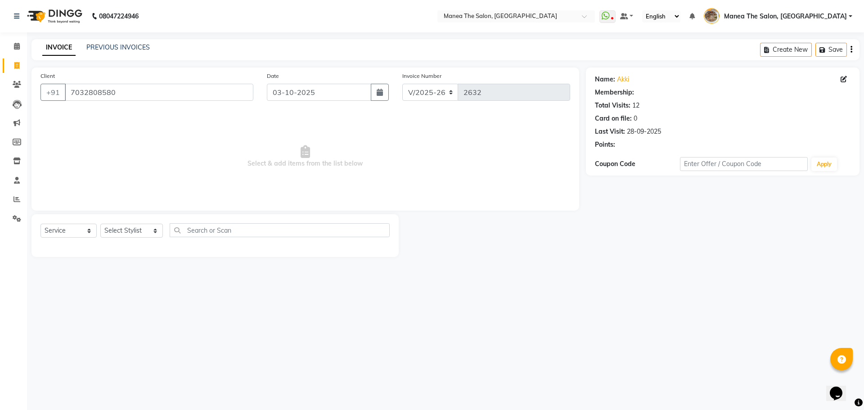
select select "1: Object"
click at [628, 80] on link "Akki" at bounding box center [623, 79] width 12 height 9
click at [123, 230] on select "Select Stylist Faizan shaik Front Office Kaif Madhavi Mocharla Ramalakshmi Pelu…" at bounding box center [131, 231] width 63 height 14
select select "63195"
click at [100, 224] on select "Select Stylist Faizan shaik Front Office Kaif Madhavi Mocharla Ramalakshmi Pelu…" at bounding box center [131, 231] width 63 height 14
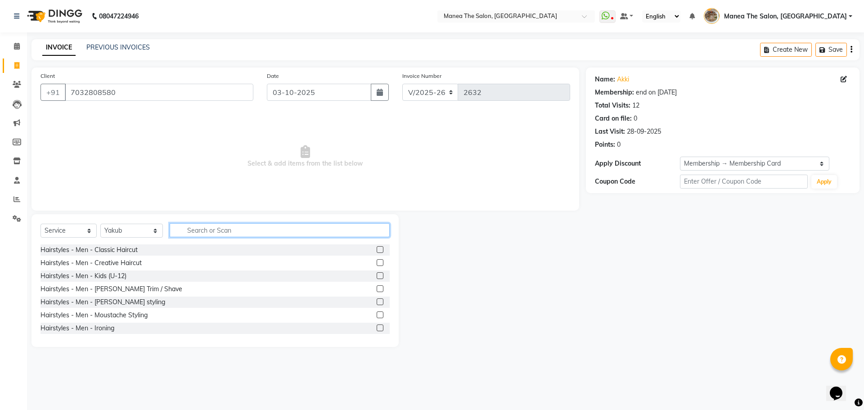
click at [217, 234] on input "text" at bounding box center [280, 230] width 220 height 14
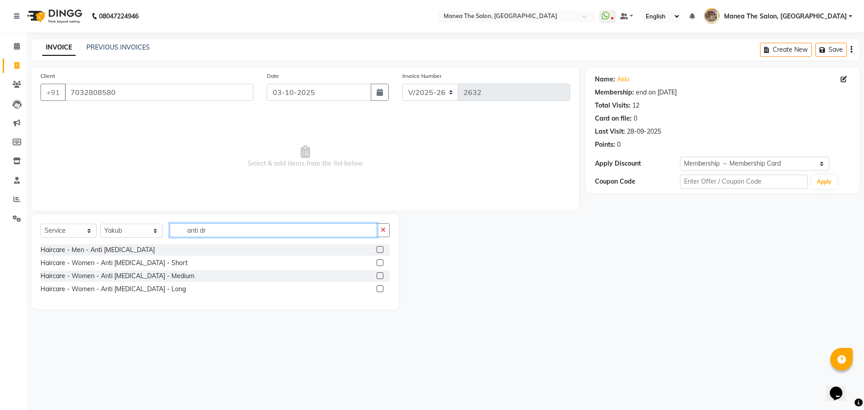
type input "anti dr"
click at [380, 249] on label at bounding box center [380, 249] width 7 height 7
click at [380, 249] on input "checkbox" at bounding box center [380, 250] width 6 height 6
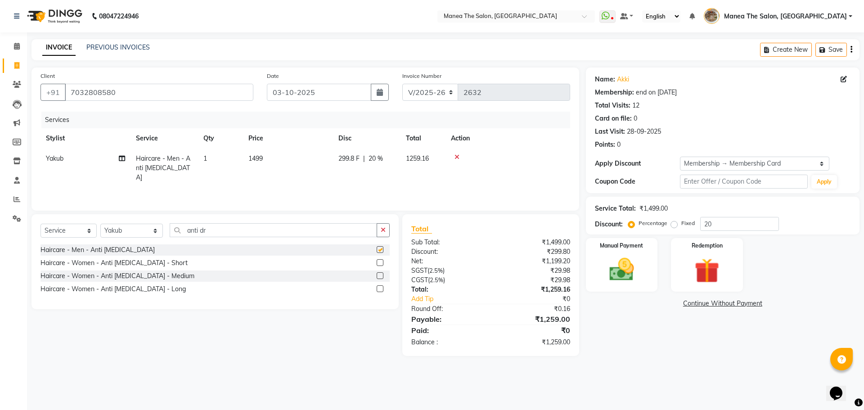
checkbox input "false"
drag, startPoint x: 206, startPoint y: 227, endPoint x: 182, endPoint y: 235, distance: 25.2
click at [182, 235] on input "anti dr" at bounding box center [274, 230] width 208 height 14
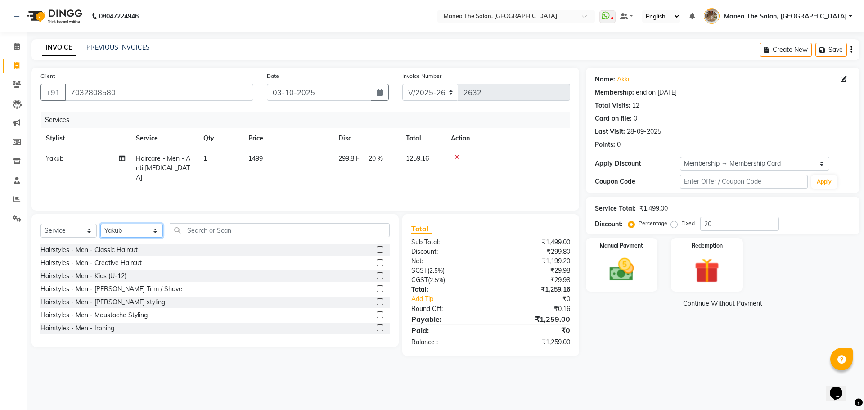
click at [111, 232] on select "Select Stylist Faizan shaik Front Office Kaif Madhavi Mocharla Ramalakshmi Pelu…" at bounding box center [131, 231] width 63 height 14
select select "82652"
click at [100, 224] on select "Select Stylist Faizan shaik Front Office Kaif Madhavi Mocharla Ramalakshmi Pelu…" at bounding box center [131, 231] width 63 height 14
click at [222, 234] on input "text" at bounding box center [280, 230] width 220 height 14
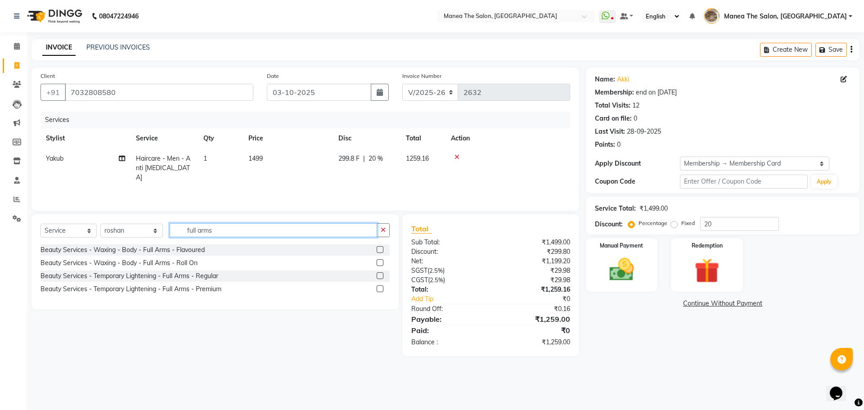
type input "full arms"
click at [380, 290] on label at bounding box center [380, 288] width 7 height 7
click at [380, 290] on input "checkbox" at bounding box center [380, 289] width 6 height 6
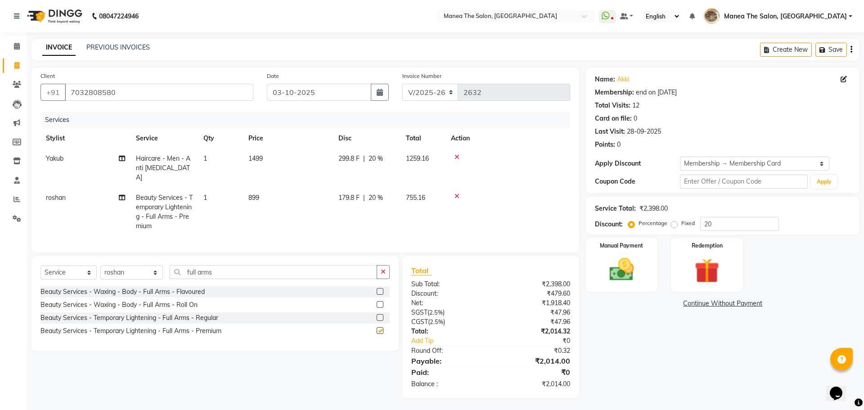
checkbox input "false"
drag, startPoint x: 211, startPoint y: 272, endPoint x: 156, endPoint y: 272, distance: 54.9
click at [156, 272] on div "Select Service Product Membership Package Voucher Prepaid Gift Card Select Styl…" at bounding box center [215, 275] width 349 height 21
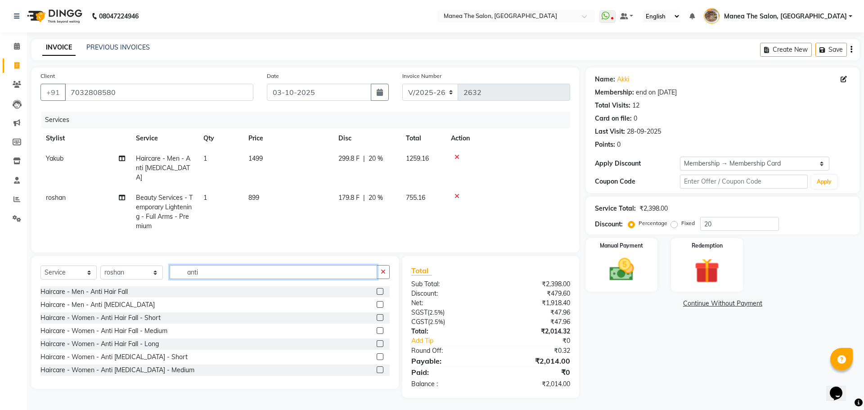
type input "anti"
click at [377, 303] on label at bounding box center [380, 304] width 7 height 7
click at [377, 303] on input "checkbox" at bounding box center [380, 305] width 6 height 6
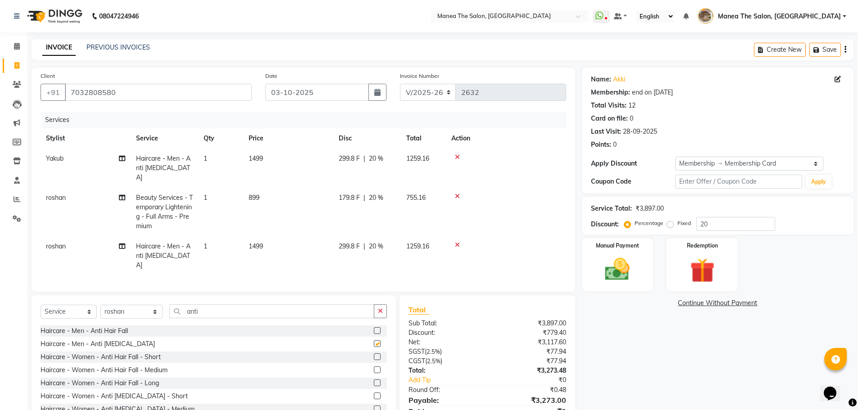
checkbox input "false"
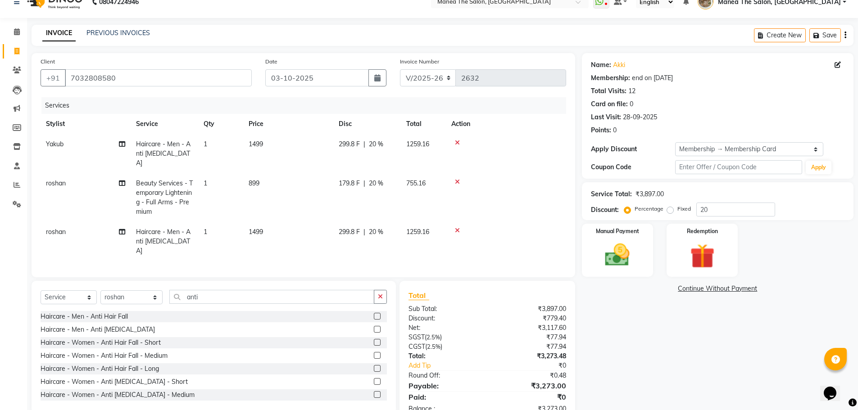
scroll to position [28, 0]
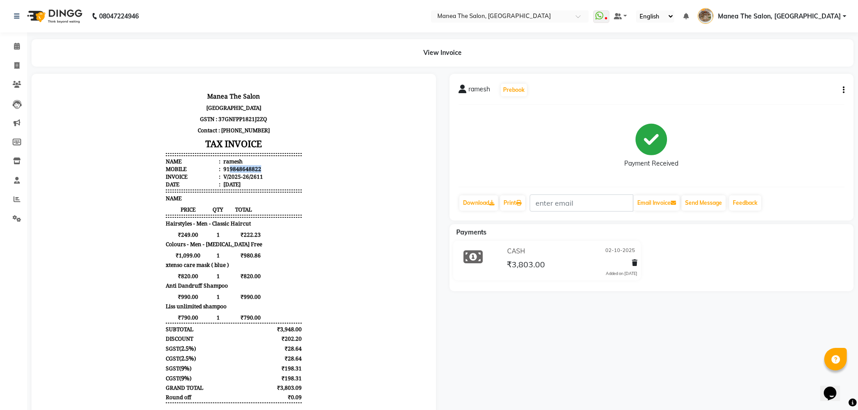
drag, startPoint x: 223, startPoint y: 168, endPoint x: 262, endPoint y: 168, distance: 38.7
click at [262, 168] on li "Mobile : 919848648822" at bounding box center [234, 169] width 136 height 8
copy div "9848648822"
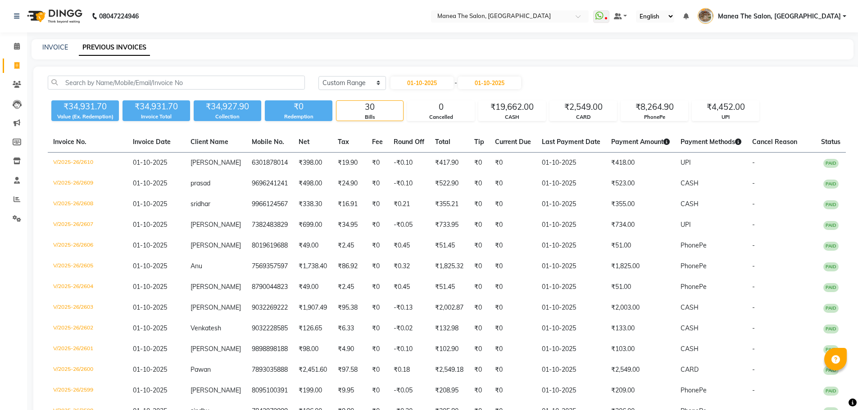
select select "range"
click at [56, 43] on link "INVOICE" at bounding box center [55, 47] width 26 height 8
select select "service"
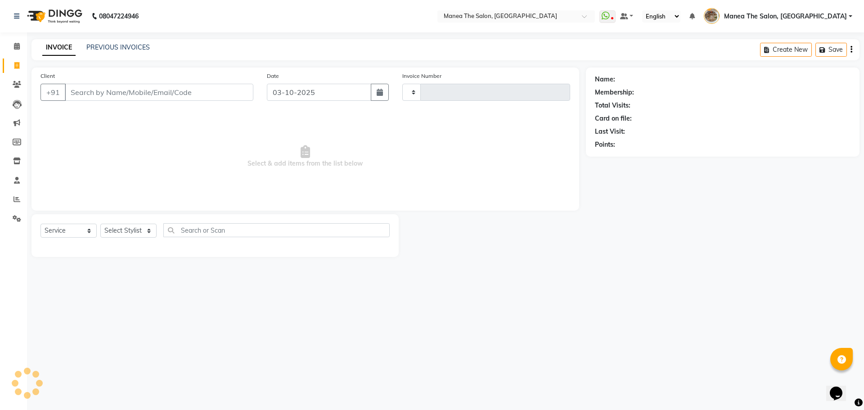
type input "2632"
select select "7287"
click at [118, 92] on input "Client" at bounding box center [159, 92] width 189 height 17
type input "9848648822"
select select "1: Object"
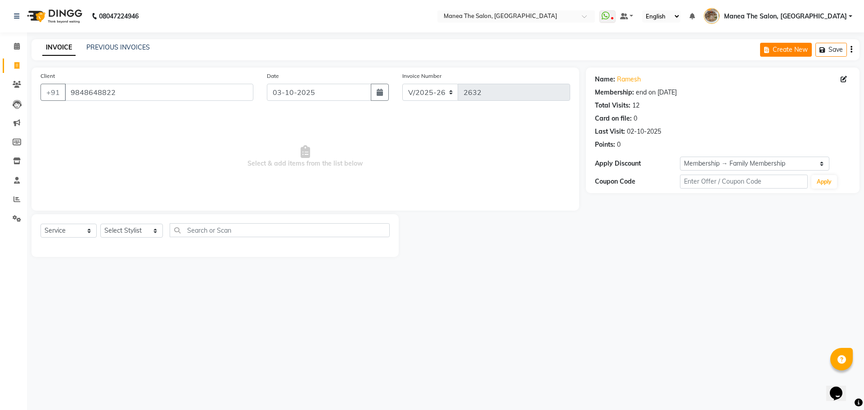
click at [801, 44] on button "Create New" at bounding box center [786, 50] width 52 height 14
select select "service"
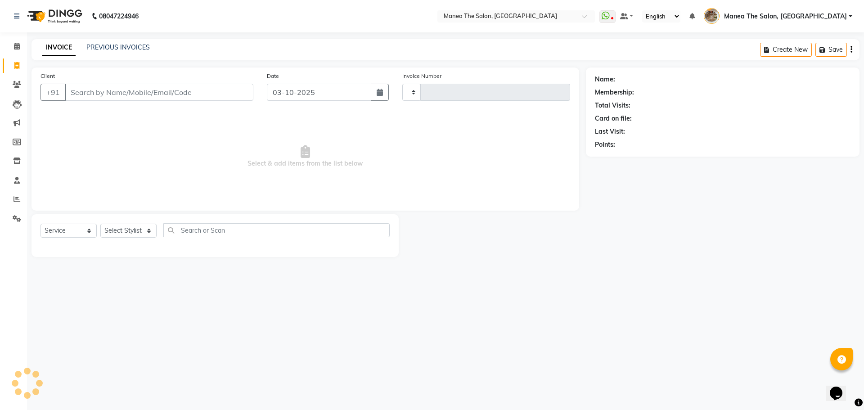
type input "2632"
select select "7287"
click at [193, 82] on div "Client +91" at bounding box center [147, 89] width 226 height 37
click at [193, 86] on input "Client" at bounding box center [159, 92] width 189 height 17
paste input "7382483829"
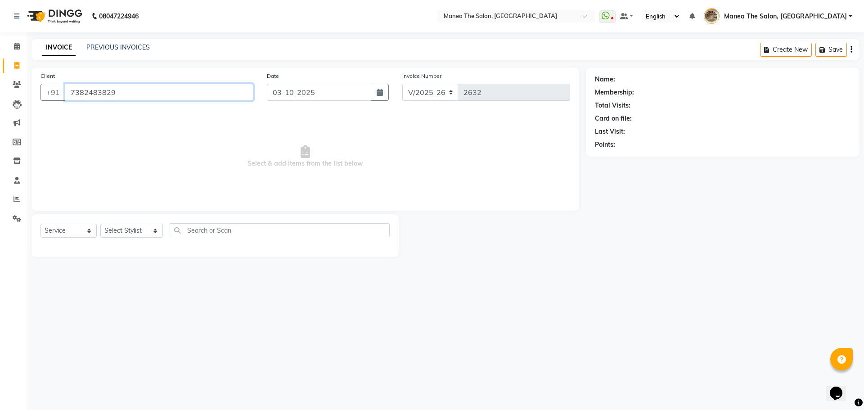
type input "7382483829"
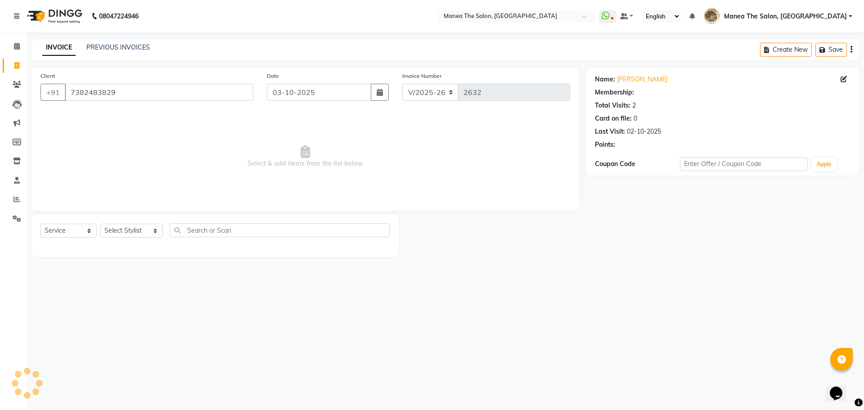
select select "1: Object"
click at [765, 44] on button "Create New" at bounding box center [786, 50] width 52 height 14
select select "service"
type input "2632"
select select "7287"
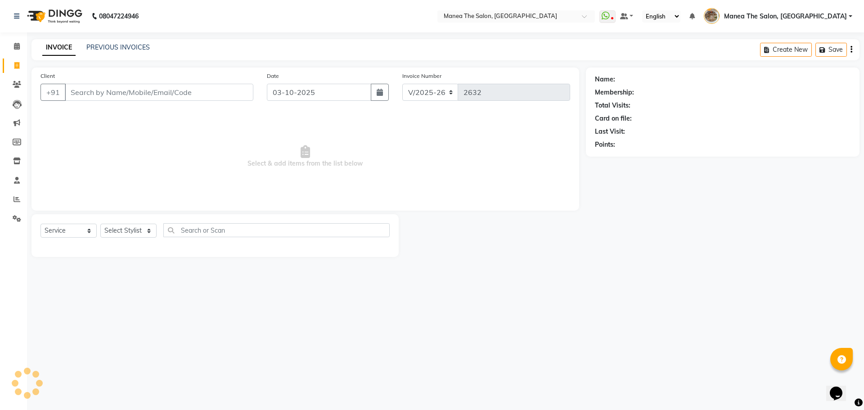
click at [181, 97] on input "Client" at bounding box center [159, 92] width 189 height 17
type input "9133113377"
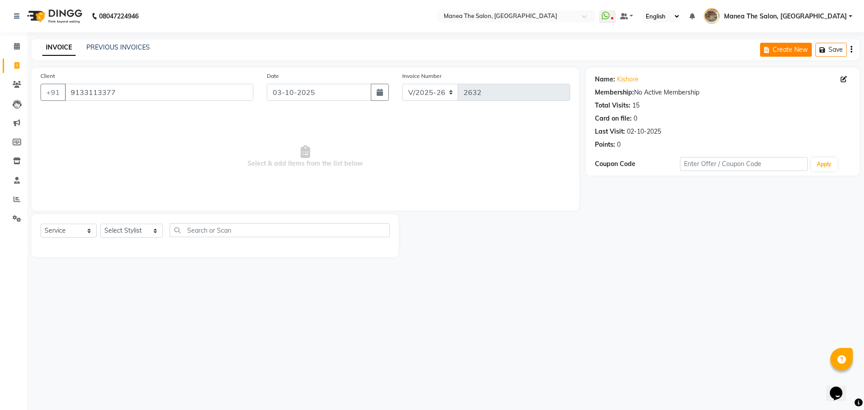
click at [768, 45] on button "Create New" at bounding box center [786, 50] width 52 height 14
select select "service"
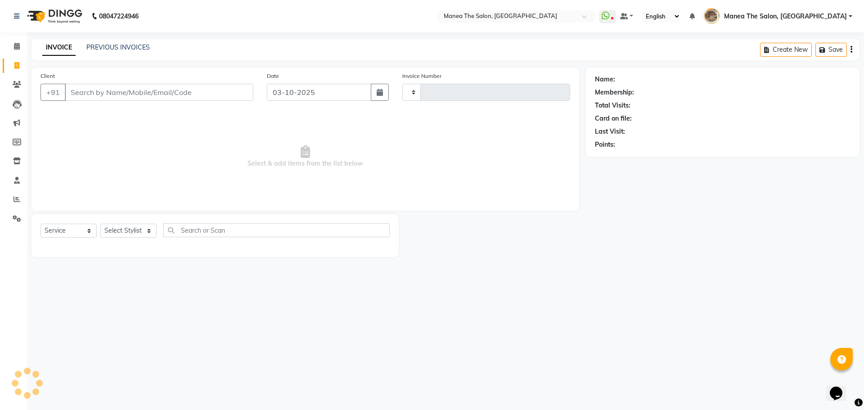
type input "2632"
select select "7287"
click at [231, 97] on input "Client" at bounding box center [159, 92] width 189 height 17
type input "9703293444"
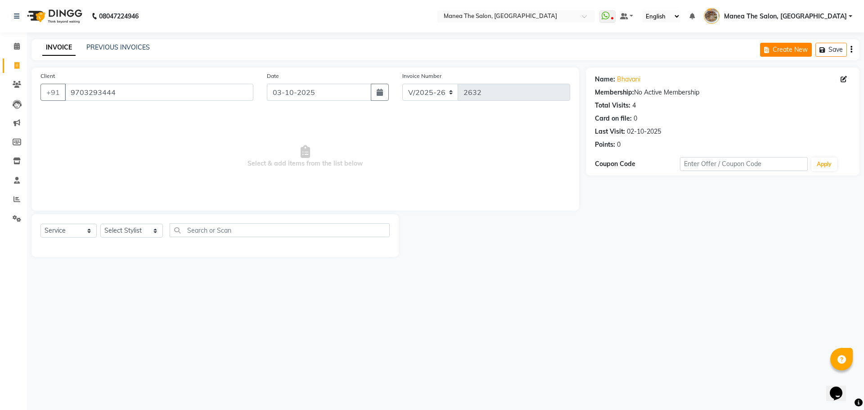
click at [774, 43] on button "Create New" at bounding box center [786, 50] width 52 height 14
select select "service"
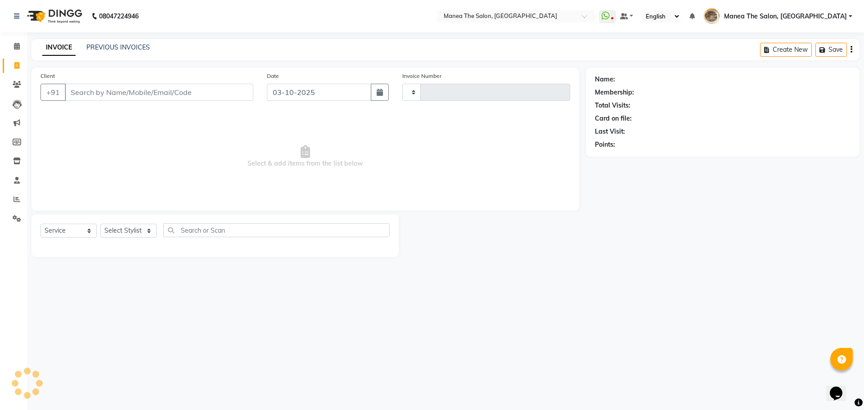
type input "2632"
select select "7287"
click at [230, 97] on input "Client" at bounding box center [159, 92] width 189 height 17
type input "9502312621"
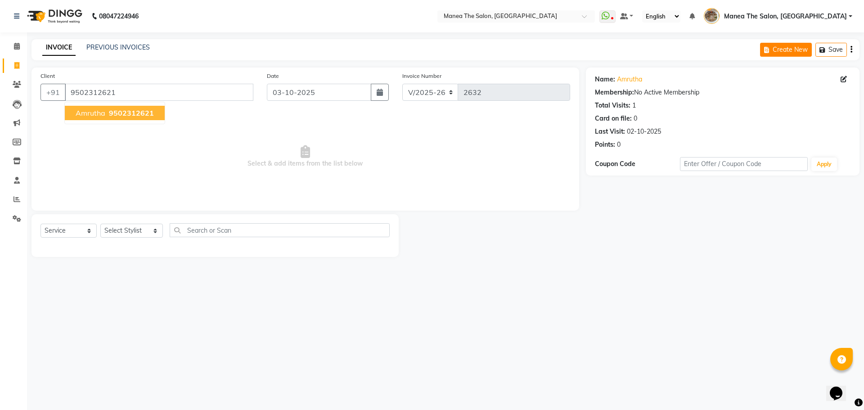
click at [780, 51] on button "Create New" at bounding box center [786, 50] width 52 height 14
select select "service"
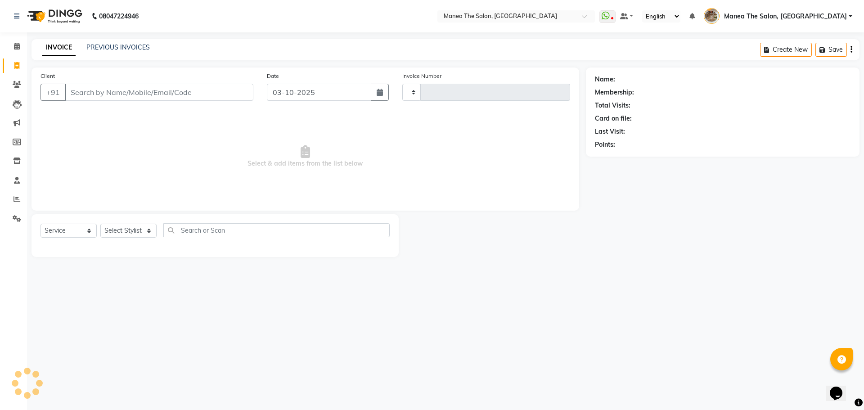
type input "2632"
select select "7287"
click at [217, 101] on div "Client +91" at bounding box center [147, 89] width 226 height 37
click at [217, 97] on input "Client" at bounding box center [159, 92] width 189 height 17
paste input "9908669908"
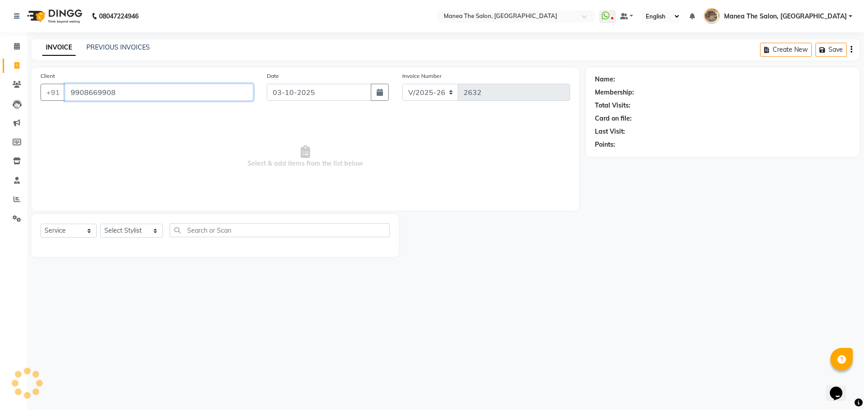
type input "9908669908"
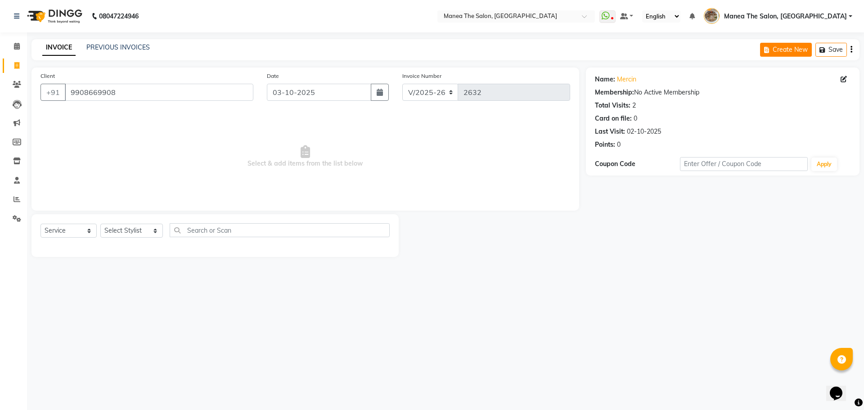
click at [773, 47] on button "Create New" at bounding box center [786, 50] width 52 height 14
select select "service"
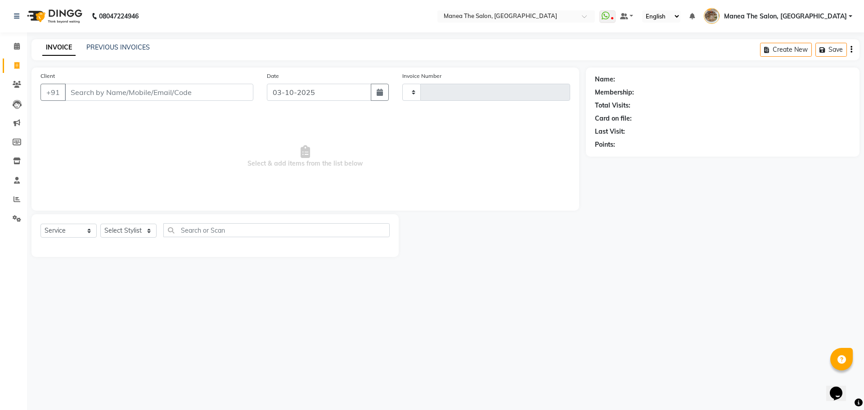
type input "2632"
select select "7287"
click at [202, 95] on input "Client" at bounding box center [159, 92] width 189 height 17
type input "8309933064"
select select "1: Object"
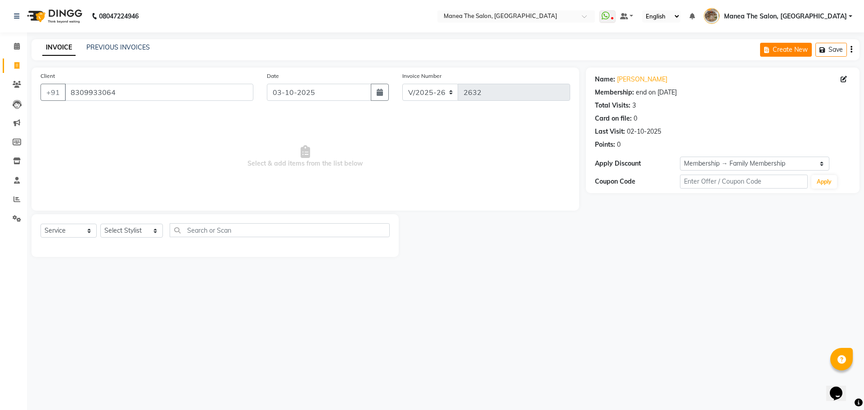
click at [783, 50] on button "Create New" at bounding box center [786, 50] width 52 height 14
select select "service"
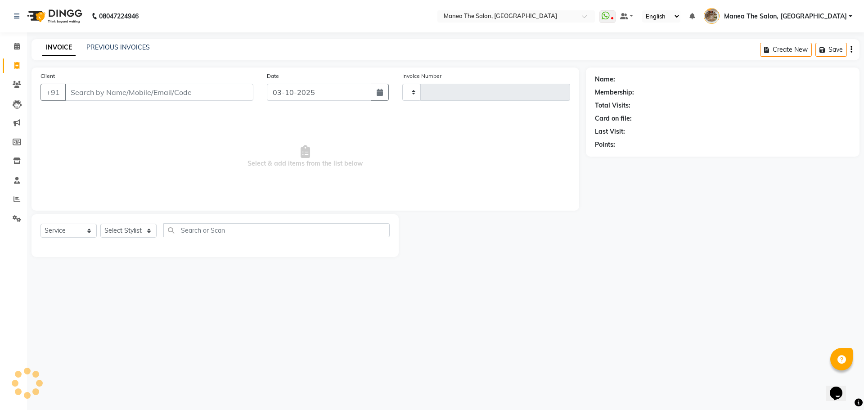
type input "2632"
select select "7287"
click at [146, 99] on input "Client" at bounding box center [159, 92] width 189 height 17
click at [148, 84] on input "Client" at bounding box center [159, 92] width 189 height 17
type input "9441211529"
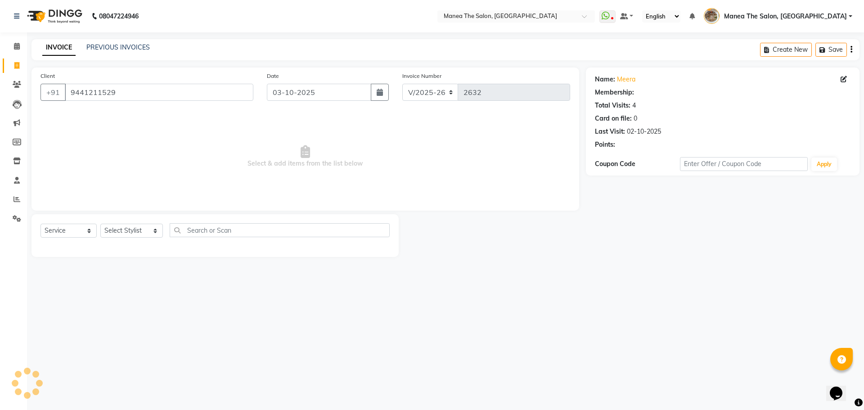
select select "1: Object"
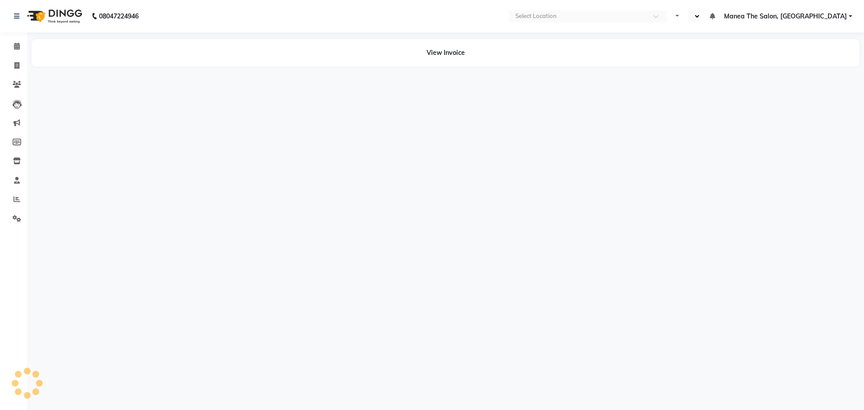
select select "en"
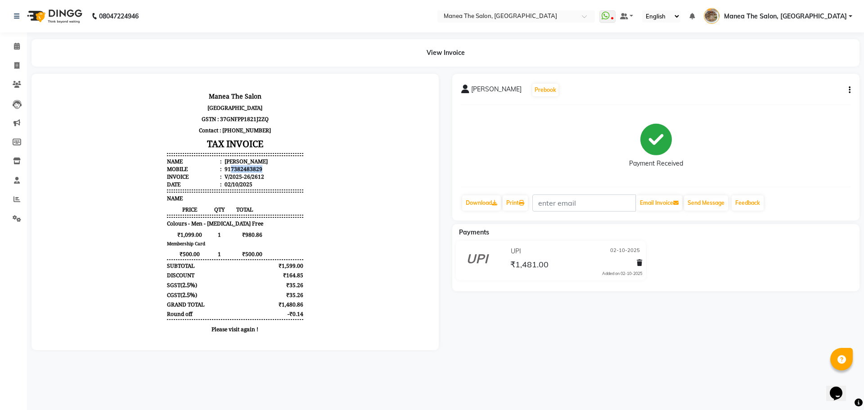
drag, startPoint x: 224, startPoint y: 166, endPoint x: 262, endPoint y: 167, distance: 38.7
click at [262, 167] on li "Mobile : 917382483829" at bounding box center [235, 169] width 136 height 8
copy div "7382483829"
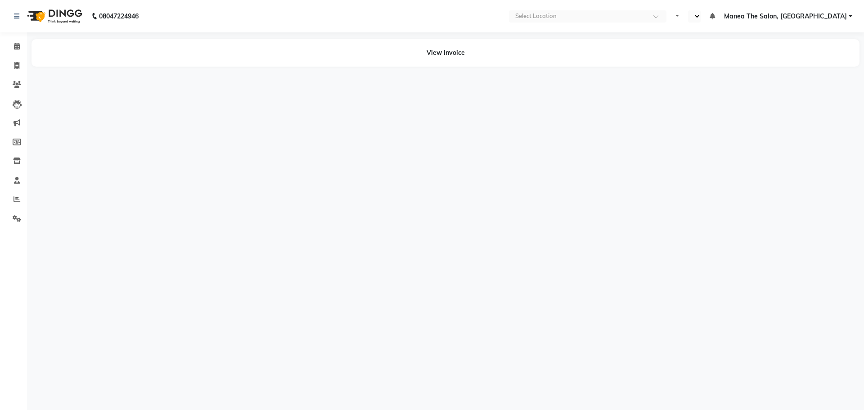
select select "en"
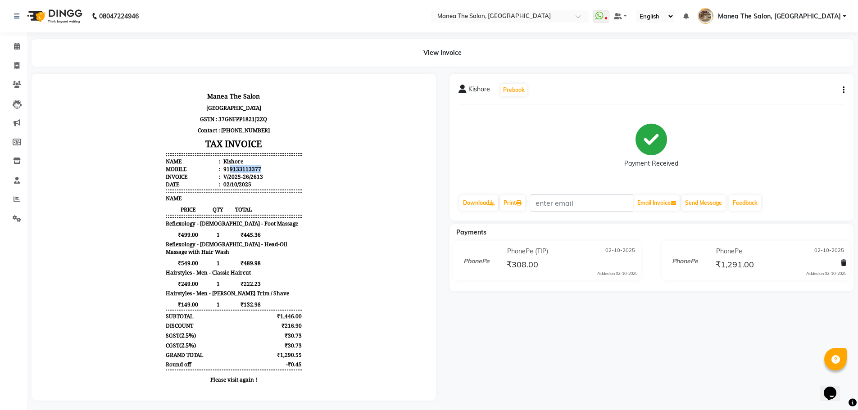
drag, startPoint x: 223, startPoint y: 170, endPoint x: 252, endPoint y: 168, distance: 29.3
click at [252, 168] on div "919133113377" at bounding box center [241, 169] width 40 height 8
copy div "9133113377"
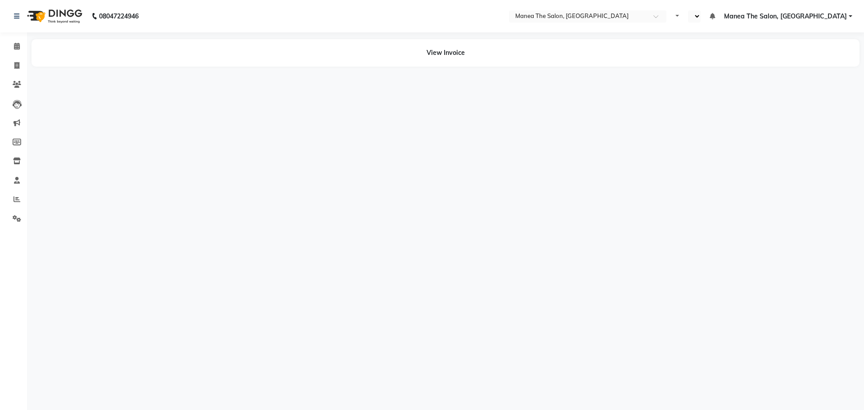
select select "en"
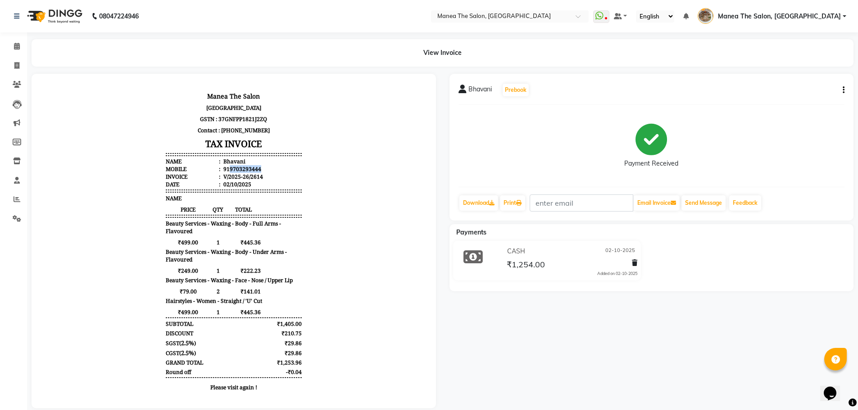
drag, startPoint x: 221, startPoint y: 169, endPoint x: 267, endPoint y: 169, distance: 45.9
click at [267, 169] on li "Mobile : 919703293444" at bounding box center [234, 169] width 136 height 8
copy div "9703293444"
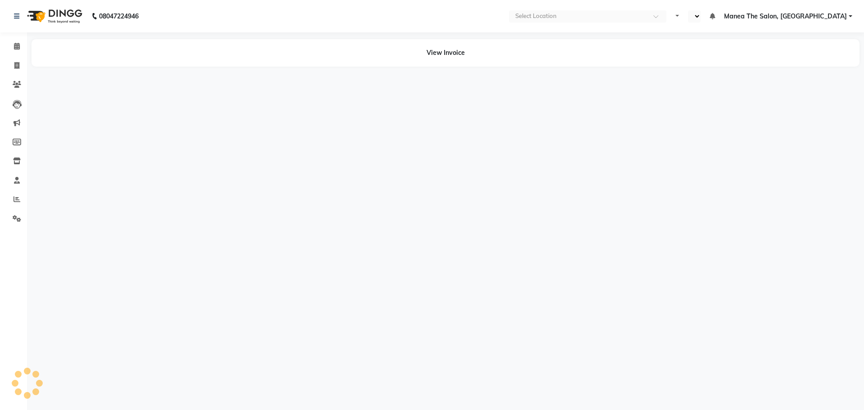
select select "en"
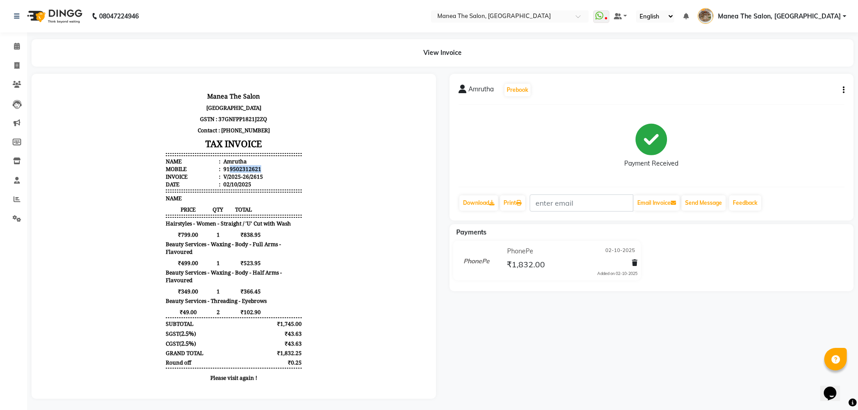
drag, startPoint x: 223, startPoint y: 169, endPoint x: 259, endPoint y: 168, distance: 36.0
click at [259, 168] on li "Mobile : 919502312621" at bounding box center [234, 169] width 136 height 8
copy div "9502312621"
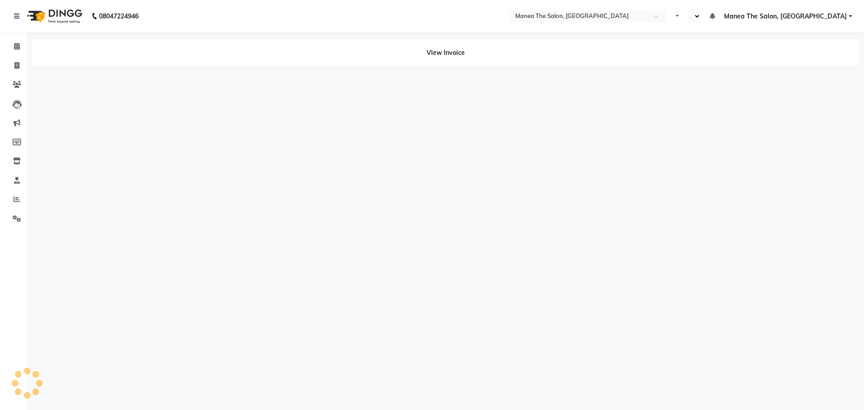
select select "en"
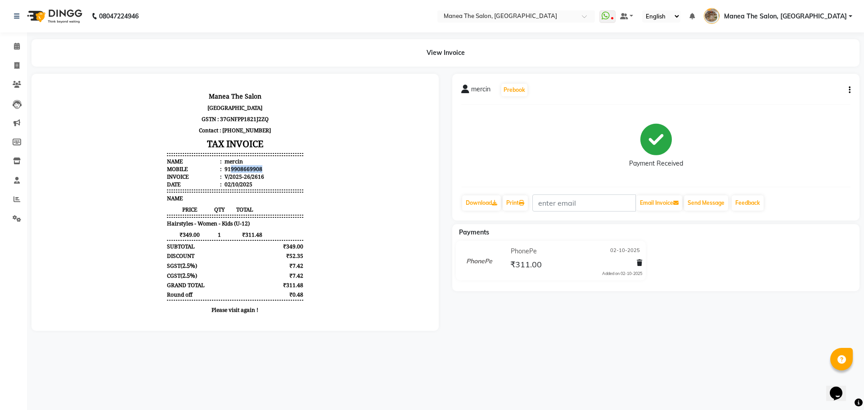
drag, startPoint x: 223, startPoint y: 169, endPoint x: 266, endPoint y: 167, distance: 42.8
click at [266, 167] on li "Mobile : 919908669908" at bounding box center [235, 169] width 136 height 8
copy div "9908669908"
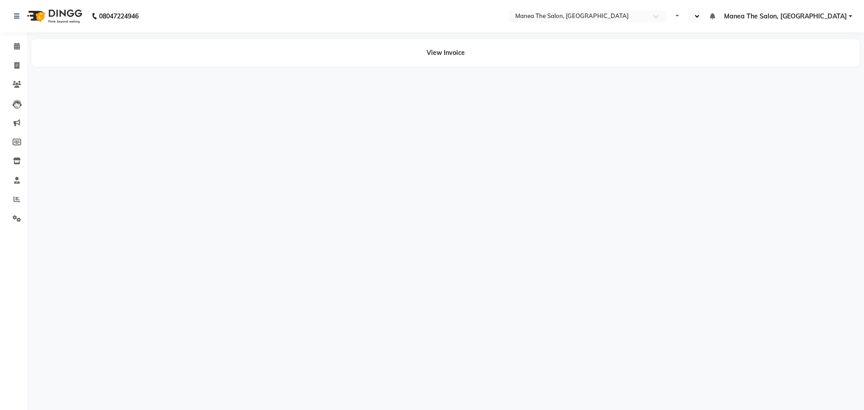
select select "en"
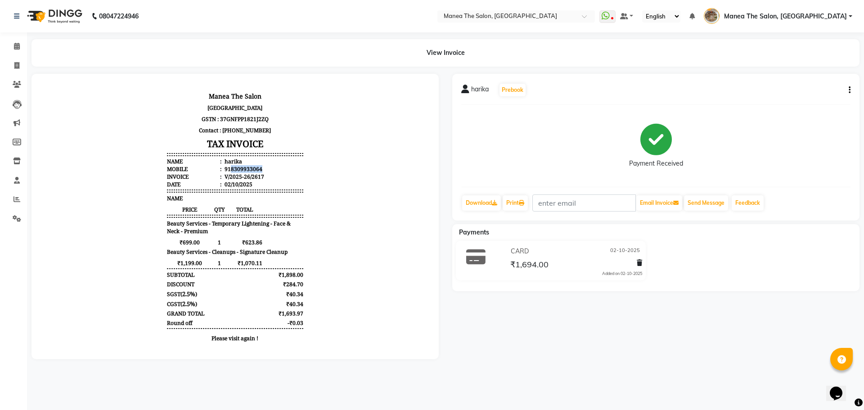
drag, startPoint x: 224, startPoint y: 169, endPoint x: 266, endPoint y: 167, distance: 42.4
click at [266, 167] on li "Mobile : 918309933064" at bounding box center [235, 169] width 136 height 8
copy div "8309933064"
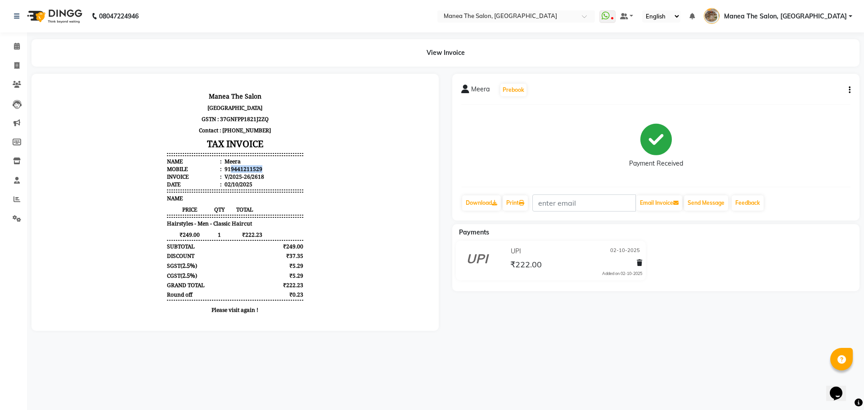
drag, startPoint x: 225, startPoint y: 168, endPoint x: 300, endPoint y: 171, distance: 75.7
click at [300, 171] on body "Manea The Salon Pantakaluva Road, Kanuru, Vijayawada GSTN : 37GNFPP1821J2ZQ Con…" at bounding box center [235, 204] width 382 height 236
copy div "9441211529"
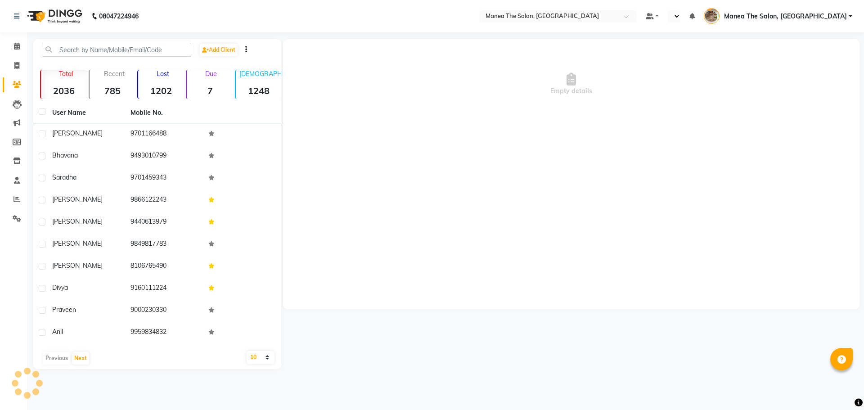
select select "en"
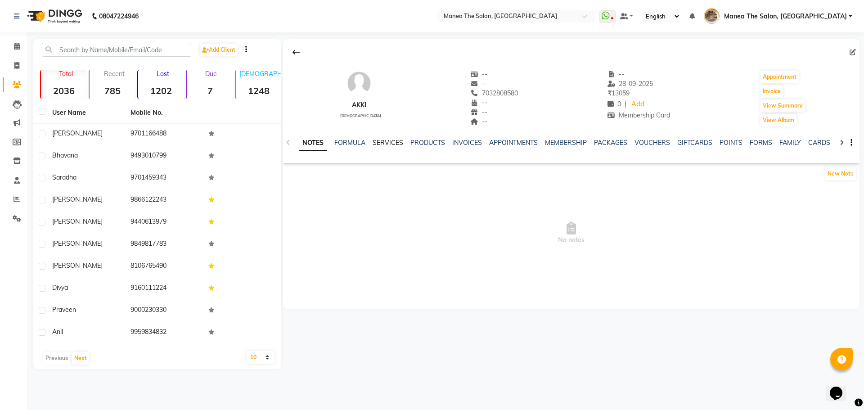
click at [386, 141] on link "SERVICES" at bounding box center [388, 143] width 31 height 8
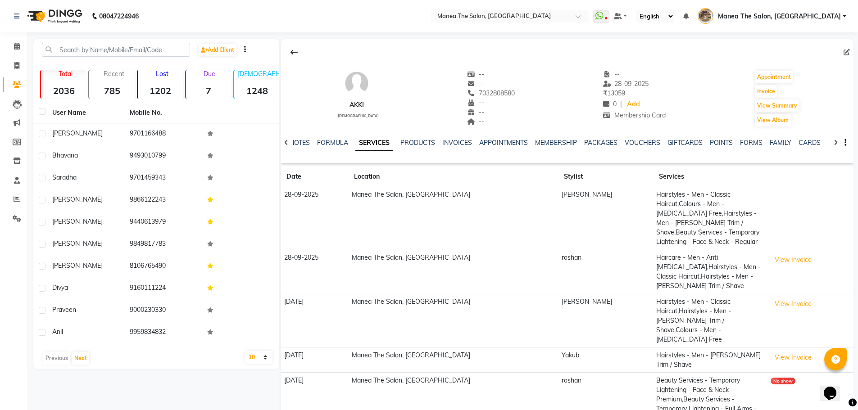
click at [558, 196] on td "[PERSON_NAME]" at bounding box center [605, 218] width 95 height 63
click at [306, 194] on td "28-09-2025" at bounding box center [315, 218] width 68 height 63
click at [718, 217] on td "Hairstyles - Men - Classic Haircut,Colours - Men - [MEDICAL_DATA] Free,Hairstyl…" at bounding box center [710, 218] width 114 height 63
click at [717, 217] on td "Hairstyles - Men - Classic Haircut,Colours - Men - [MEDICAL_DATA] Free,Hairstyl…" at bounding box center [710, 218] width 114 height 63
click at [717, 217] on td "Hairstyles - Men - Classic Haircut,Colours - Men - Ammonia Free,Hairstyles - Me…" at bounding box center [710, 218] width 114 height 63
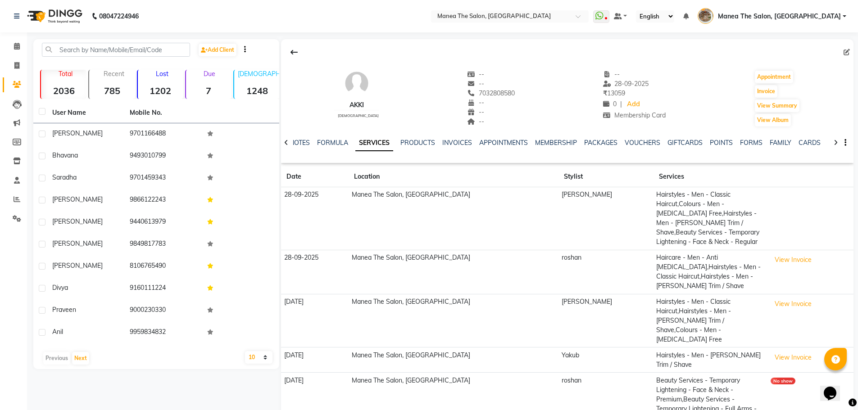
click at [724, 225] on td "Hairstyles - Men - Classic Haircut,Colours - Men - Ammonia Free,Hairstyles - Me…" at bounding box center [710, 218] width 114 height 63
click at [770, 253] on button "View Invoice" at bounding box center [792, 260] width 45 height 14
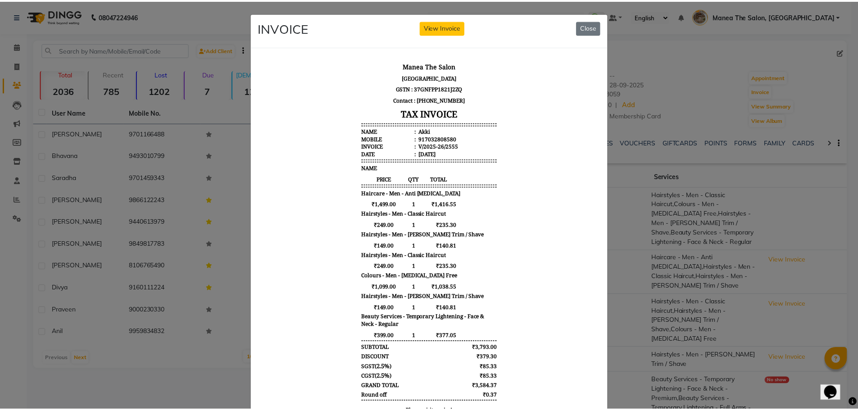
scroll to position [7, 0]
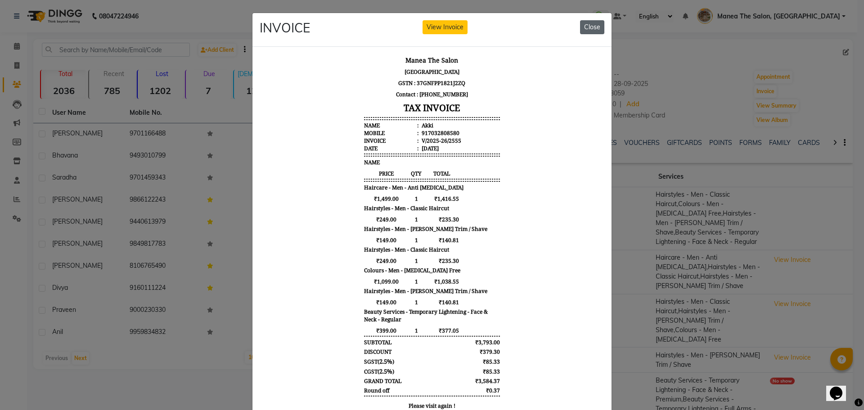
click at [597, 30] on button "Close" at bounding box center [592, 27] width 24 height 14
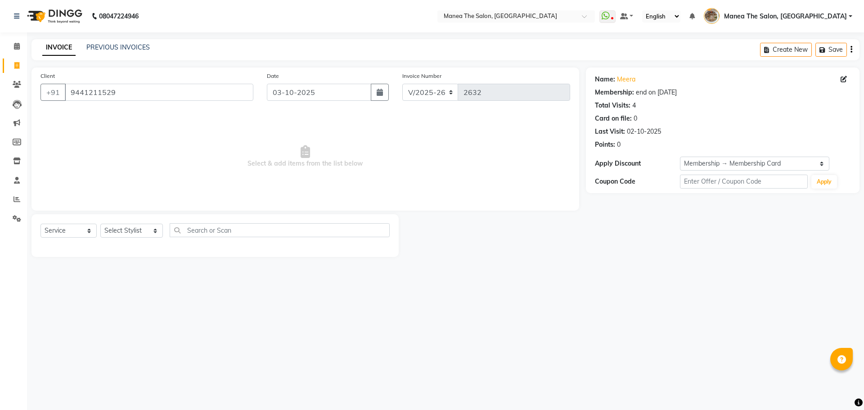
select select "7287"
select select "service"
select select "1: Object"
drag, startPoint x: 130, startPoint y: 91, endPoint x: 45, endPoint y: 91, distance: 85.1
click at [45, 91] on div "+91 9441211529" at bounding box center [147, 92] width 213 height 17
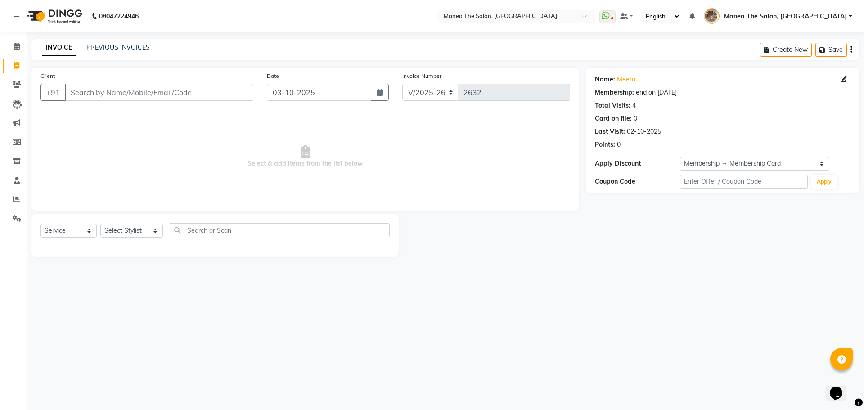
click at [192, 153] on span "Select & add items from the list below" at bounding box center [306, 157] width 530 height 90
click at [108, 48] on link "PREVIOUS INVOICES" at bounding box center [117, 47] width 63 height 8
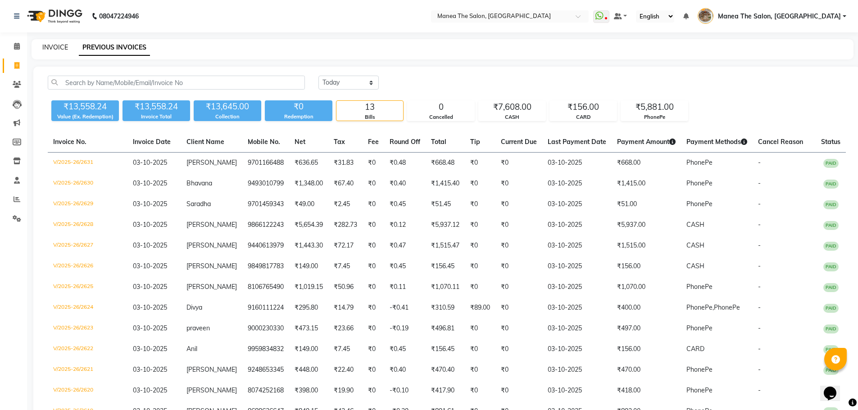
click at [52, 48] on link "INVOICE" at bounding box center [55, 47] width 26 height 8
select select "service"
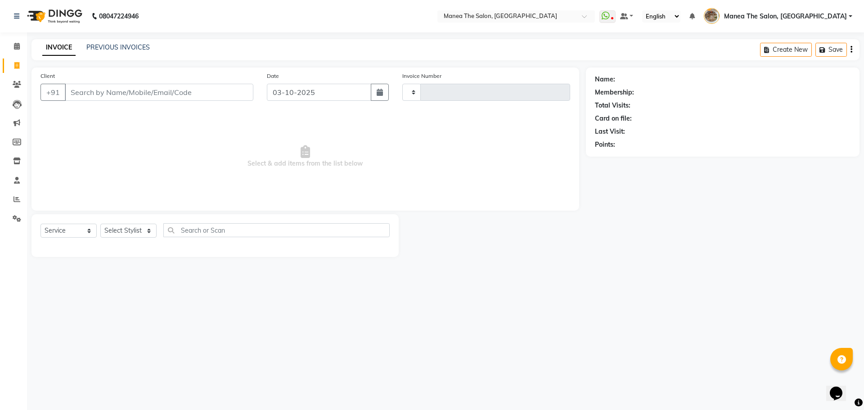
type input "2632"
select select "7287"
click at [124, 92] on input "Client" at bounding box center [159, 92] width 189 height 17
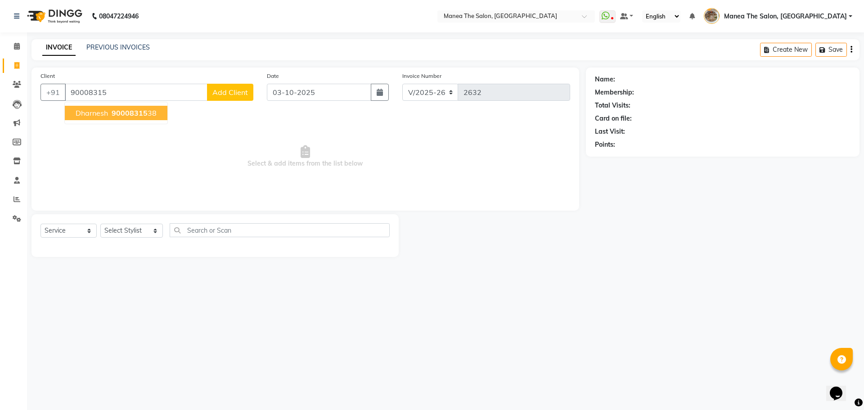
click at [134, 116] on span "90008315" at bounding box center [130, 112] width 36 height 9
type input "9000831538"
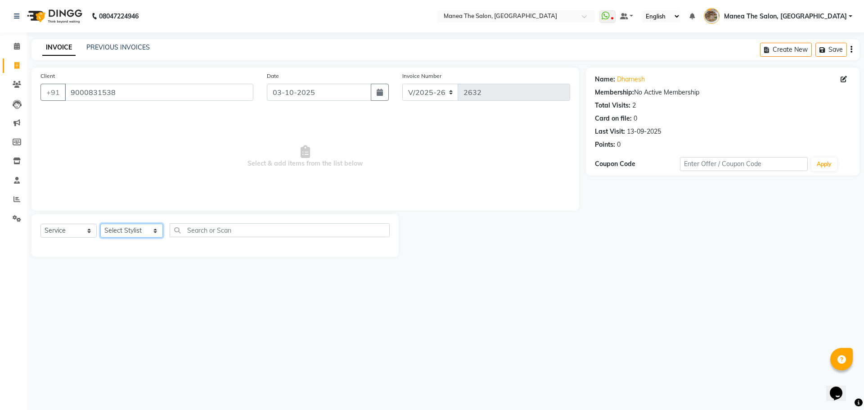
click at [131, 233] on select "Select Stylist Faizan shaik Front Office Kaif Madhavi Mocharla Ramalakshmi Pelu…" at bounding box center [131, 231] width 63 height 14
select select "70149"
click at [100, 224] on select "Select Stylist Faizan shaik Front Office Kaif Madhavi Mocharla Ramalakshmi Pelu…" at bounding box center [131, 231] width 63 height 14
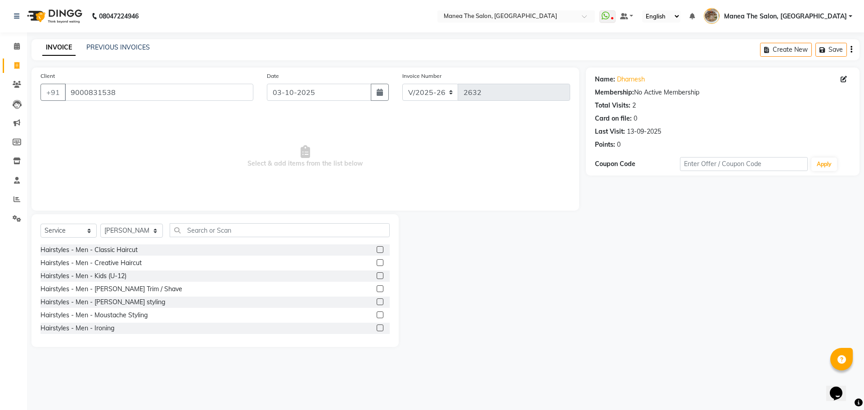
click at [377, 249] on label at bounding box center [380, 249] width 7 height 7
click at [377, 249] on input "checkbox" at bounding box center [380, 250] width 6 height 6
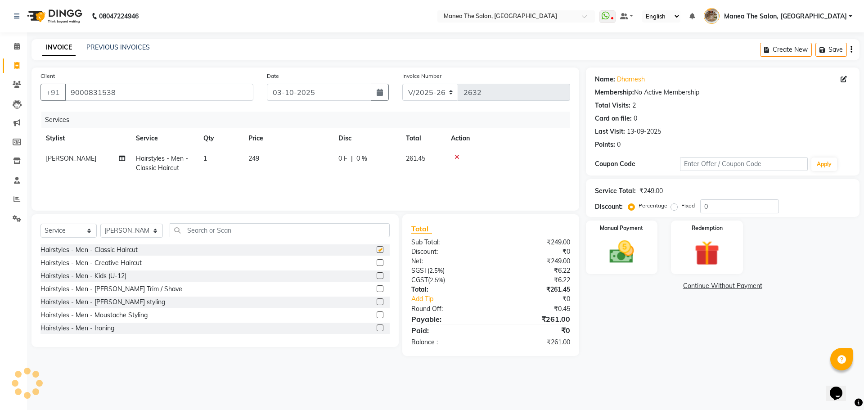
checkbox input "false"
click at [377, 289] on label at bounding box center [380, 288] width 7 height 7
click at [377, 289] on input "checkbox" at bounding box center [380, 289] width 6 height 6
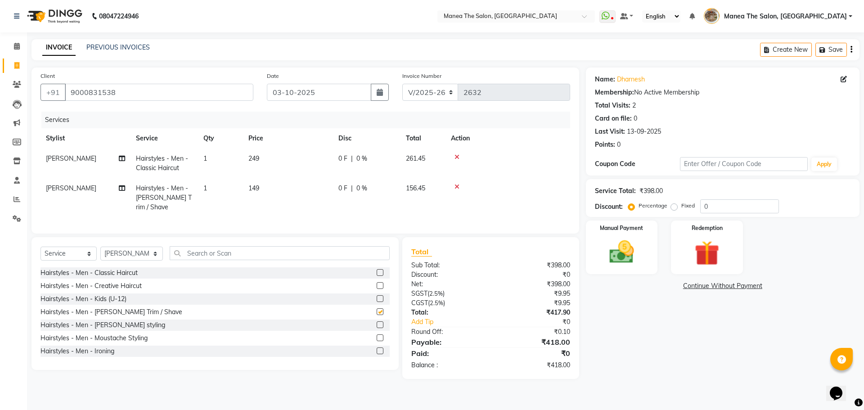
checkbox input "false"
drag, startPoint x: 795, startPoint y: 245, endPoint x: 777, endPoint y: 241, distance: 18.5
click at [795, 244] on div "Manual Payment Redemption" at bounding box center [722, 248] width 287 height 54
drag, startPoint x: 712, startPoint y: 206, endPoint x: 606, endPoint y: 205, distance: 106.2
click at [606, 205] on div "Discount: Percentage Fixed 0" at bounding box center [723, 206] width 256 height 14
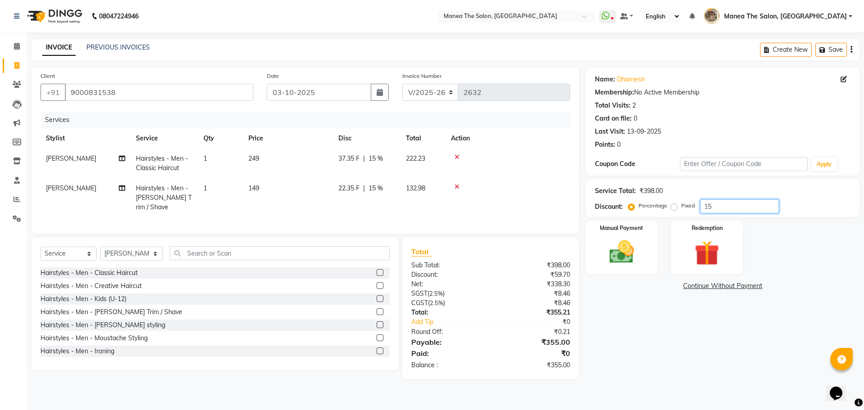
type input "15"
click at [673, 344] on div "Name: Dharnesh Membership: No Active Membership Total Visits: 2 Card on file: 0…" at bounding box center [726, 224] width 280 height 312
click at [637, 242] on img at bounding box center [622, 252] width 42 height 30
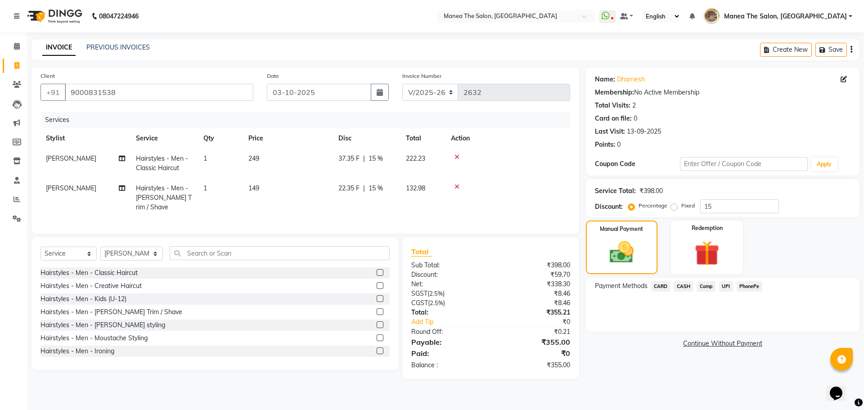
click at [745, 287] on span "PhonePe" at bounding box center [750, 286] width 26 height 10
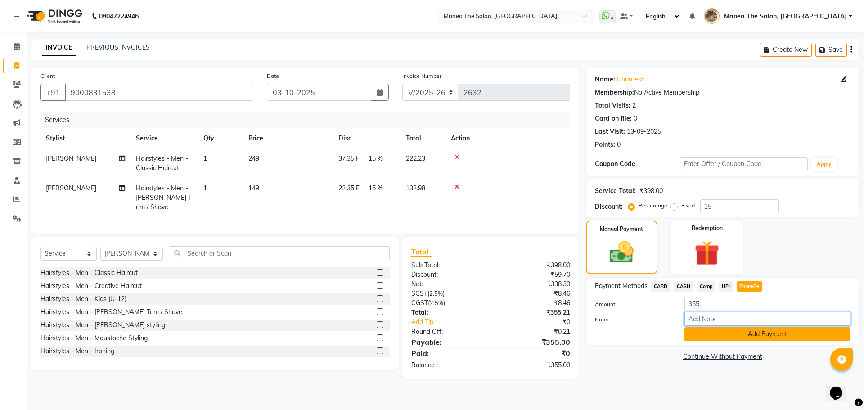
drag, startPoint x: 746, startPoint y: 325, endPoint x: 745, endPoint y: 336, distance: 11.3
click at [745, 325] on input "Note:" at bounding box center [768, 319] width 166 height 14
click at [724, 334] on button "Add Payment" at bounding box center [768, 334] width 166 height 14
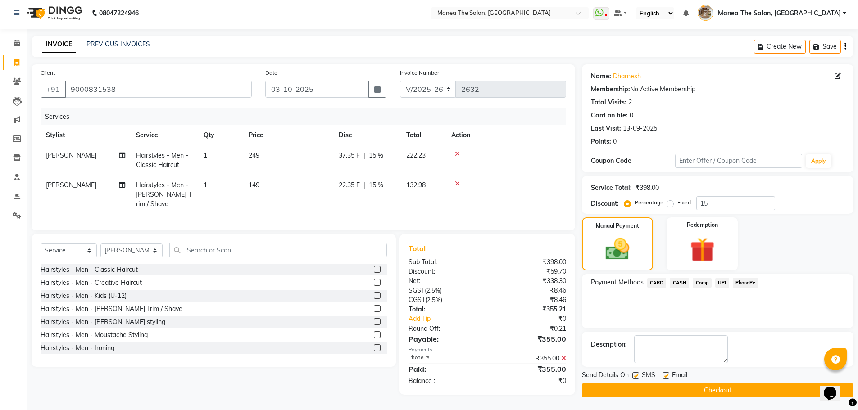
scroll to position [4, 0]
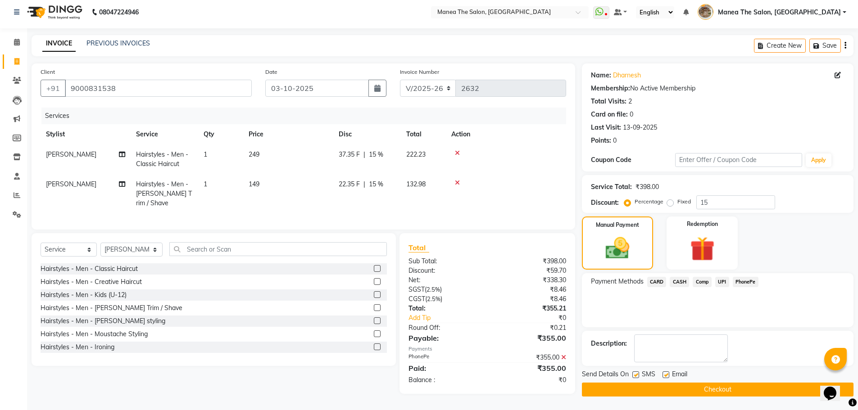
click at [731, 390] on button "Checkout" at bounding box center [717, 390] width 271 height 14
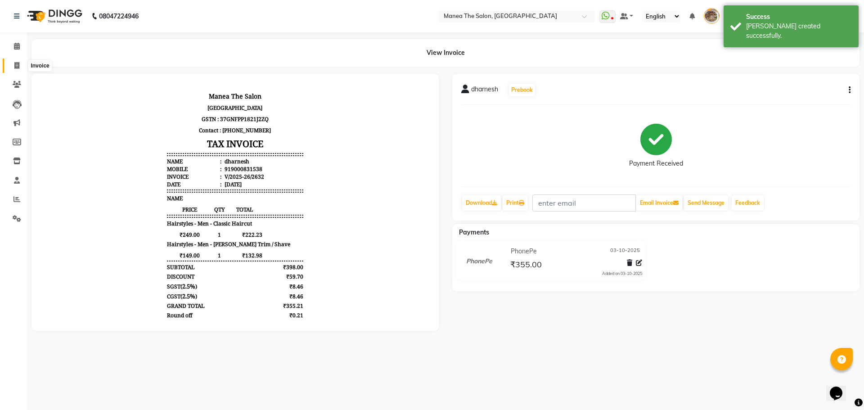
click at [14, 65] on icon at bounding box center [16, 65] width 5 height 7
select select "service"
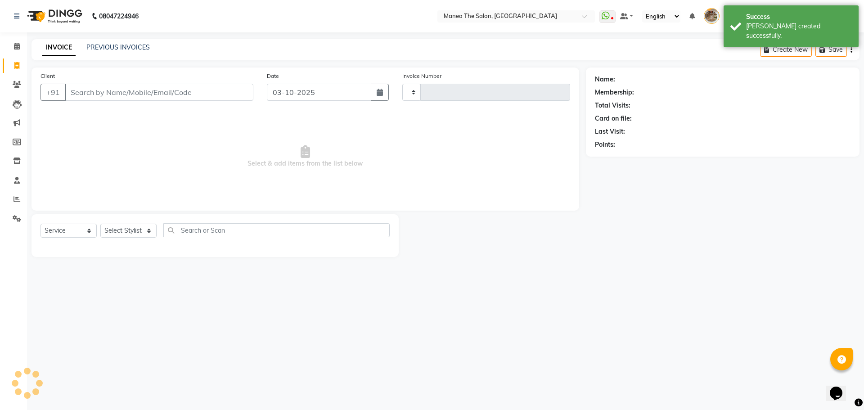
type input "2633"
select select "7287"
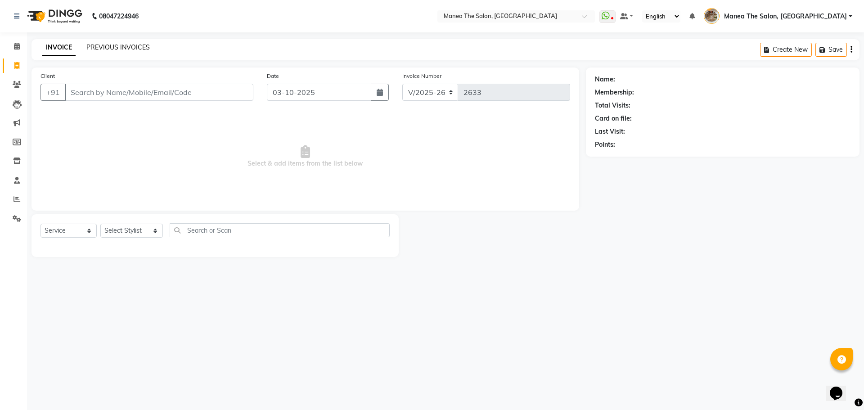
click at [122, 45] on link "PREVIOUS INVOICES" at bounding box center [117, 47] width 63 height 8
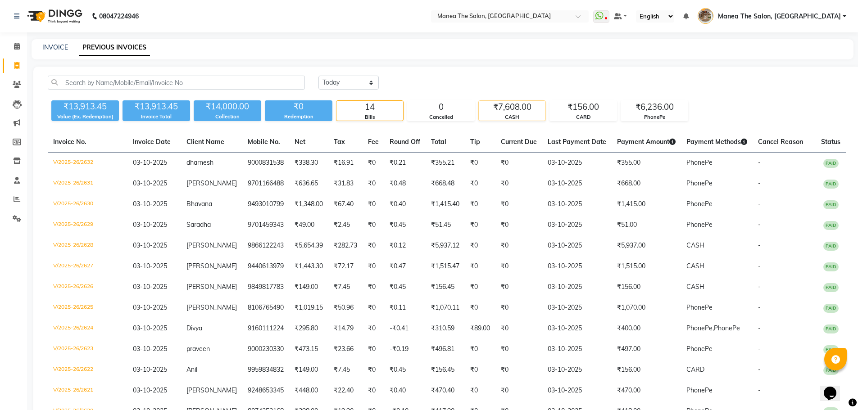
click at [532, 112] on div "₹7,608.00" at bounding box center [512, 107] width 67 height 13
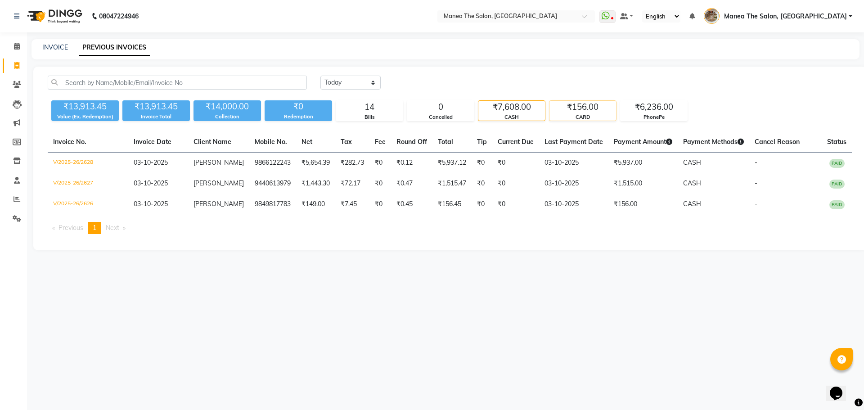
click at [597, 114] on div "CARD" at bounding box center [583, 117] width 67 height 8
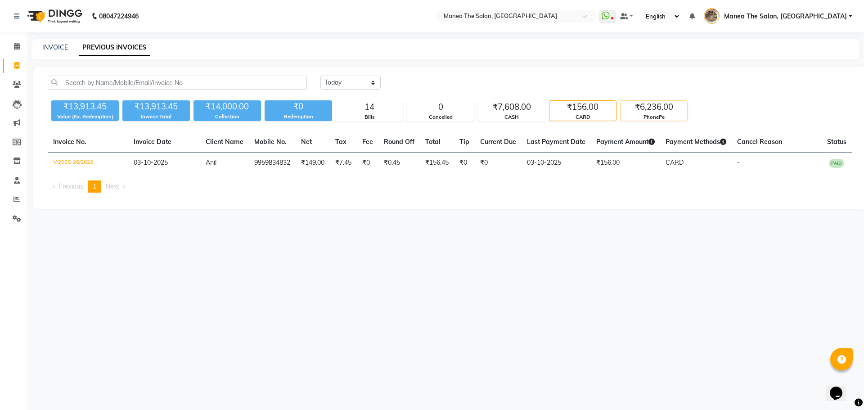
click at [642, 113] on div "₹6,236.00" at bounding box center [654, 107] width 67 height 13
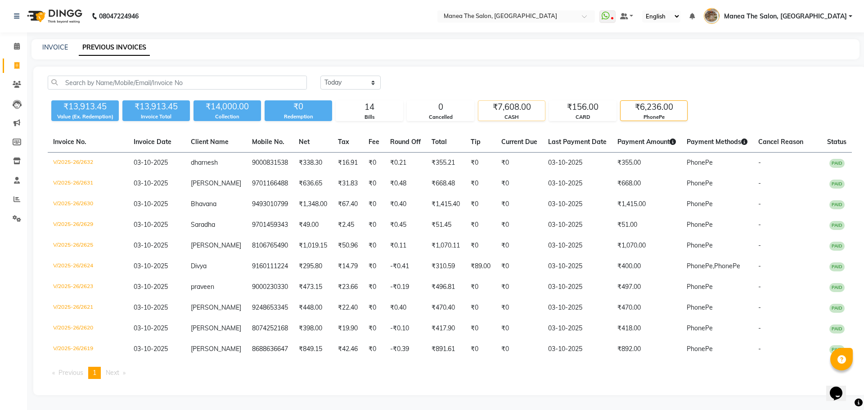
click at [517, 102] on div "₹7,608.00" at bounding box center [512, 107] width 67 height 13
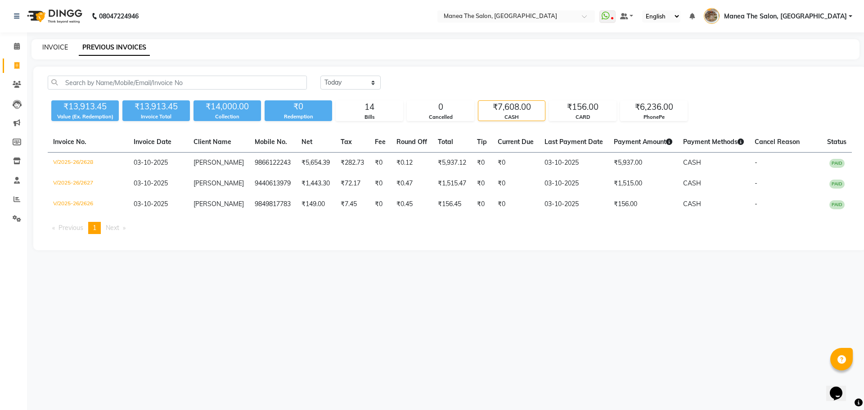
click at [58, 47] on link "INVOICE" at bounding box center [55, 47] width 26 height 8
select select "service"
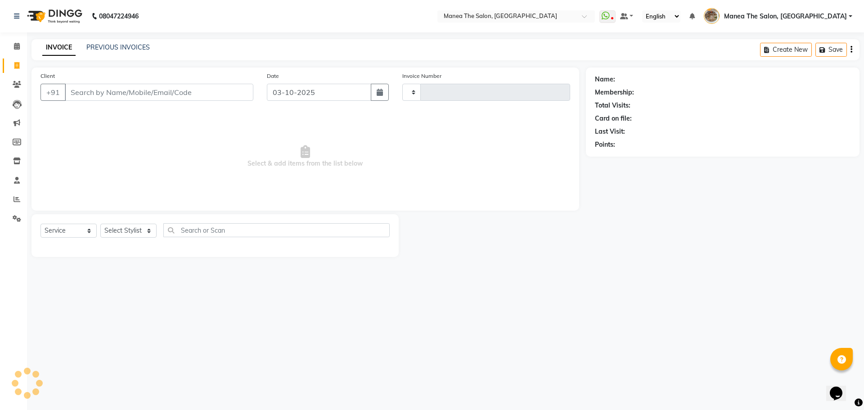
type input "2633"
select select "7287"
click at [113, 48] on link "PREVIOUS INVOICES" at bounding box center [117, 47] width 63 height 8
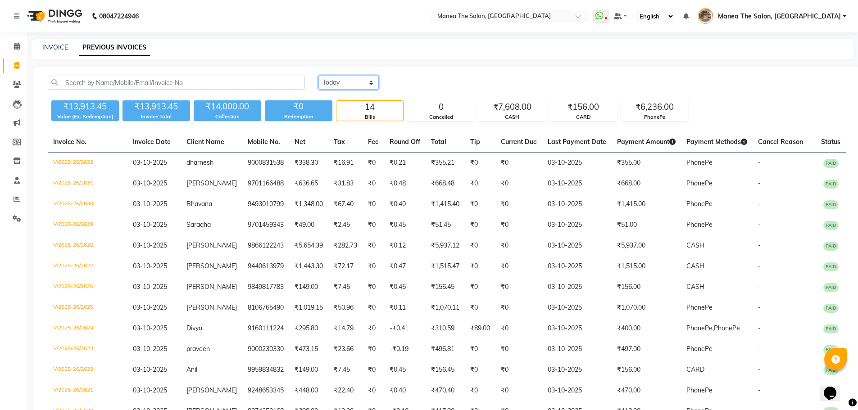
click at [344, 80] on select "Today Yesterday Custom Range" at bounding box center [348, 83] width 60 height 14
select select "range"
click at [318, 76] on select "Today Yesterday Custom Range" at bounding box center [348, 83] width 60 height 14
click at [406, 81] on input "03-10-2025" at bounding box center [421, 83] width 63 height 13
select select "10"
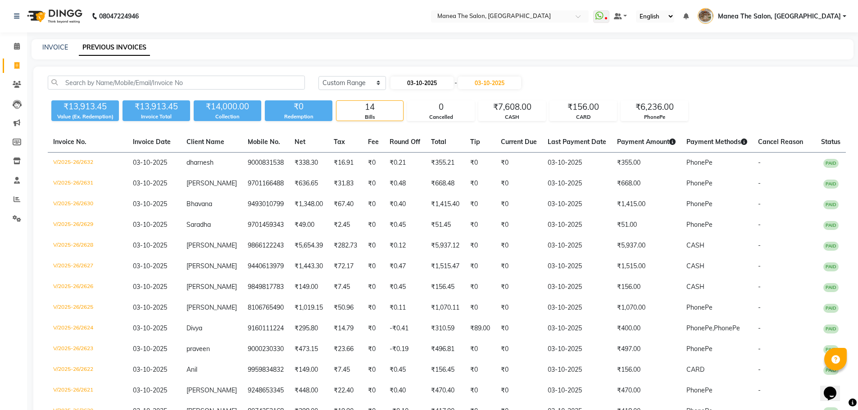
select select "2025"
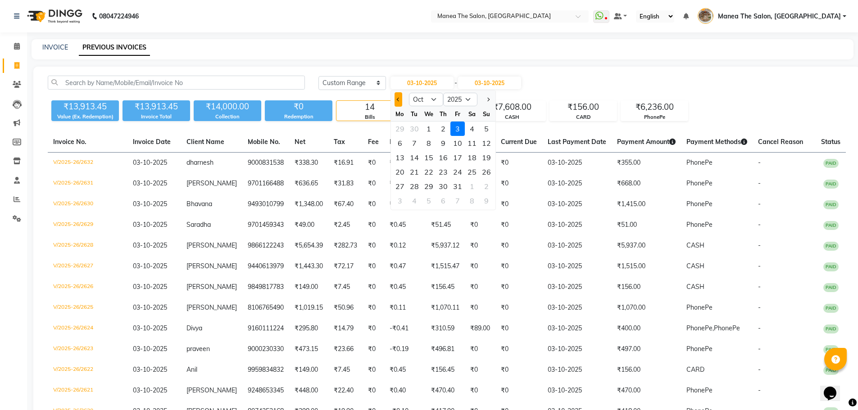
click at [399, 101] on span "Previous month" at bounding box center [398, 100] width 4 height 4
select select "9"
click at [401, 128] on div "1" at bounding box center [400, 129] width 14 height 14
type input "01-09-2025"
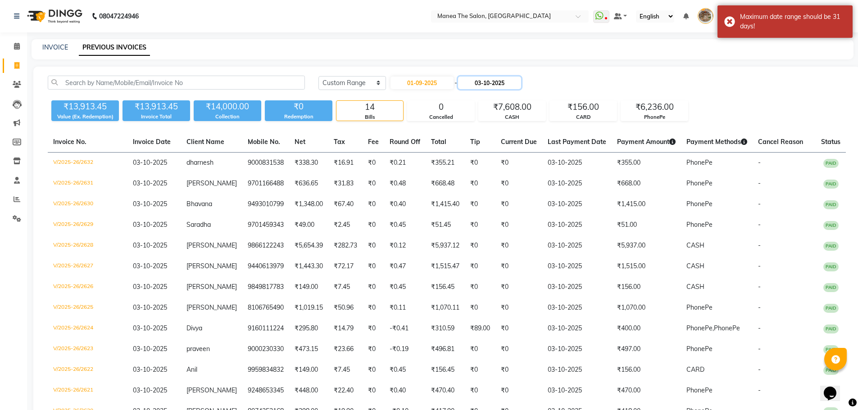
click at [495, 81] on input "03-10-2025" at bounding box center [489, 83] width 63 height 13
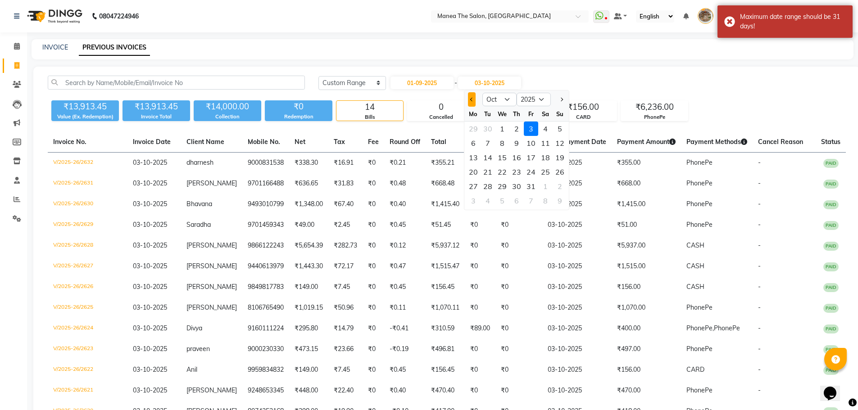
click at [474, 100] on button "Previous month" at bounding box center [472, 99] width 8 height 14
select select "9"
click at [487, 185] on div "30" at bounding box center [487, 186] width 14 height 14
type input "30-09-2025"
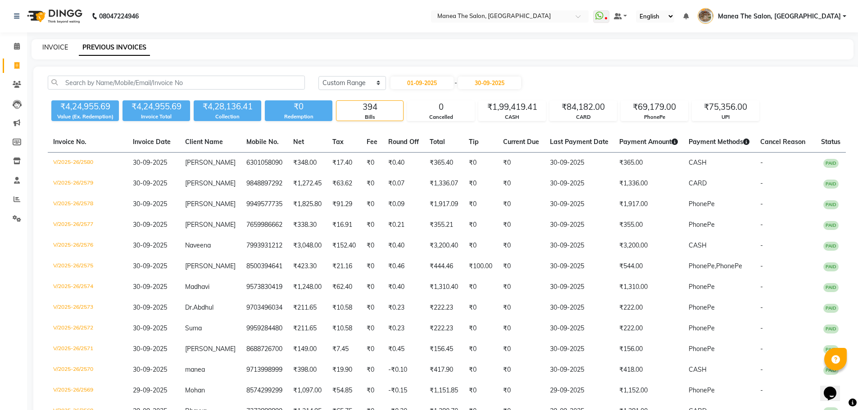
click at [55, 47] on link "INVOICE" at bounding box center [55, 47] width 26 height 8
select select "service"
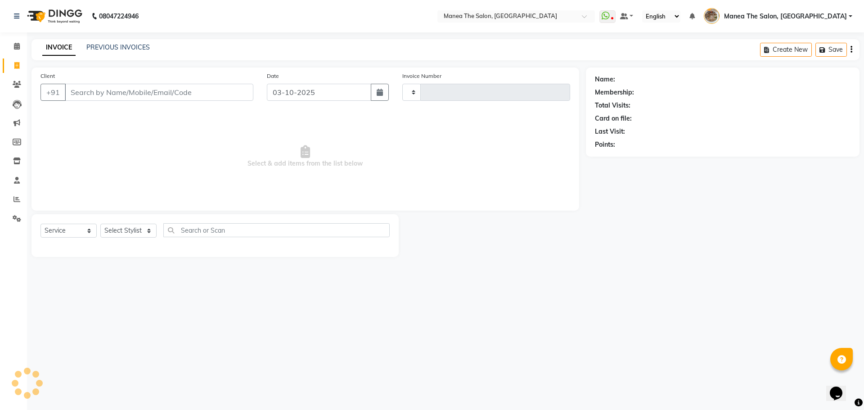
type input "2633"
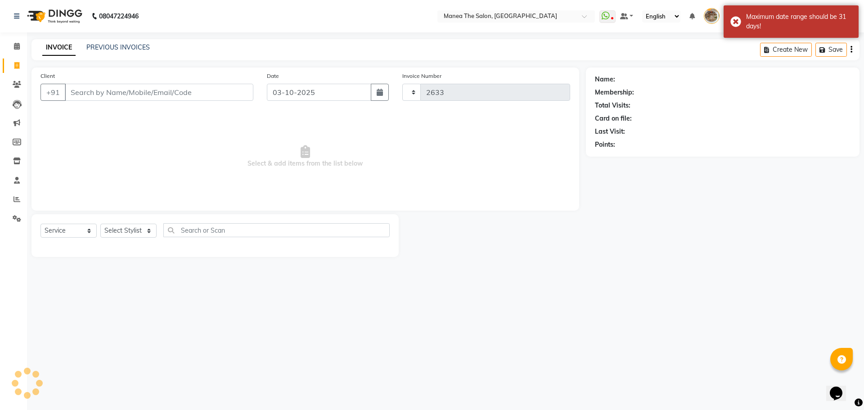
select select "7287"
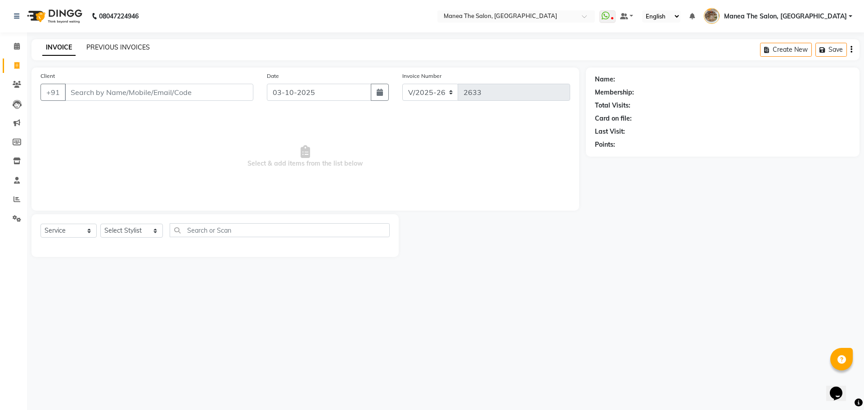
click at [116, 48] on link "PREVIOUS INVOICES" at bounding box center [117, 47] width 63 height 8
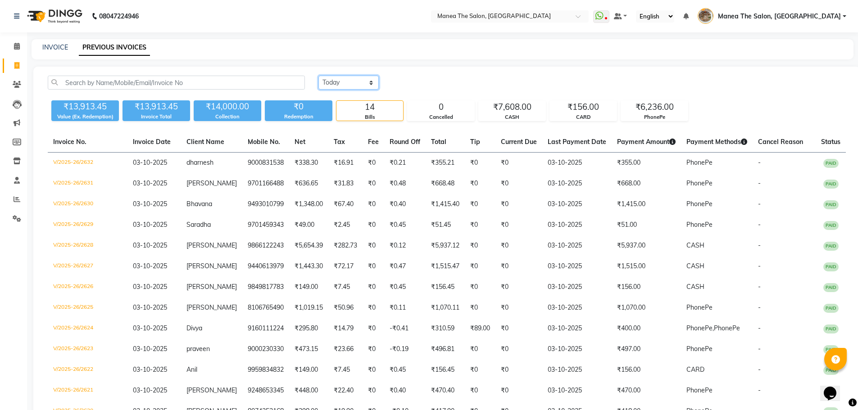
click at [363, 89] on select "Today Yesterday Custom Range" at bounding box center [348, 83] width 60 height 14
select select "range"
click at [318, 76] on select "Today Yesterday Custom Range" at bounding box center [348, 83] width 60 height 14
click at [411, 82] on input "03-10-2025" at bounding box center [421, 83] width 63 height 13
select select "10"
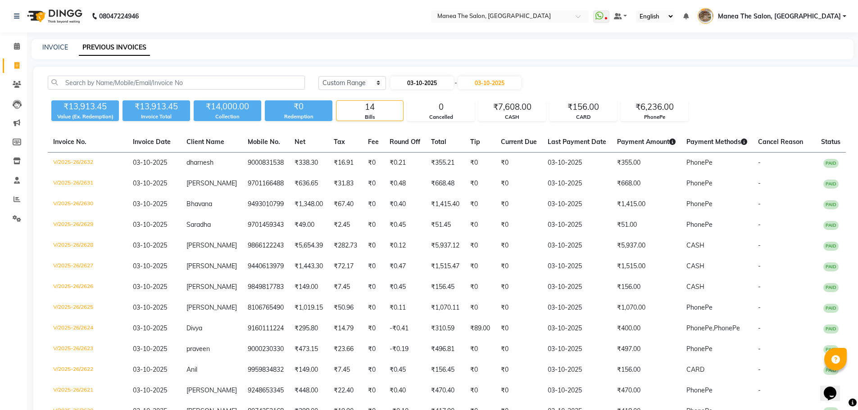
select select "2025"
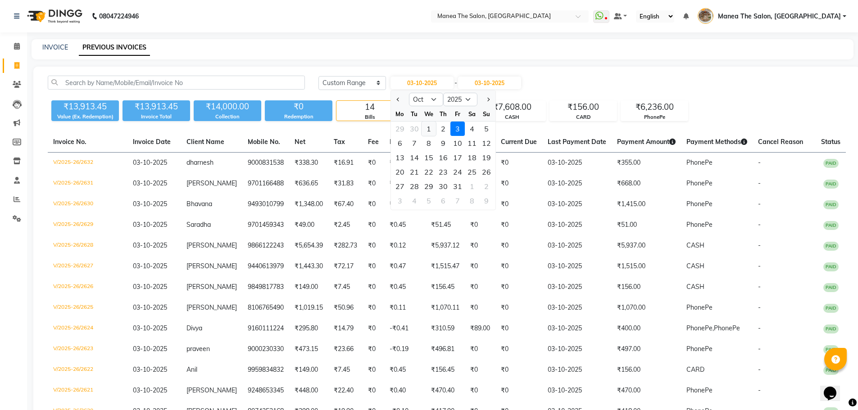
click at [425, 128] on div "1" at bounding box center [428, 129] width 14 height 14
type input "01-10-2025"
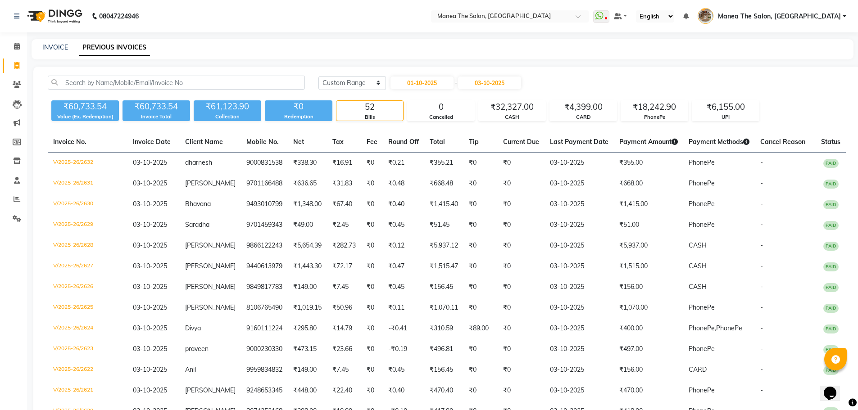
click at [611, 80] on div "Today Yesterday Custom Range 01-10-2025 - 03-10-2025" at bounding box center [581, 83] width 527 height 14
click at [410, 79] on input "01-10-2025" at bounding box center [421, 83] width 63 height 13
select select "10"
select select "2025"
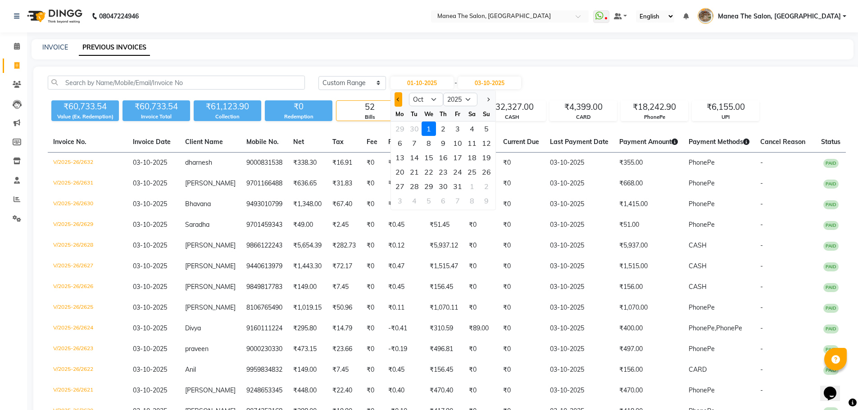
click at [400, 101] on button "Previous month" at bounding box center [398, 99] width 8 height 14
select select "9"
drag, startPoint x: 397, startPoint y: 128, endPoint x: 406, endPoint y: 124, distance: 9.3
click at [398, 128] on div "1" at bounding box center [400, 129] width 14 height 14
type input "01-09-2025"
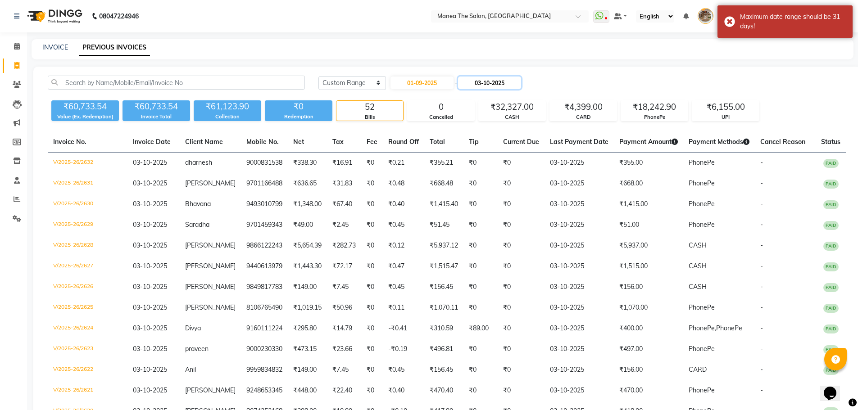
click at [485, 84] on input "03-10-2025" at bounding box center [489, 83] width 63 height 13
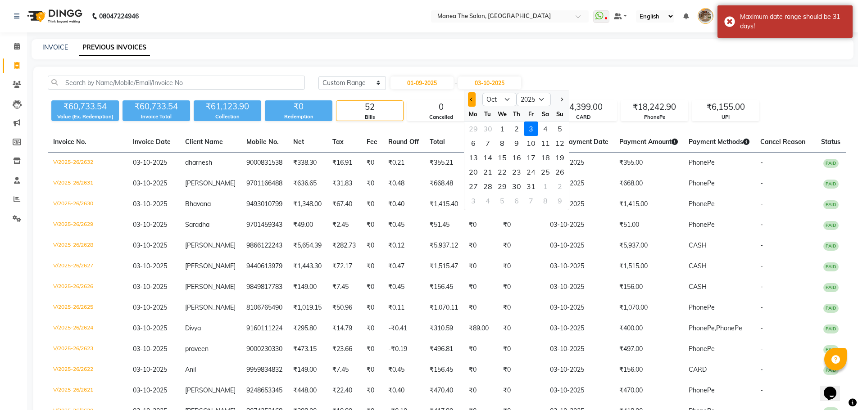
click at [472, 99] on span "Previous month" at bounding box center [472, 100] width 4 height 4
select select "9"
drag, startPoint x: 489, startPoint y: 187, endPoint x: 590, endPoint y: 123, distance: 119.4
click at [489, 186] on div "30" at bounding box center [487, 186] width 14 height 14
type input "30-09-2025"
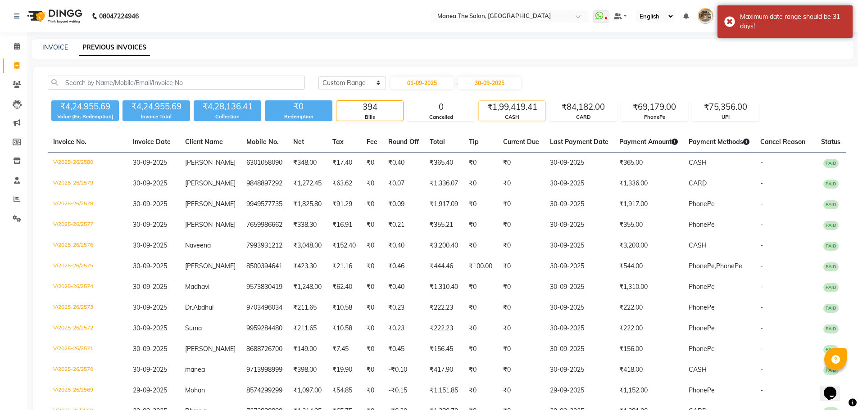
click at [512, 113] on div "CASH" at bounding box center [512, 117] width 67 height 8
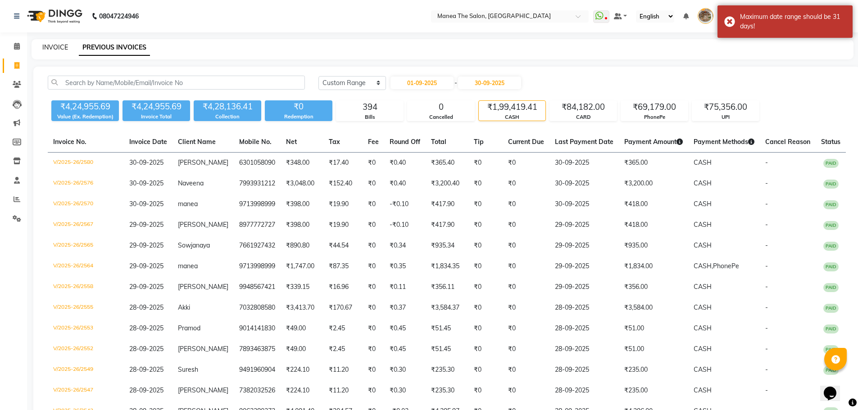
click at [57, 47] on link "INVOICE" at bounding box center [55, 47] width 26 height 8
select select "7287"
select select "service"
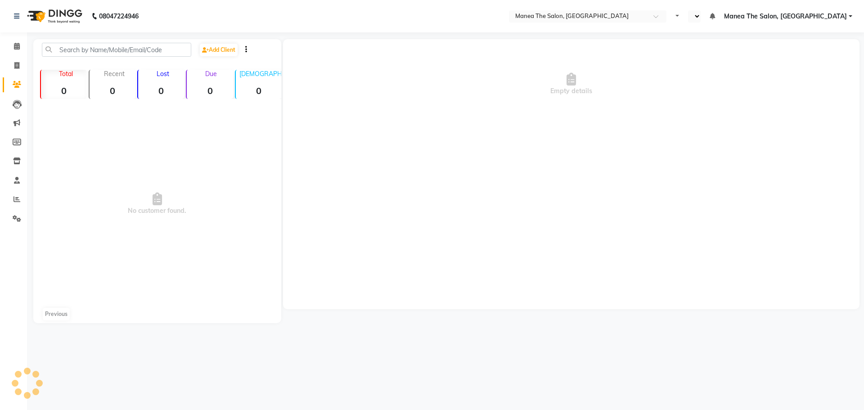
select select "en"
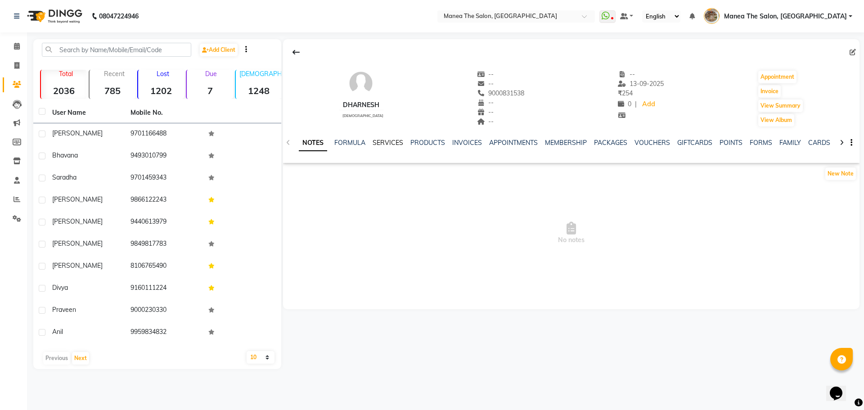
click at [381, 146] on link "SERVICES" at bounding box center [388, 143] width 31 height 8
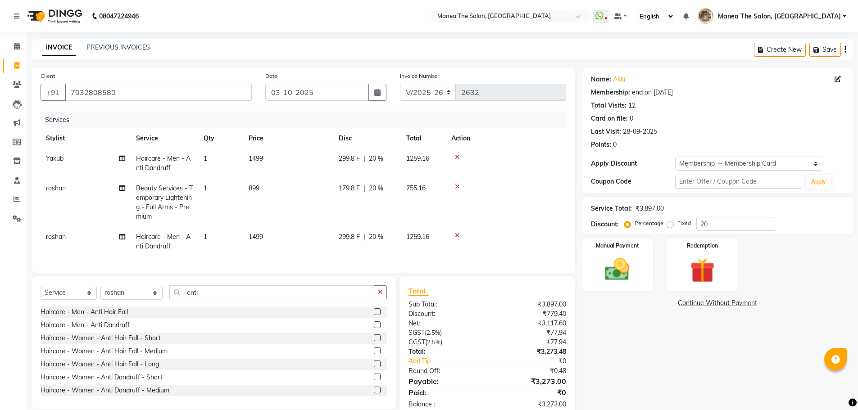
select select "7287"
select select "service"
select select "82652"
select select "1: Object"
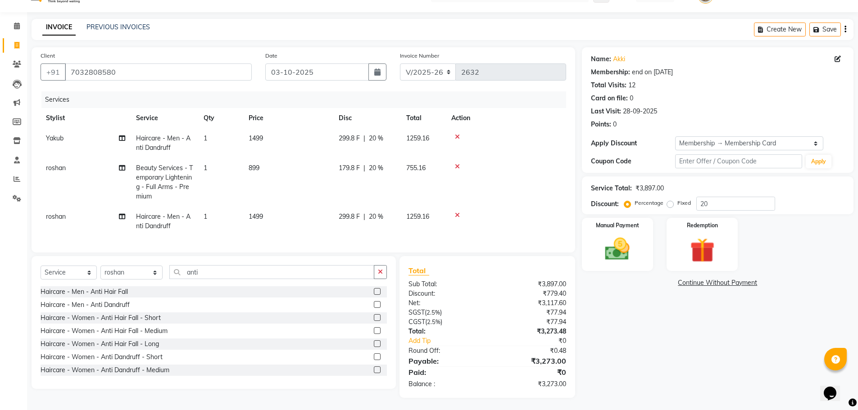
scroll to position [28, 0]
drag, startPoint x: 718, startPoint y: 193, endPoint x: 656, endPoint y: 194, distance: 61.7
click at [656, 195] on div "Percentage Fixed 20" at bounding box center [700, 202] width 149 height 14
type input "15"
click at [646, 310] on div "Name: Akki Membership: end on [DATE] Total Visits: 12 Card on file: 0 Last Visi…" at bounding box center [721, 221] width 278 height 351
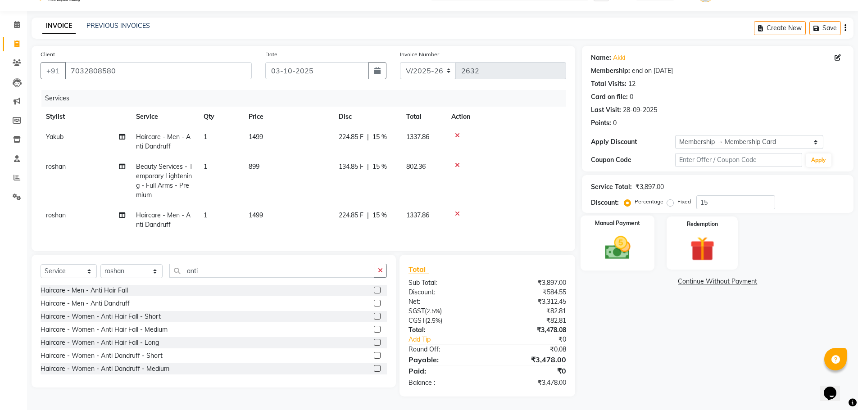
click at [592, 221] on div "Manual Payment" at bounding box center [617, 243] width 74 height 55
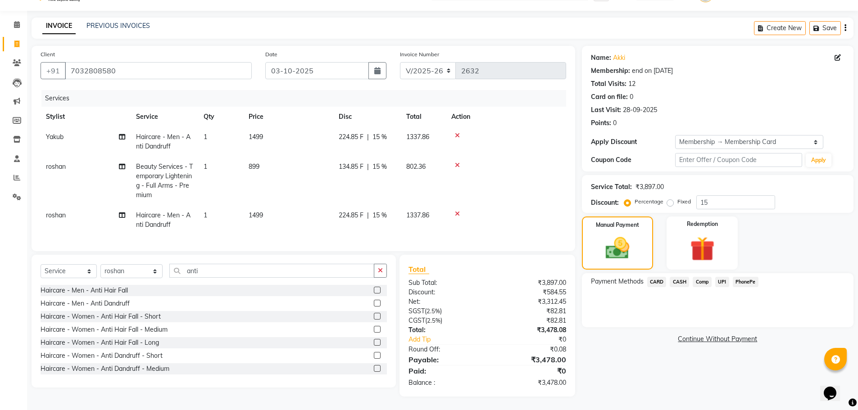
click at [744, 277] on span "PhonePe" at bounding box center [745, 282] width 26 height 10
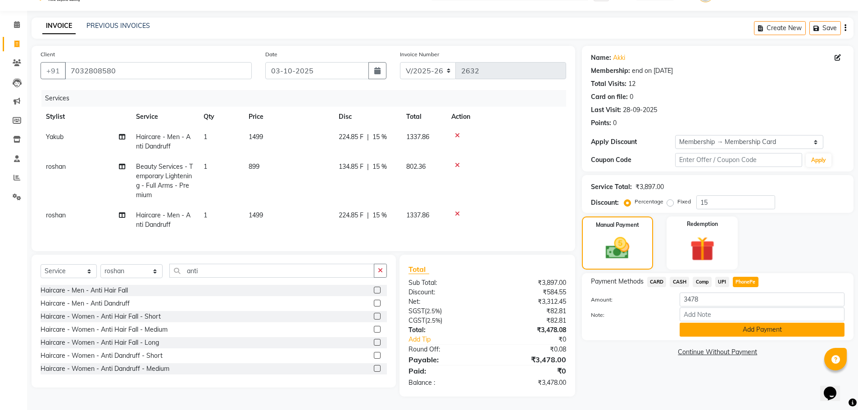
click at [777, 323] on button "Add Payment" at bounding box center [761, 330] width 165 height 14
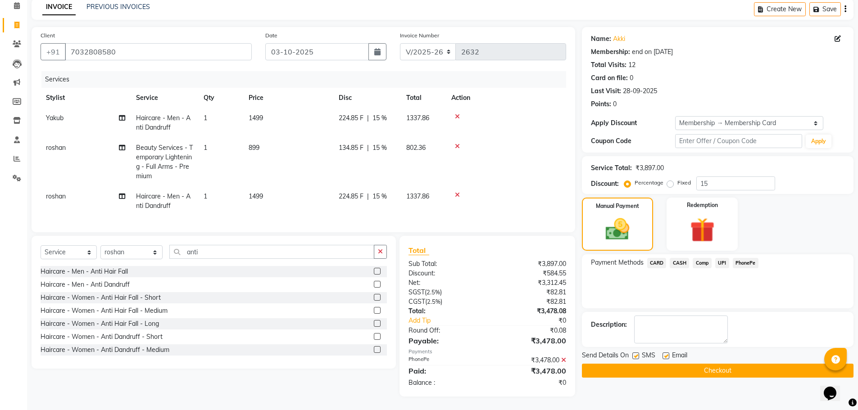
scroll to position [47, 0]
click at [702, 364] on button "Checkout" at bounding box center [717, 371] width 271 height 14
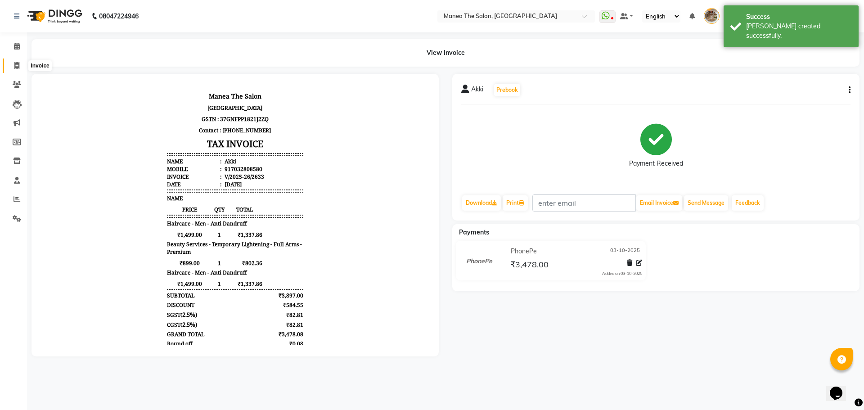
click at [16, 68] on icon at bounding box center [16, 65] width 5 height 7
select select "service"
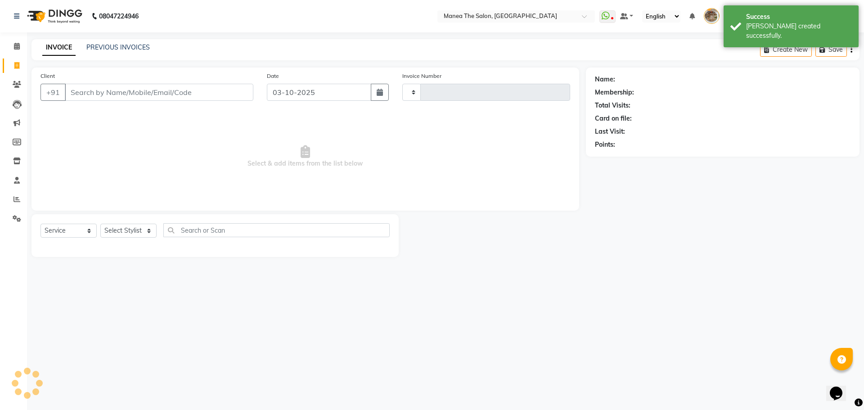
type input "2634"
select select "7287"
click at [107, 49] on link "PREVIOUS INVOICES" at bounding box center [117, 47] width 63 height 8
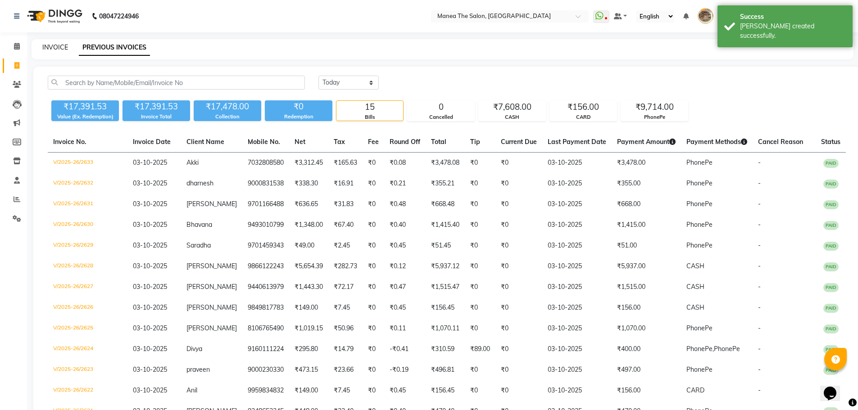
click at [46, 49] on link "INVOICE" at bounding box center [55, 47] width 26 height 8
select select "service"
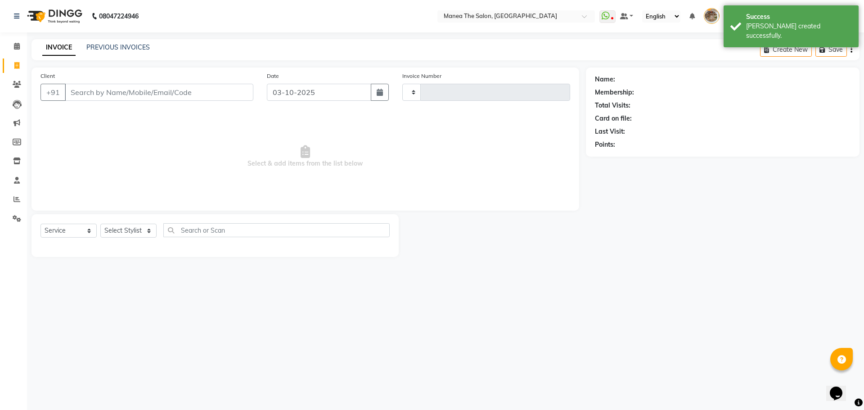
type input "2634"
select select "7287"
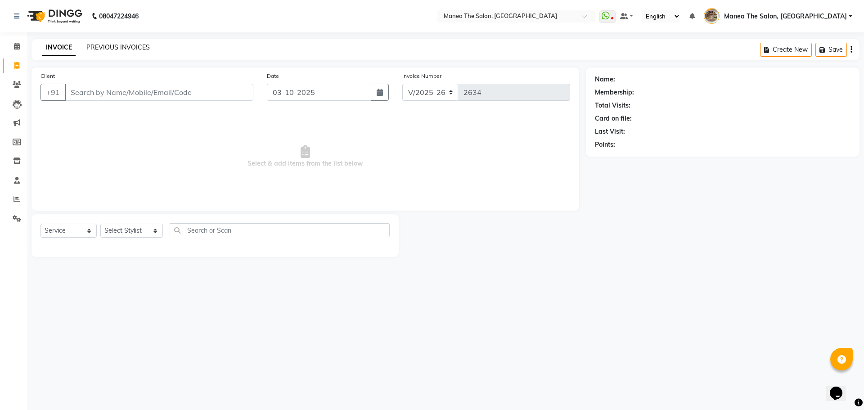
click at [122, 49] on link "PREVIOUS INVOICES" at bounding box center [117, 47] width 63 height 8
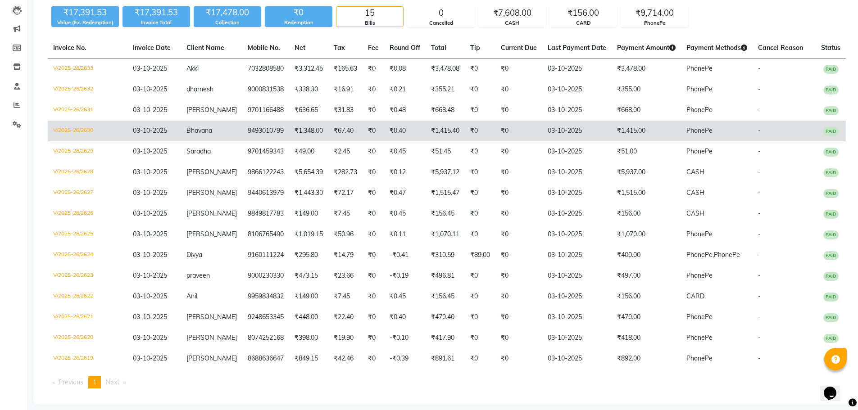
scroll to position [111, 0]
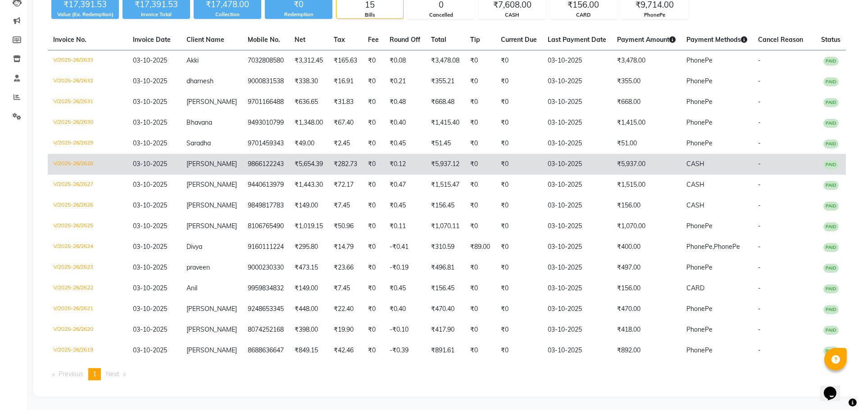
click at [73, 154] on td "V/2025-26/2628" at bounding box center [88, 164] width 80 height 21
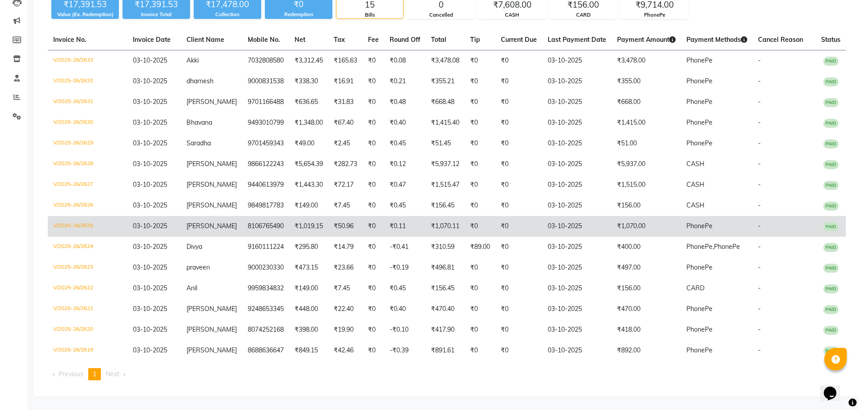
click at [87, 224] on td "V/2025-26/2625" at bounding box center [88, 226] width 80 height 21
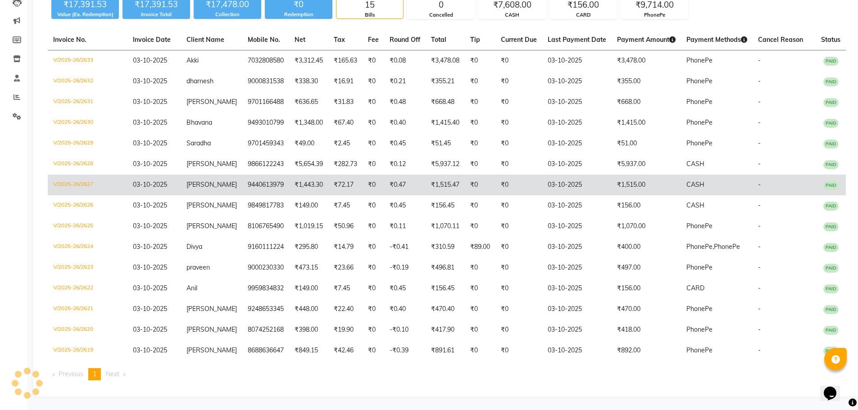
click at [81, 183] on td "V/2025-26/2627" at bounding box center [88, 185] width 80 height 21
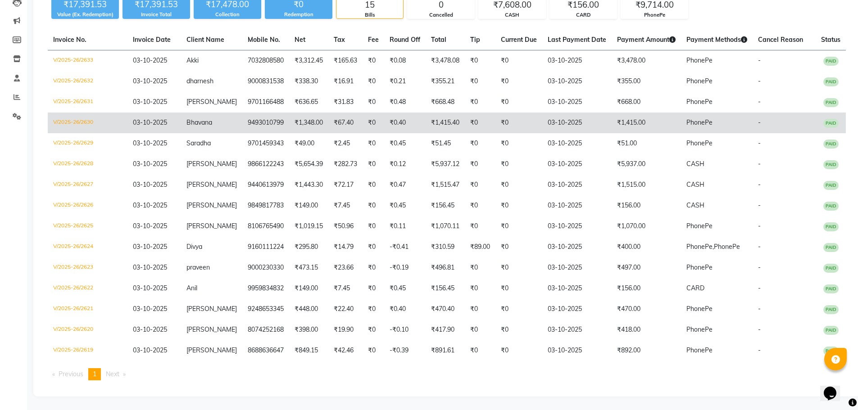
click at [87, 113] on td "V/2025-26/2630" at bounding box center [88, 123] width 80 height 21
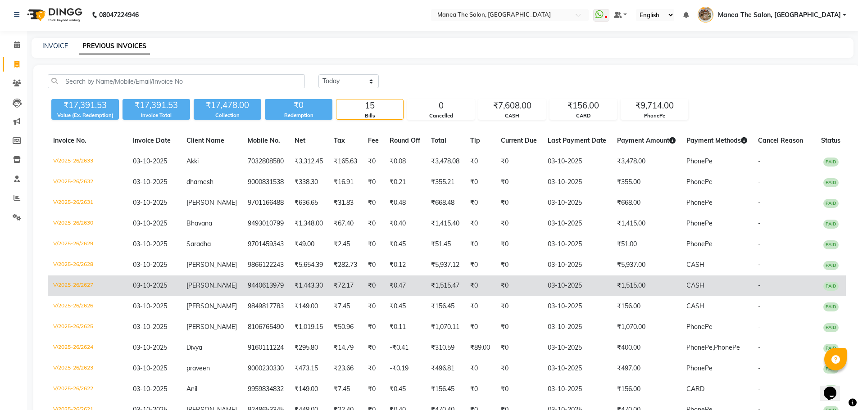
scroll to position [0, 0]
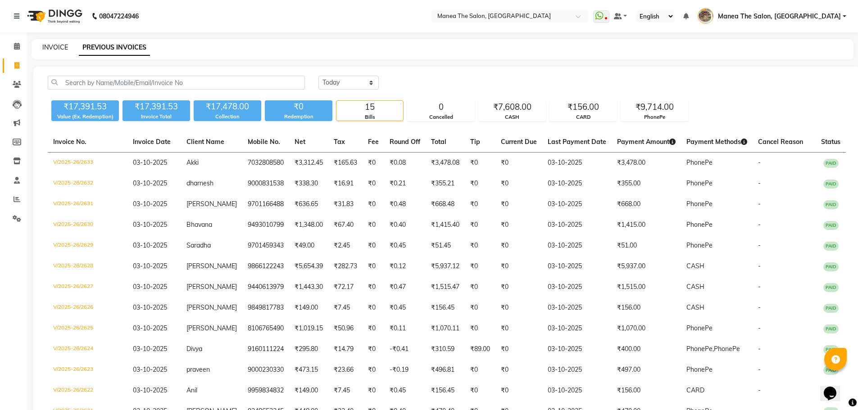
click at [55, 49] on link "INVOICE" at bounding box center [55, 47] width 26 height 8
select select "service"
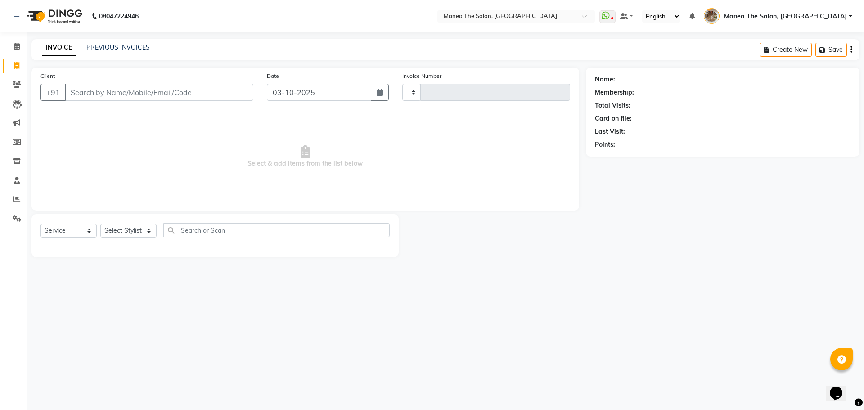
type input "2634"
select select "7287"
click at [99, 50] on link "PREVIOUS INVOICES" at bounding box center [117, 47] width 63 height 8
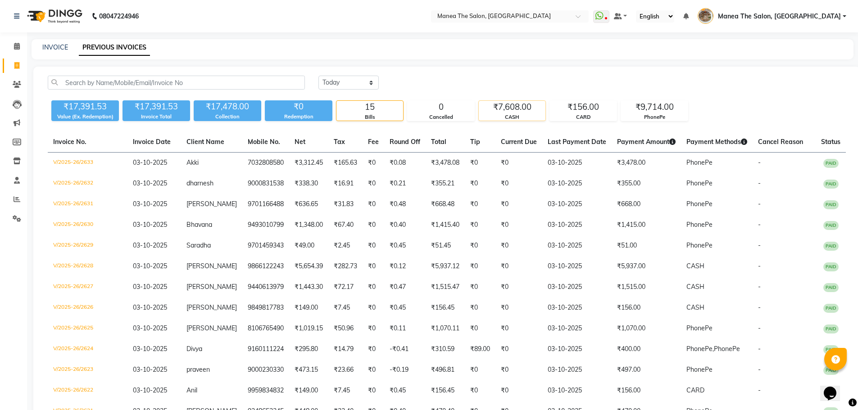
click at [505, 103] on div "₹7,608.00" at bounding box center [512, 107] width 67 height 13
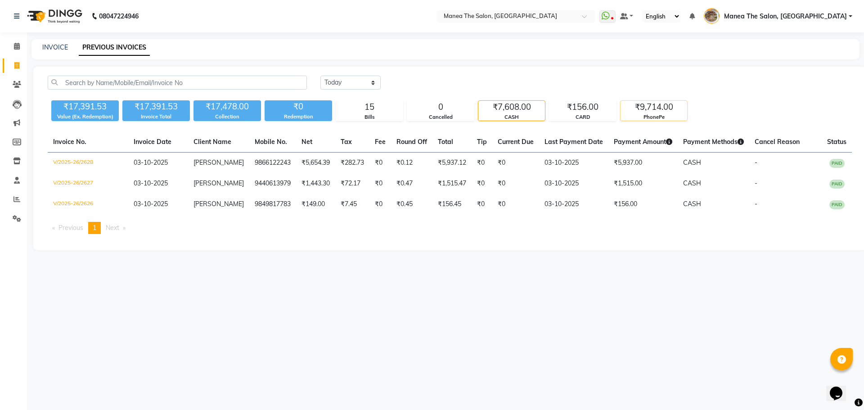
click at [670, 106] on div "₹9,714.00" at bounding box center [654, 107] width 67 height 13
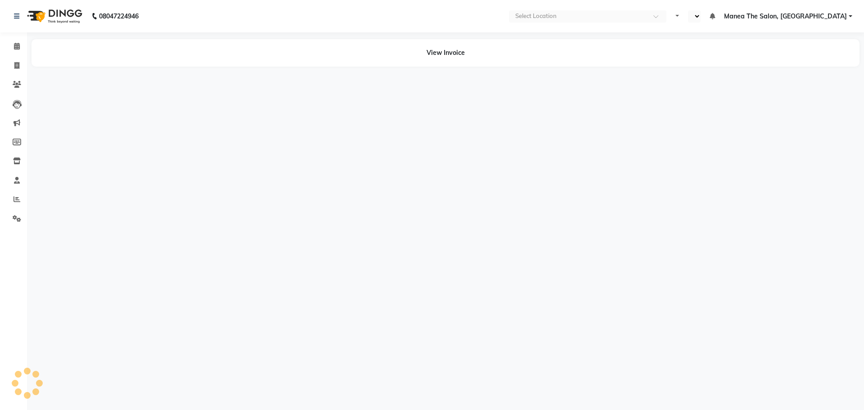
select select "en"
